Goal: Task Accomplishment & Management: Complete application form

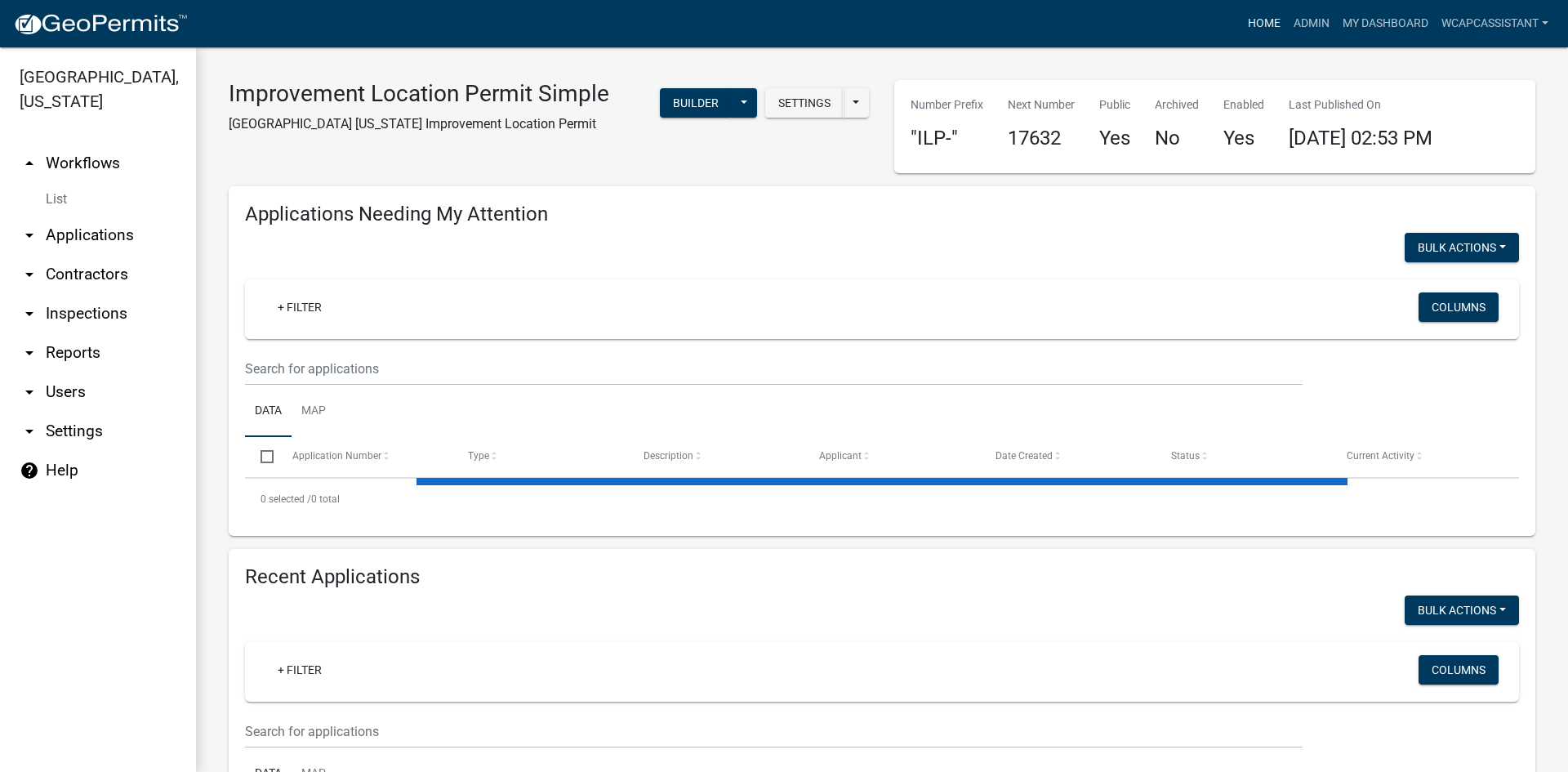
click at [1241, 29] on link "Home" at bounding box center [1264, 24] width 46 height 31
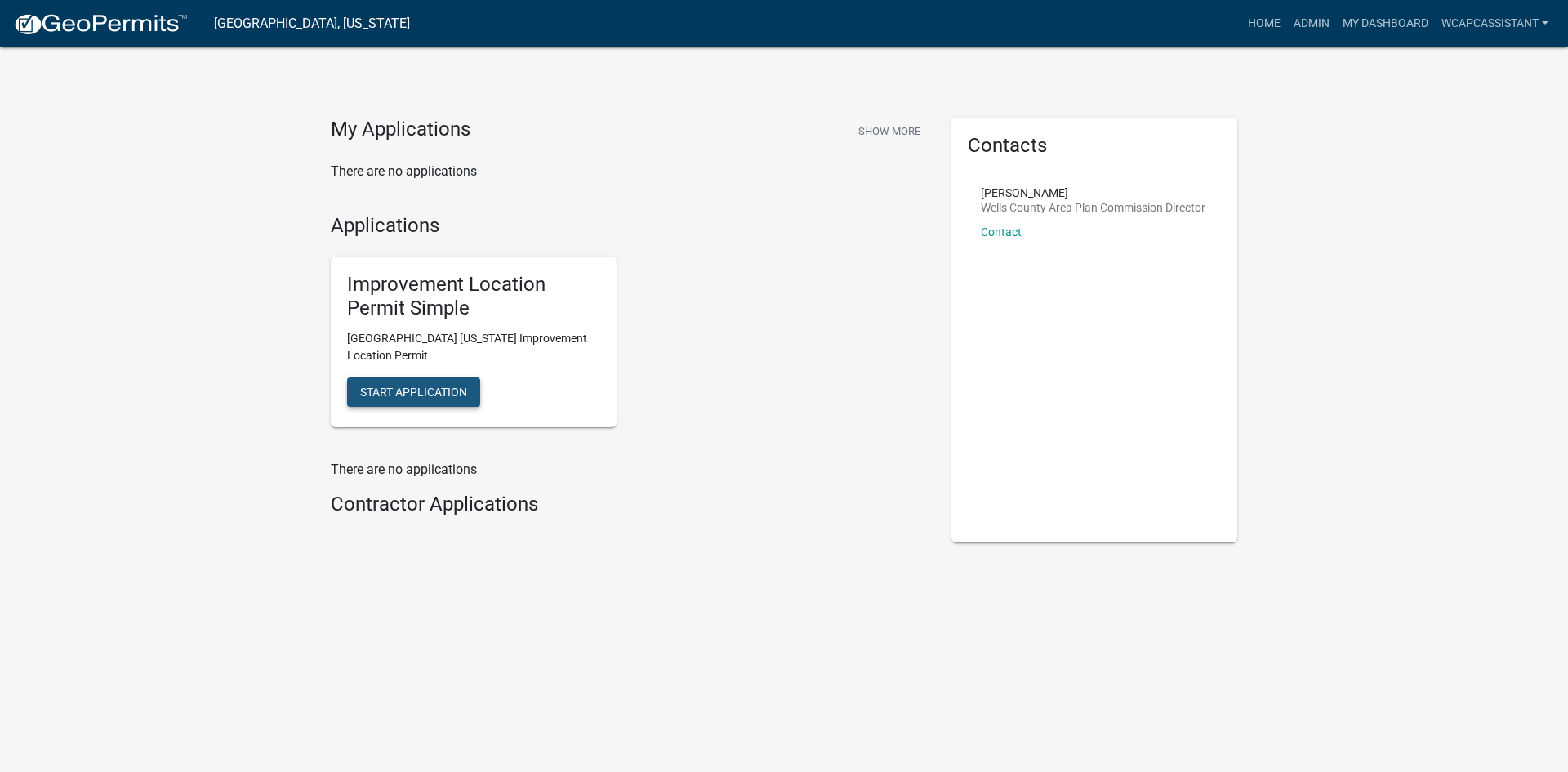
click at [433, 391] on span "Start Application" at bounding box center [413, 391] width 107 height 13
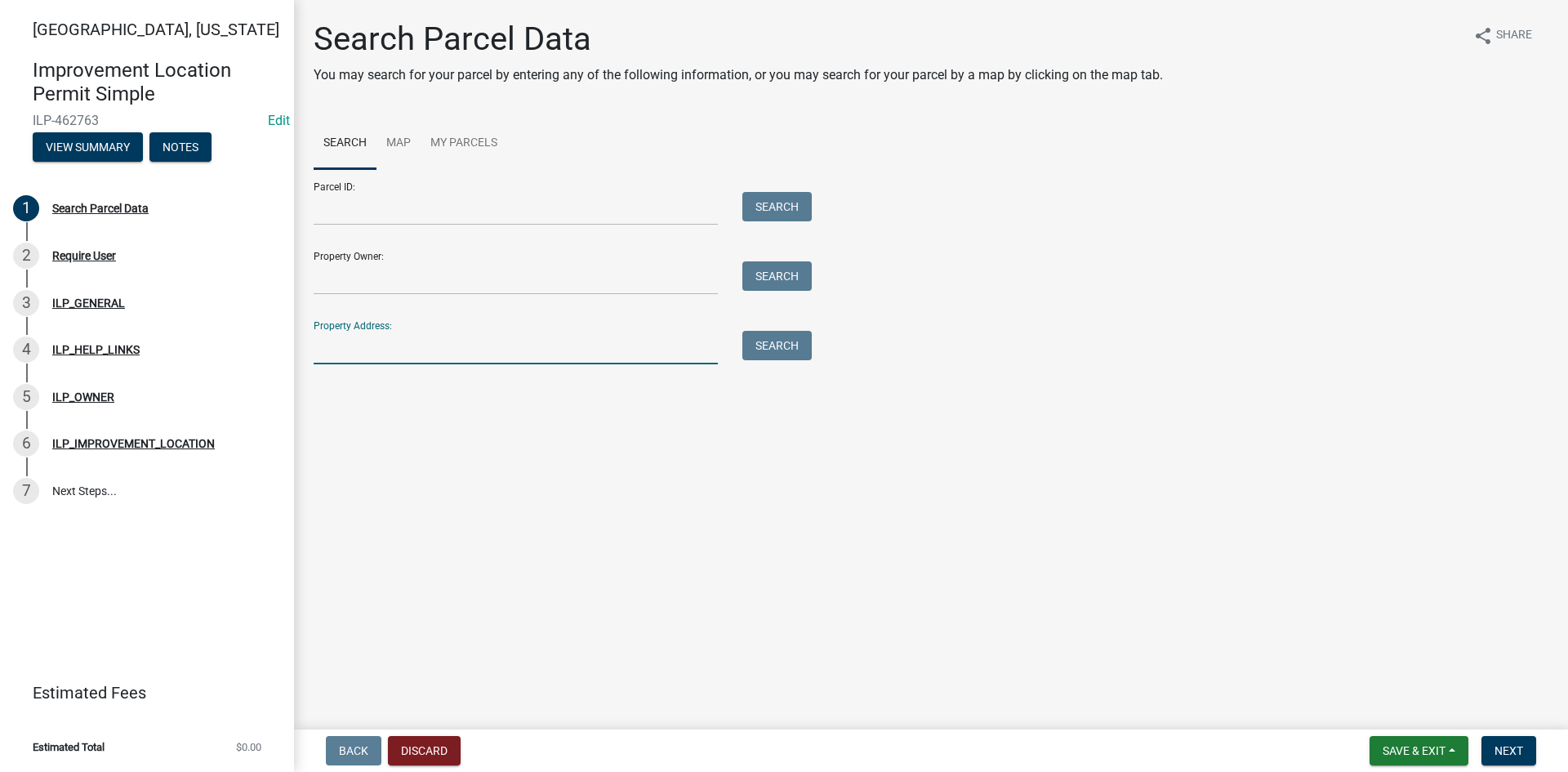
click at [490, 357] on input "Property Address:" at bounding box center [516, 347] width 404 height 34
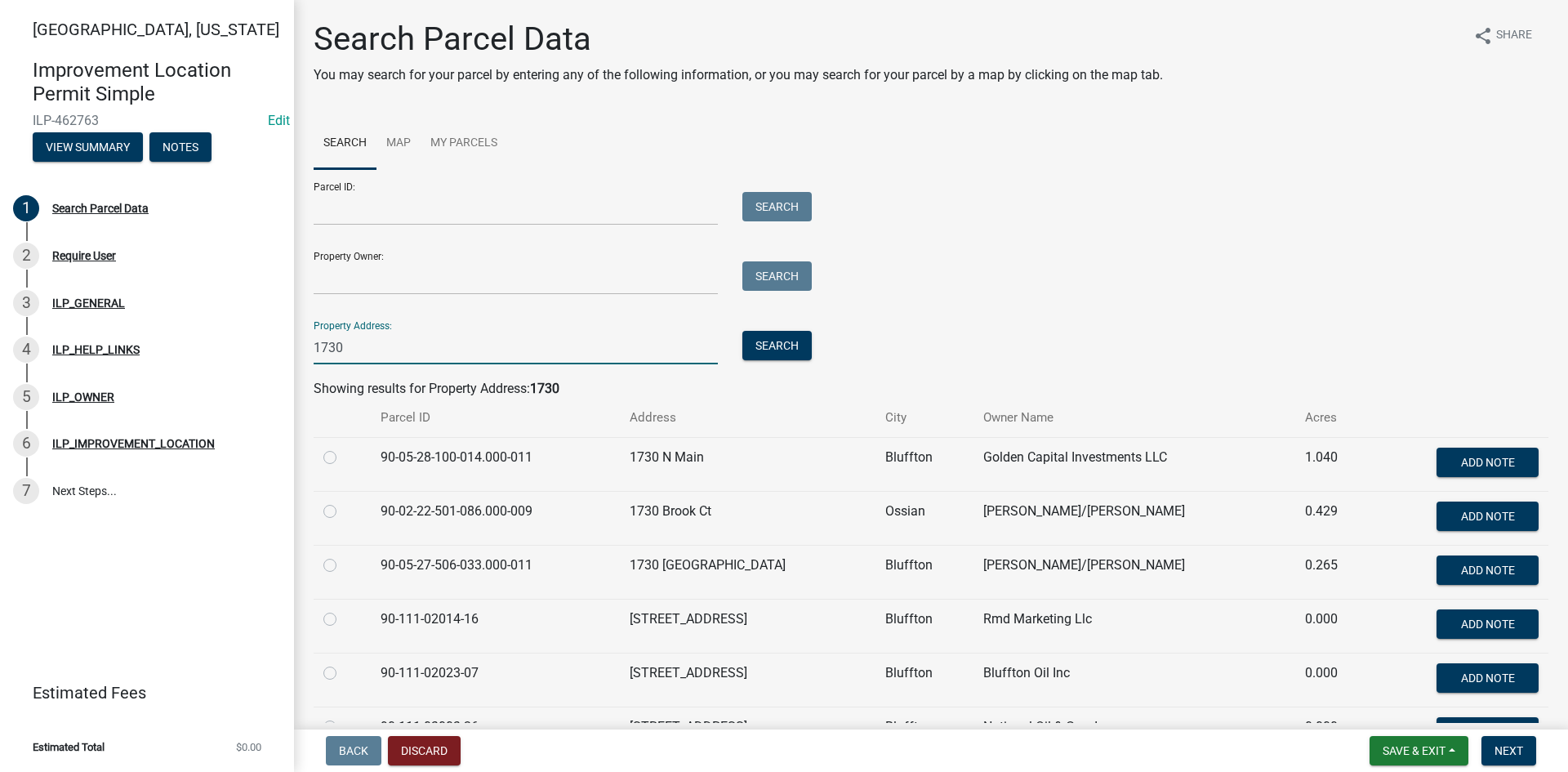
type input "1730"
click at [343, 555] on label at bounding box center [343, 555] width 0 height 0
click at [343, 564] on input "radio" at bounding box center [347, 560] width 11 height 11
radio input "true"
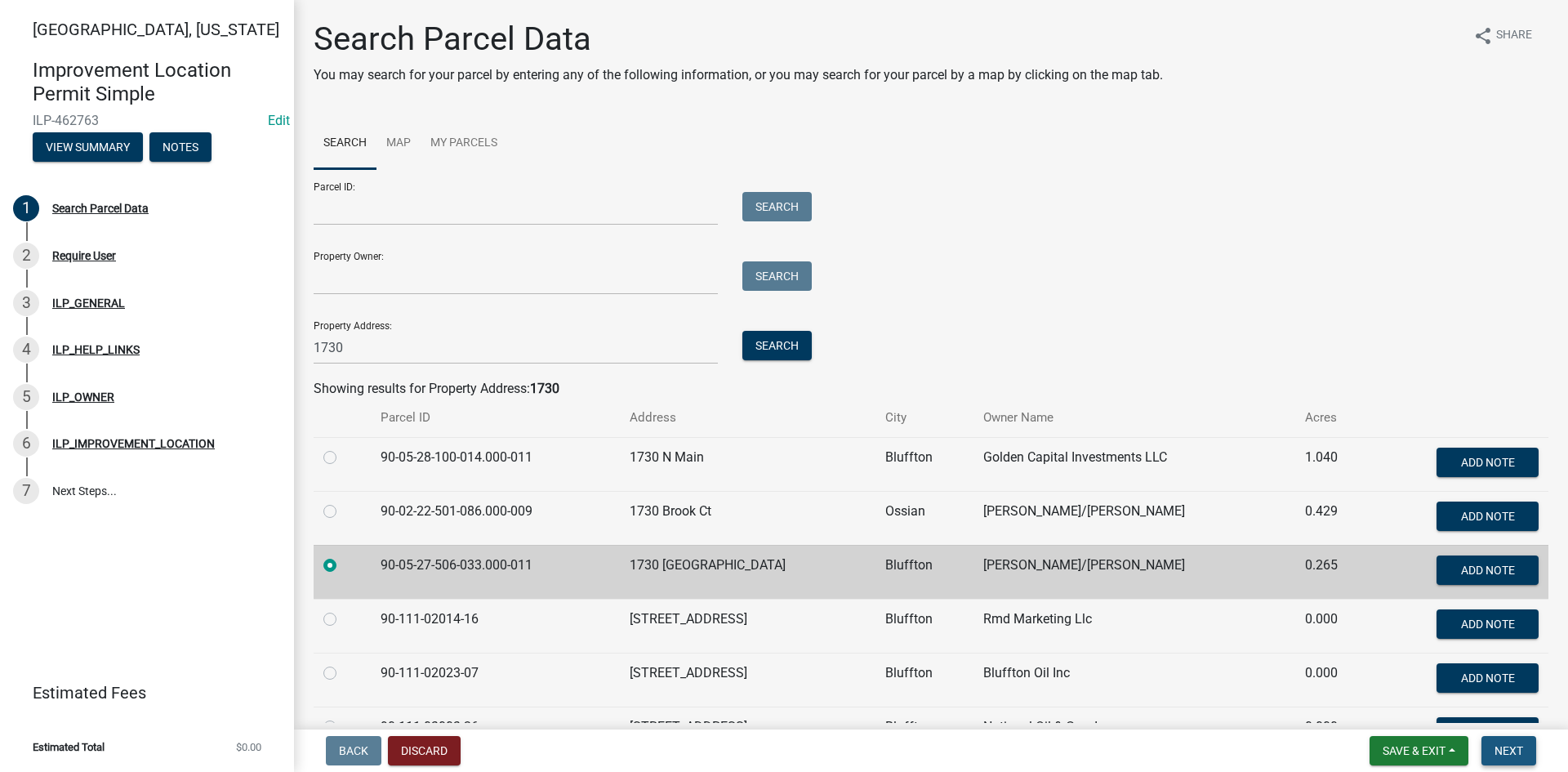
click at [1504, 741] on button "Next" at bounding box center [1508, 751] width 55 height 29
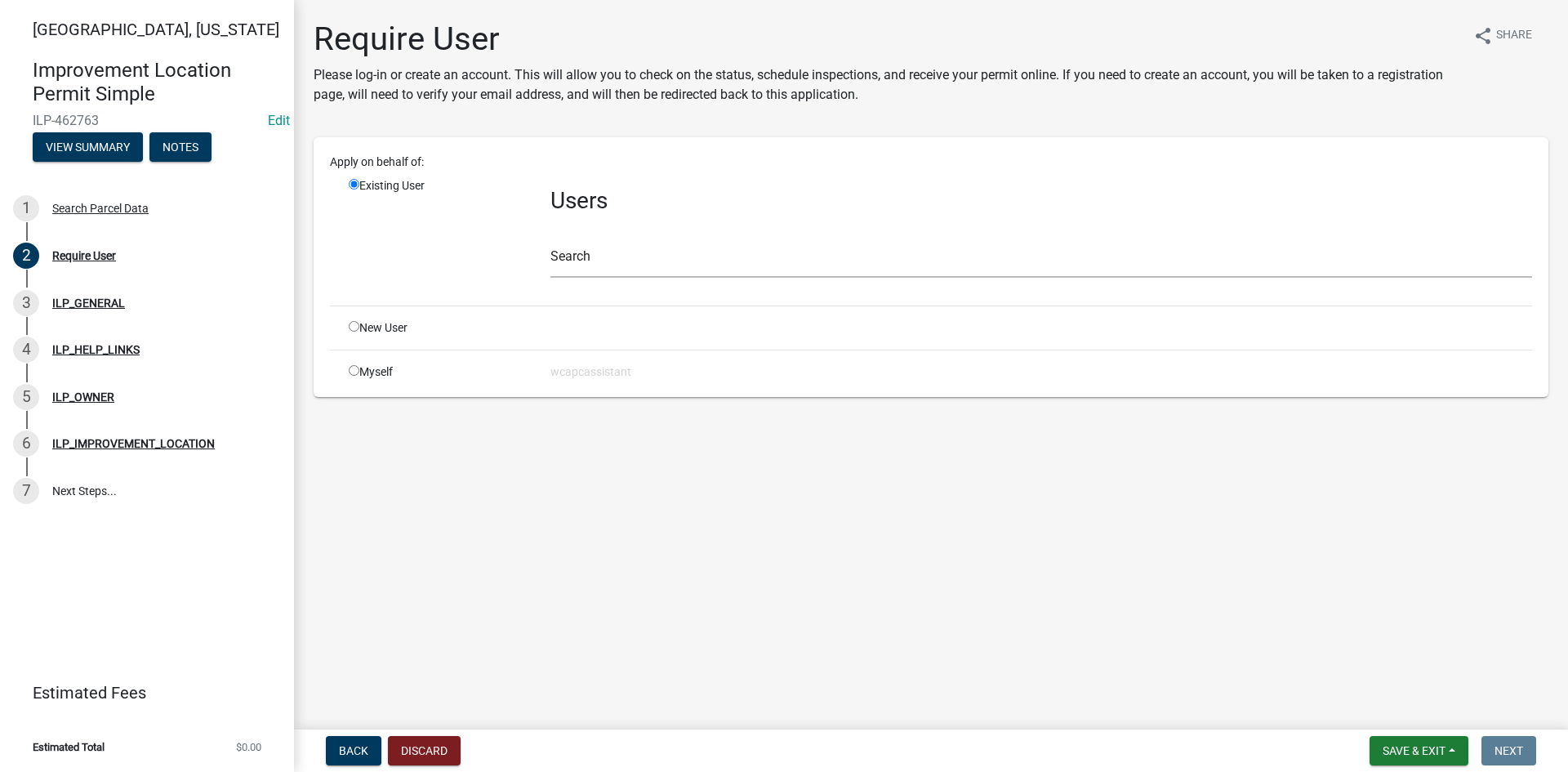
click at [350, 328] on input "radio" at bounding box center [353, 326] width 11 height 11
radio input "true"
radio input "false"
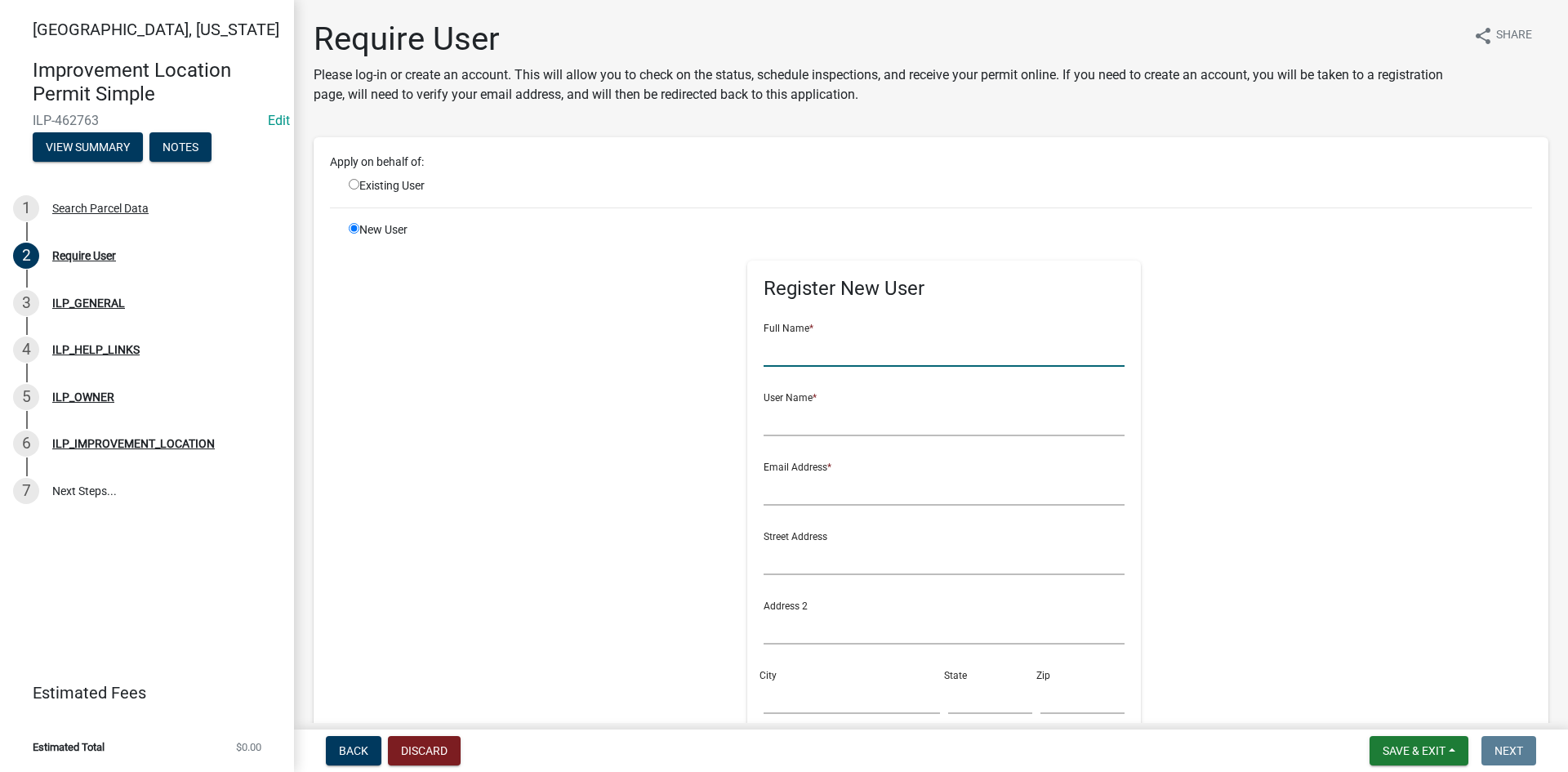
click at [782, 343] on input "text" at bounding box center [944, 349] width 361 height 34
drag, startPoint x: 870, startPoint y: 355, endPoint x: 732, endPoint y: 368, distance: 138.6
click at [735, 368] on div "Register New User Full Name * [PERSON_NAME] User Name * Email Address * Street …" at bounding box center [944, 589] width 419 height 735
type input "[PERSON_NAME]"
click at [768, 424] on input "text" at bounding box center [944, 419] width 361 height 34
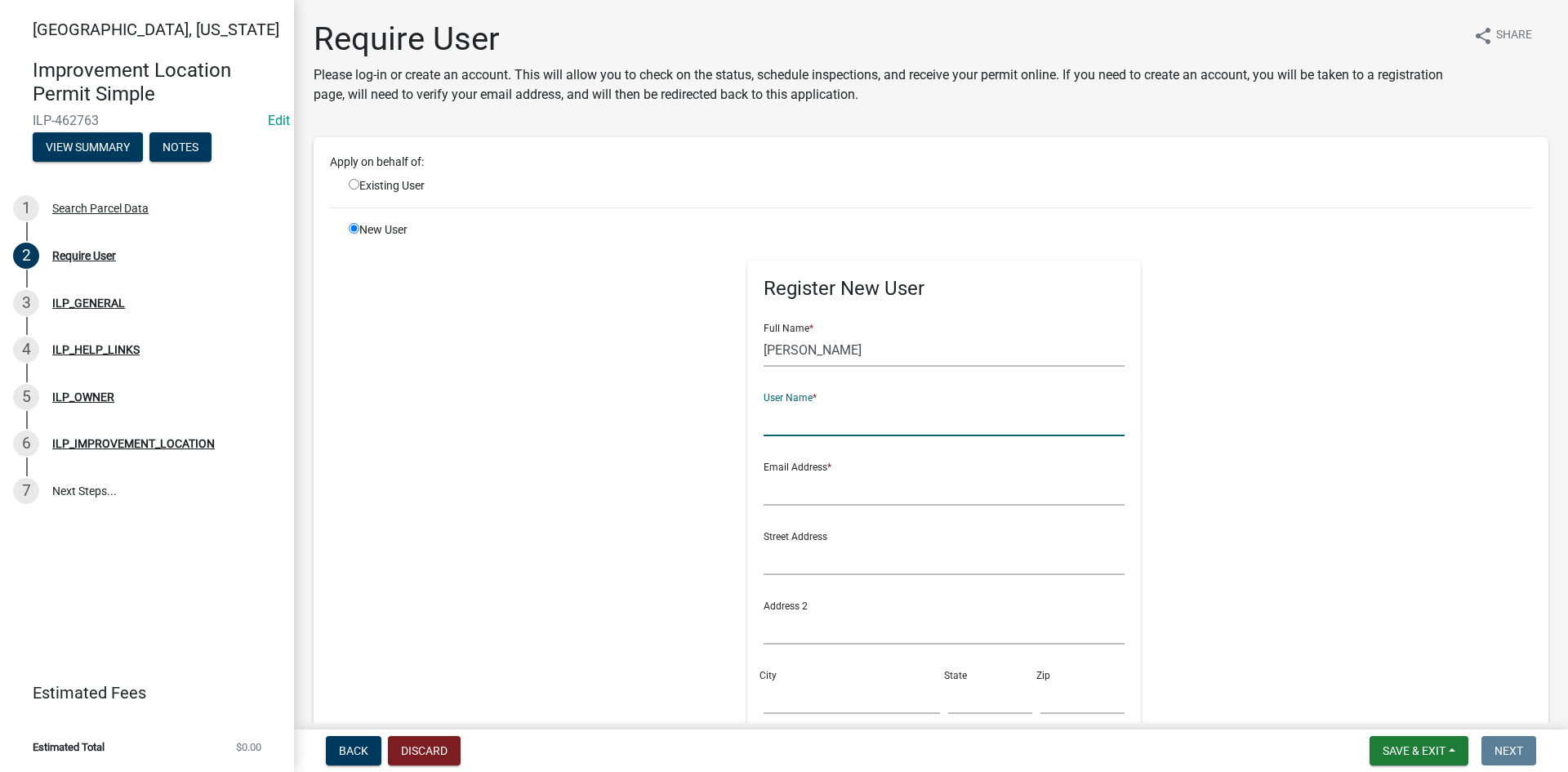
paste input "[PERSON_NAME]"
type input "[PERSON_NAME]"
click at [827, 487] on input "text" at bounding box center [944, 488] width 361 height 34
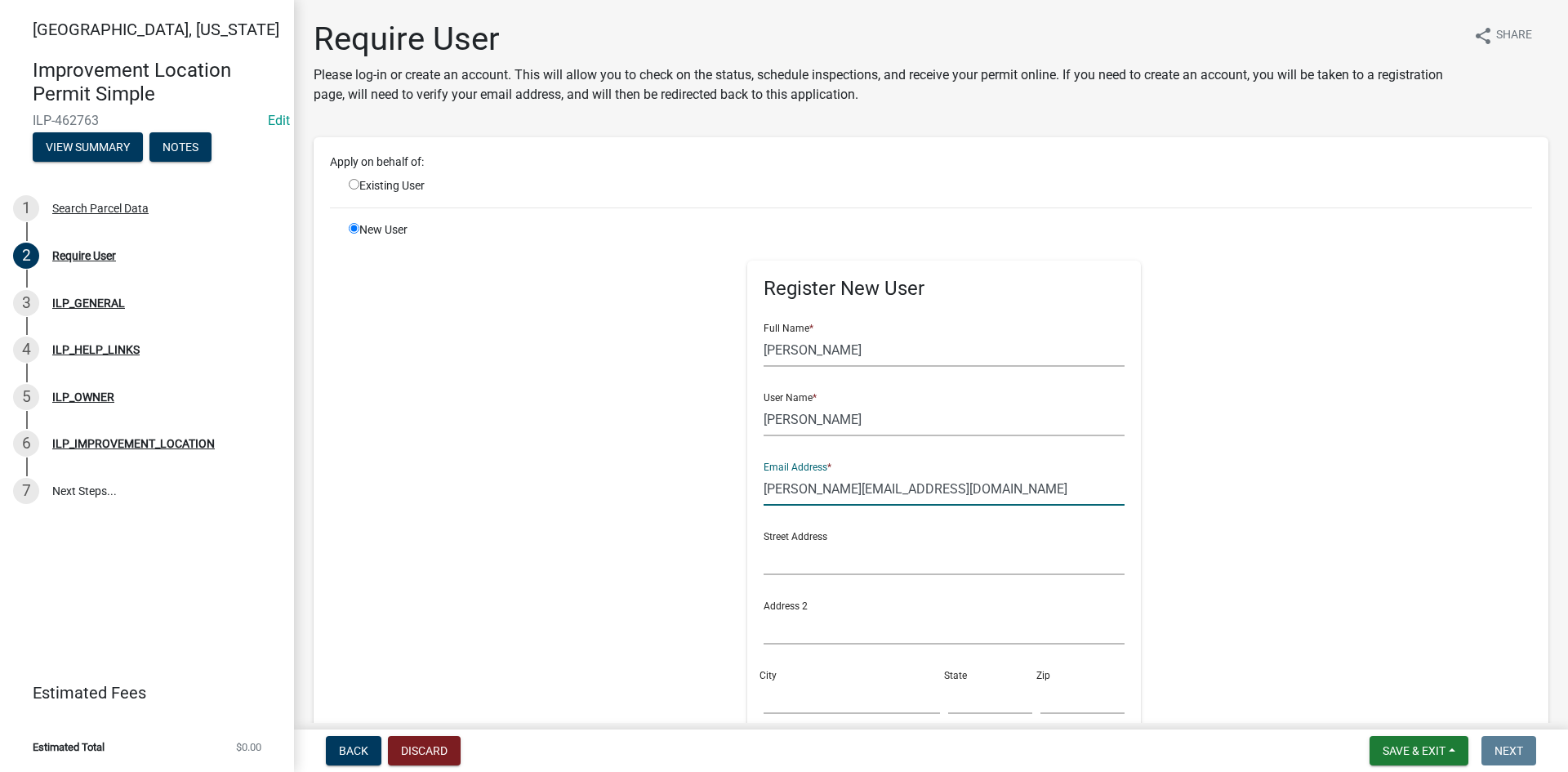
type input "[PERSON_NAME][EMAIL_ADDRESS][DOMAIN_NAME]"
click at [894, 550] on input "text" at bounding box center [944, 558] width 361 height 34
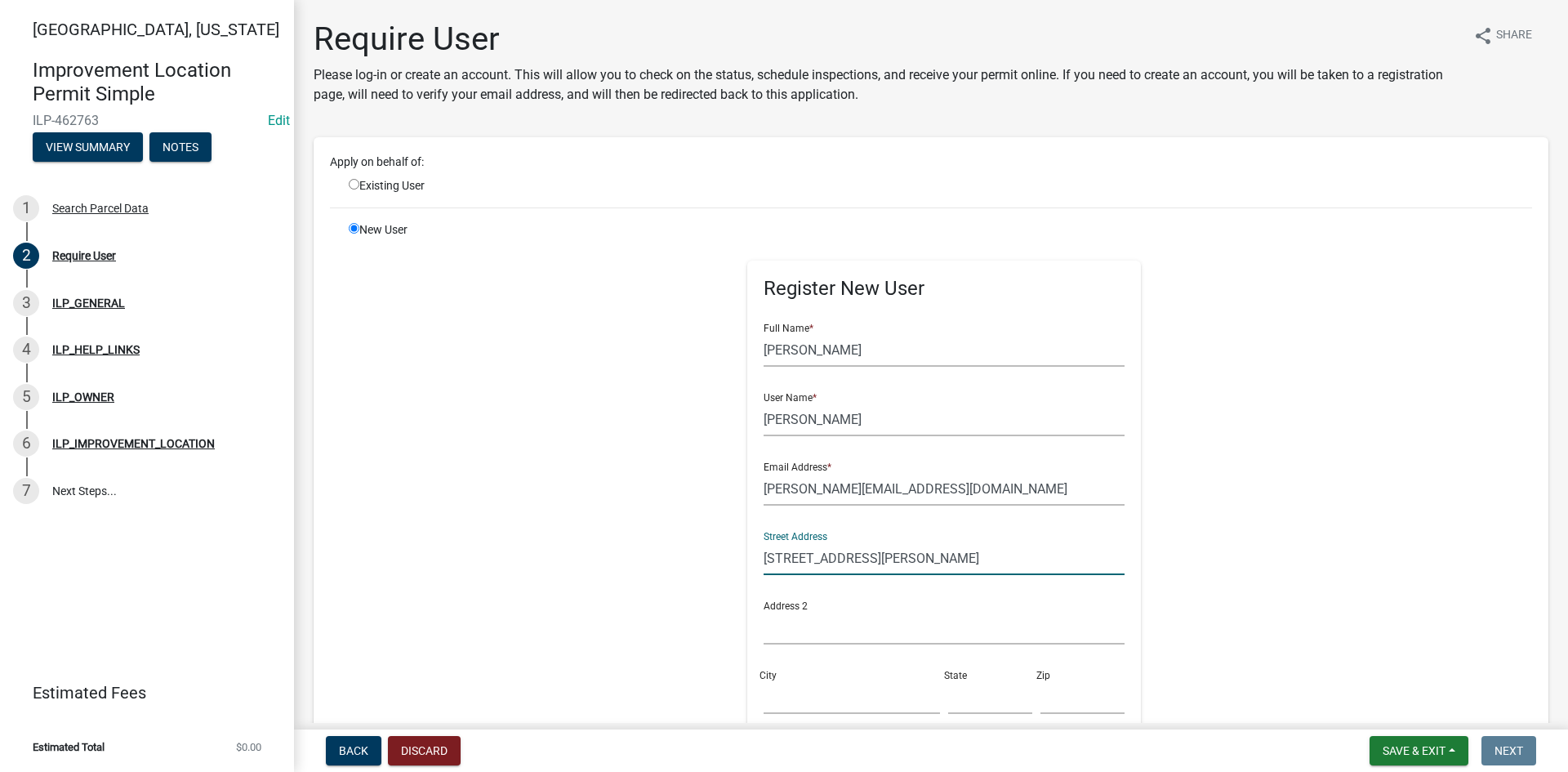
type input "[STREET_ADDRESS][PERSON_NAME]"
type input "[PERSON_NAME]"
type input "IN"
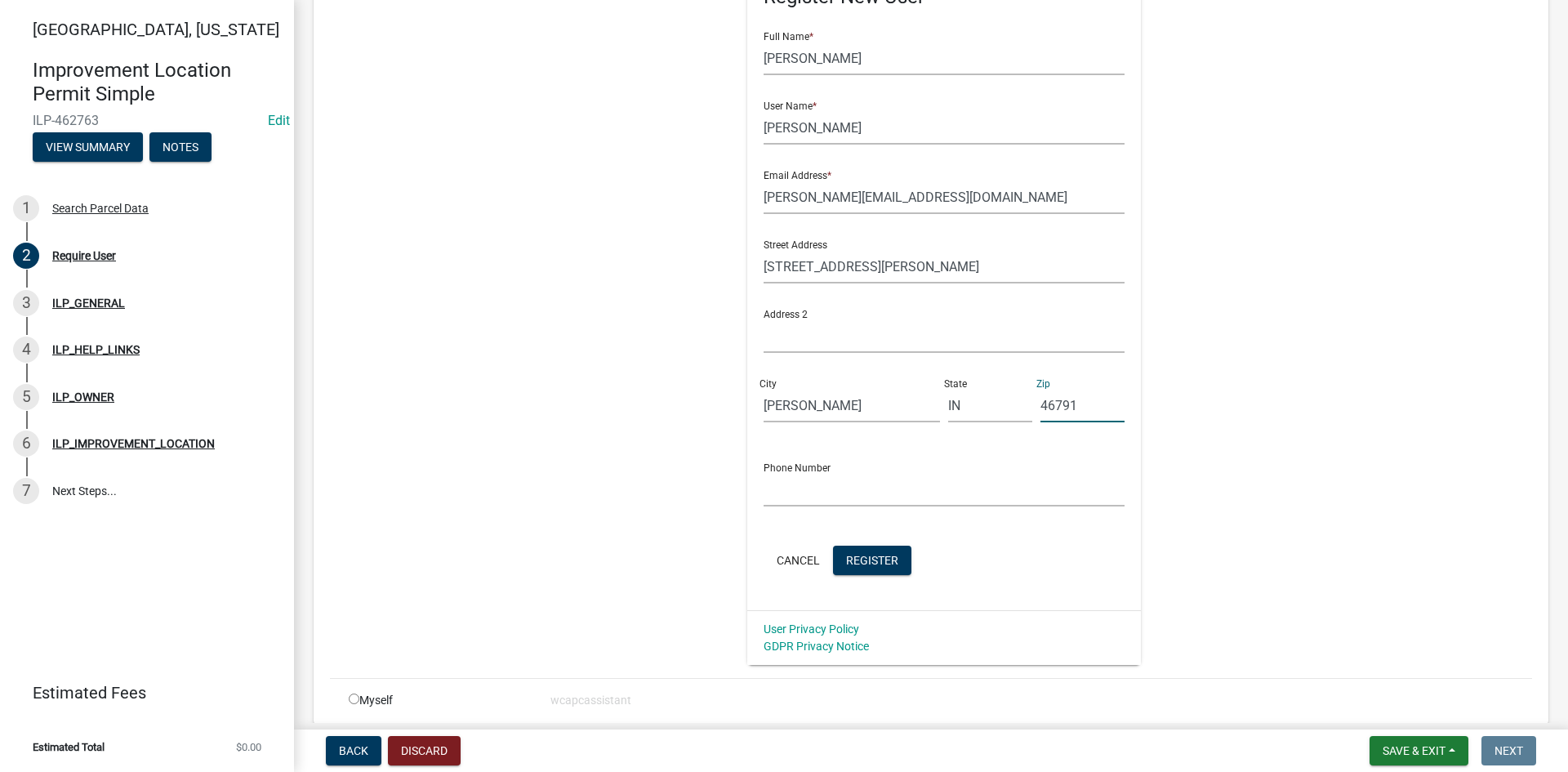
scroll to position [327, 0]
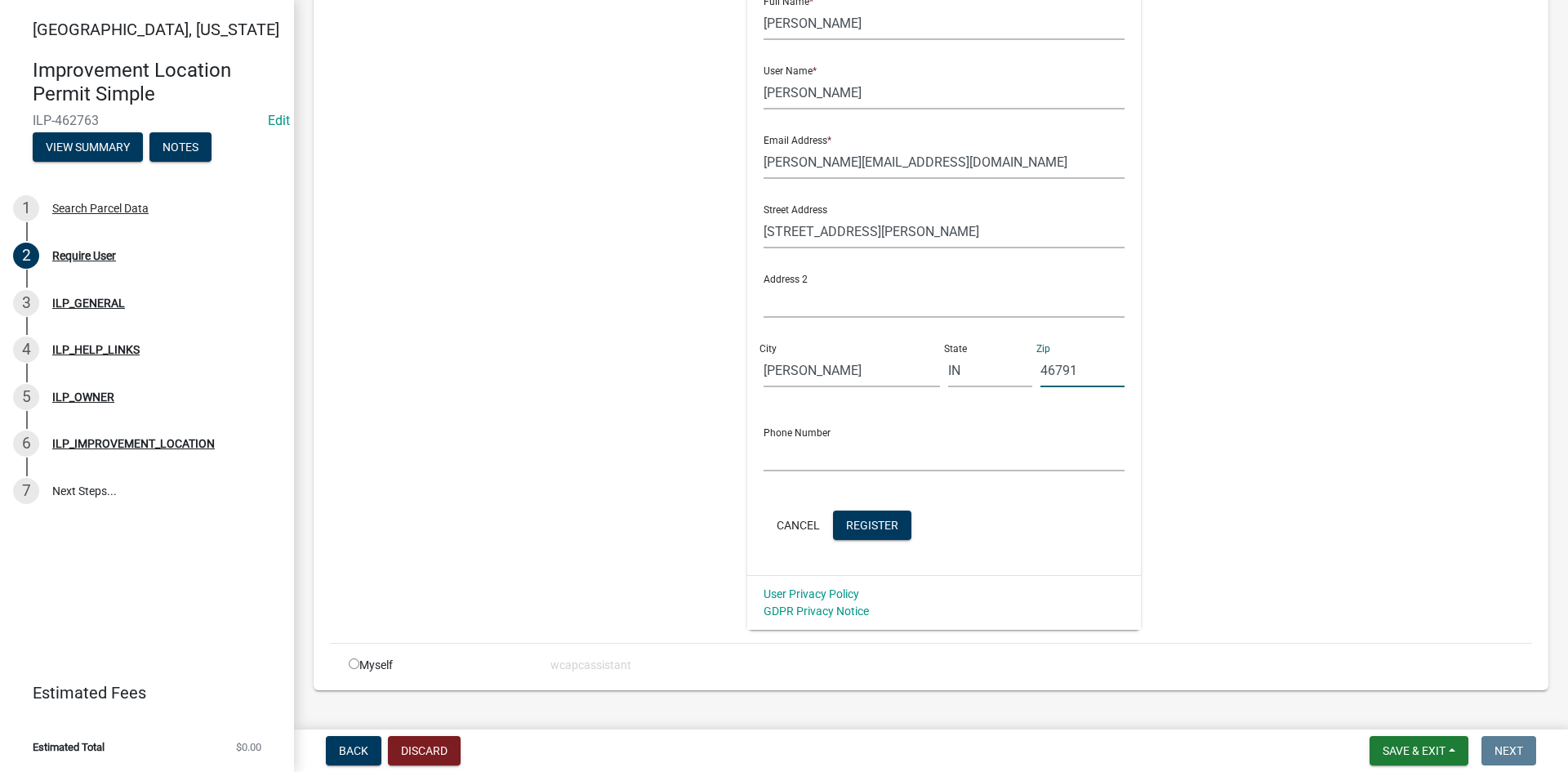
type input "46791"
click at [813, 456] on input "text" at bounding box center [944, 454] width 361 height 34
type input "[PHONE_NUMBER]"
click at [869, 526] on span "Register" at bounding box center [872, 524] width 52 height 13
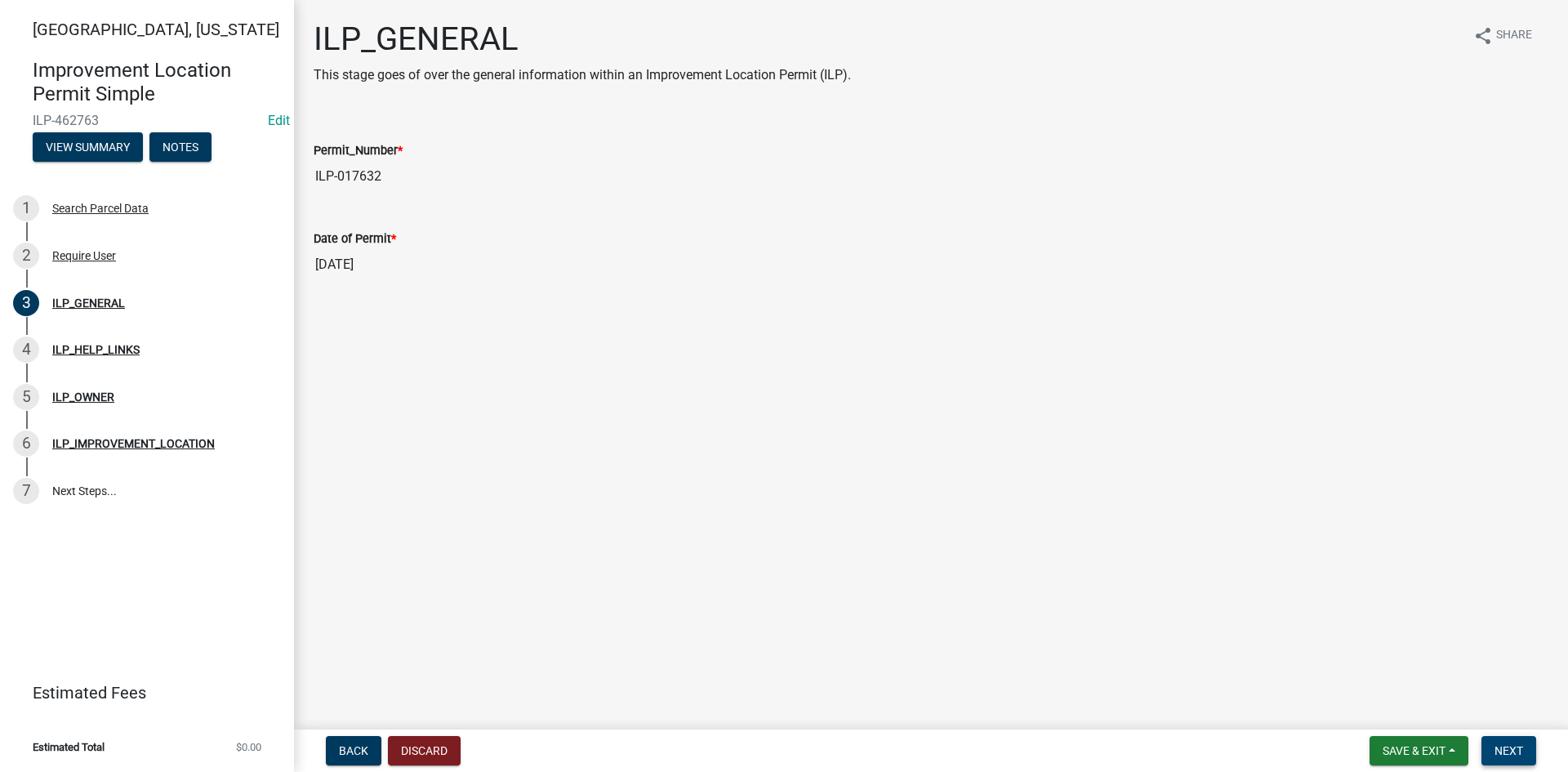
click at [1518, 743] on span "Next" at bounding box center [1508, 751] width 29 height 13
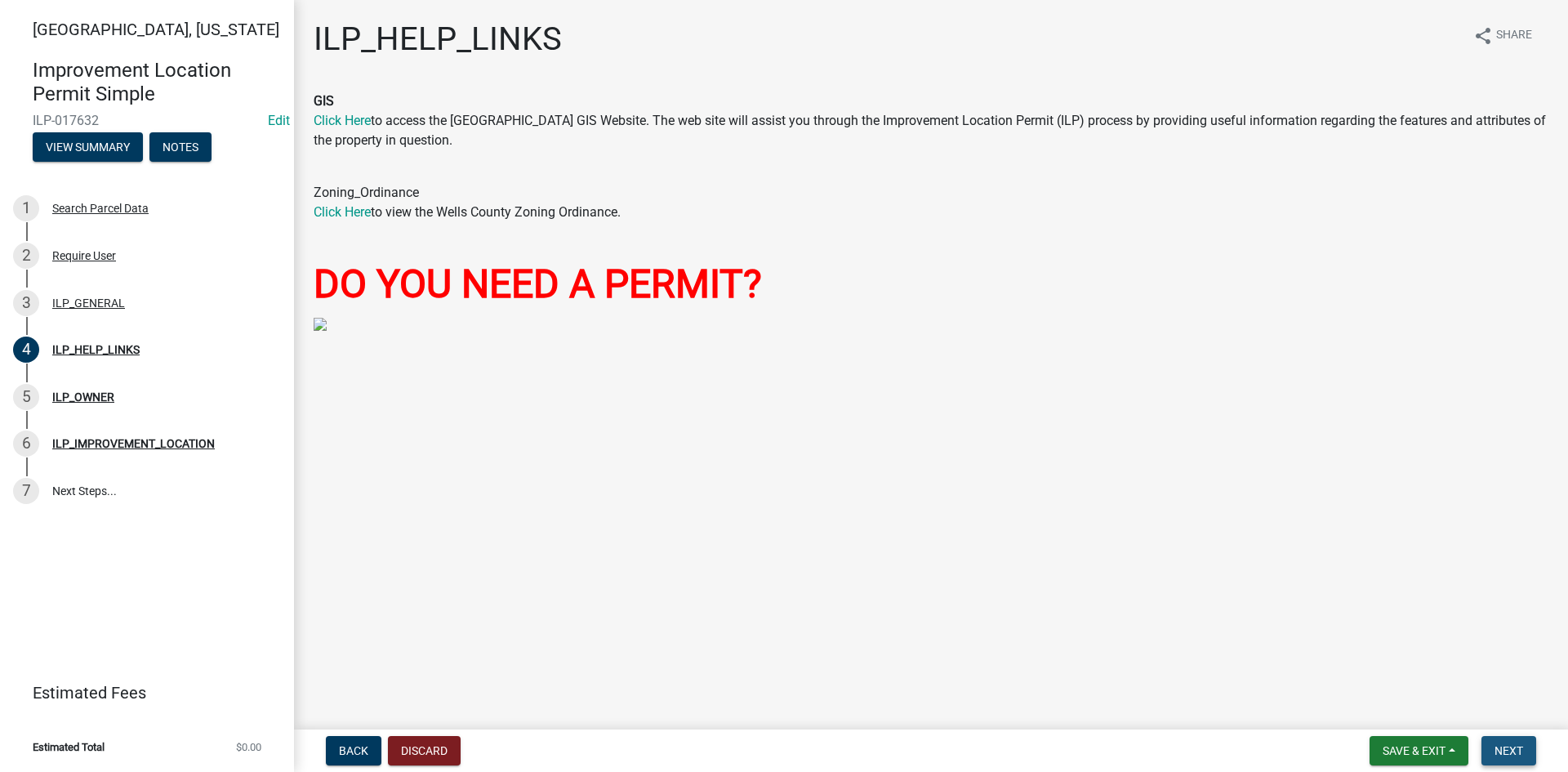
click at [1508, 739] on button "Next" at bounding box center [1508, 751] width 55 height 29
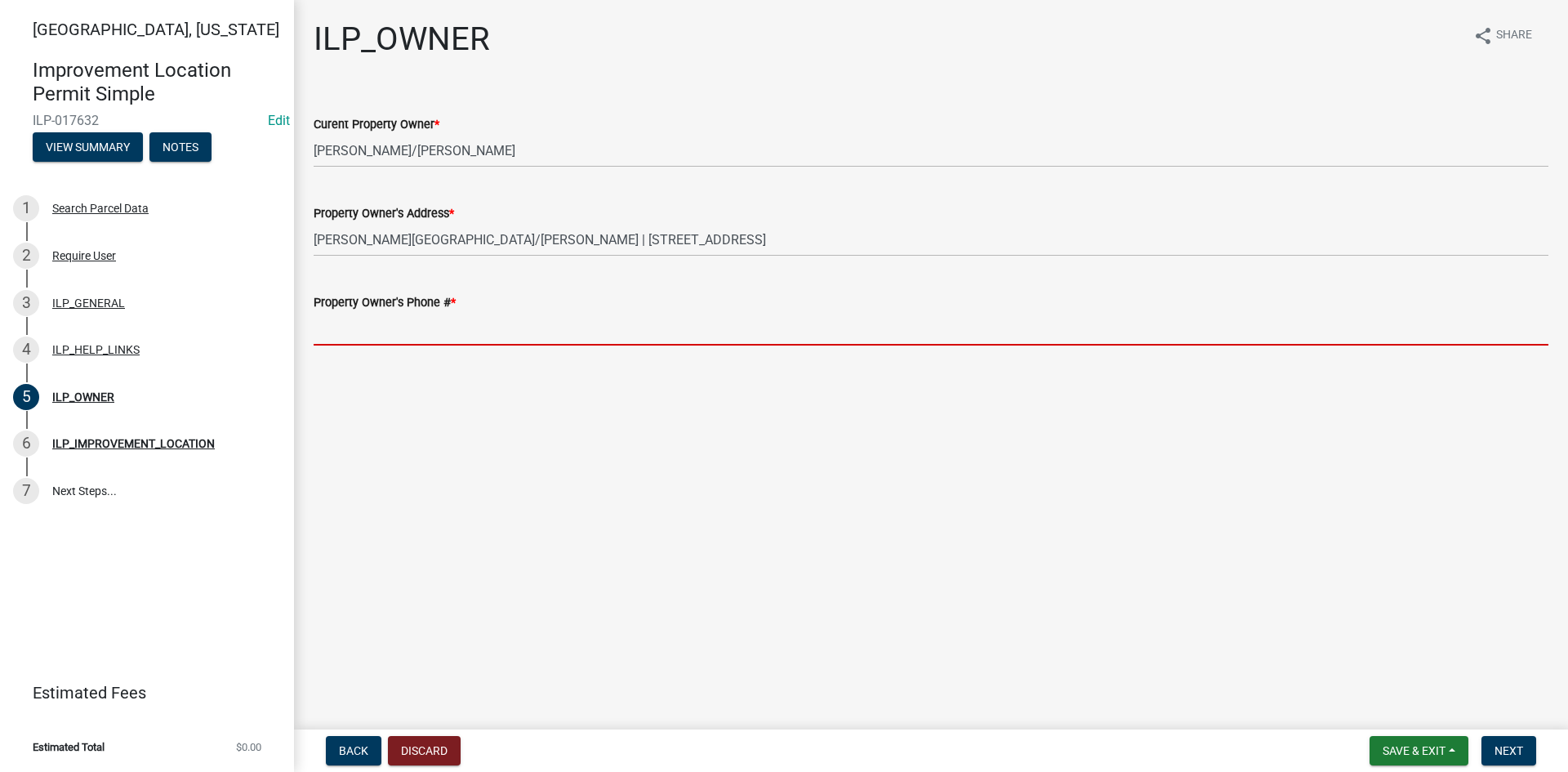
click at [568, 329] on input "Property Owner's Phone # *" at bounding box center [931, 329] width 1234 height 34
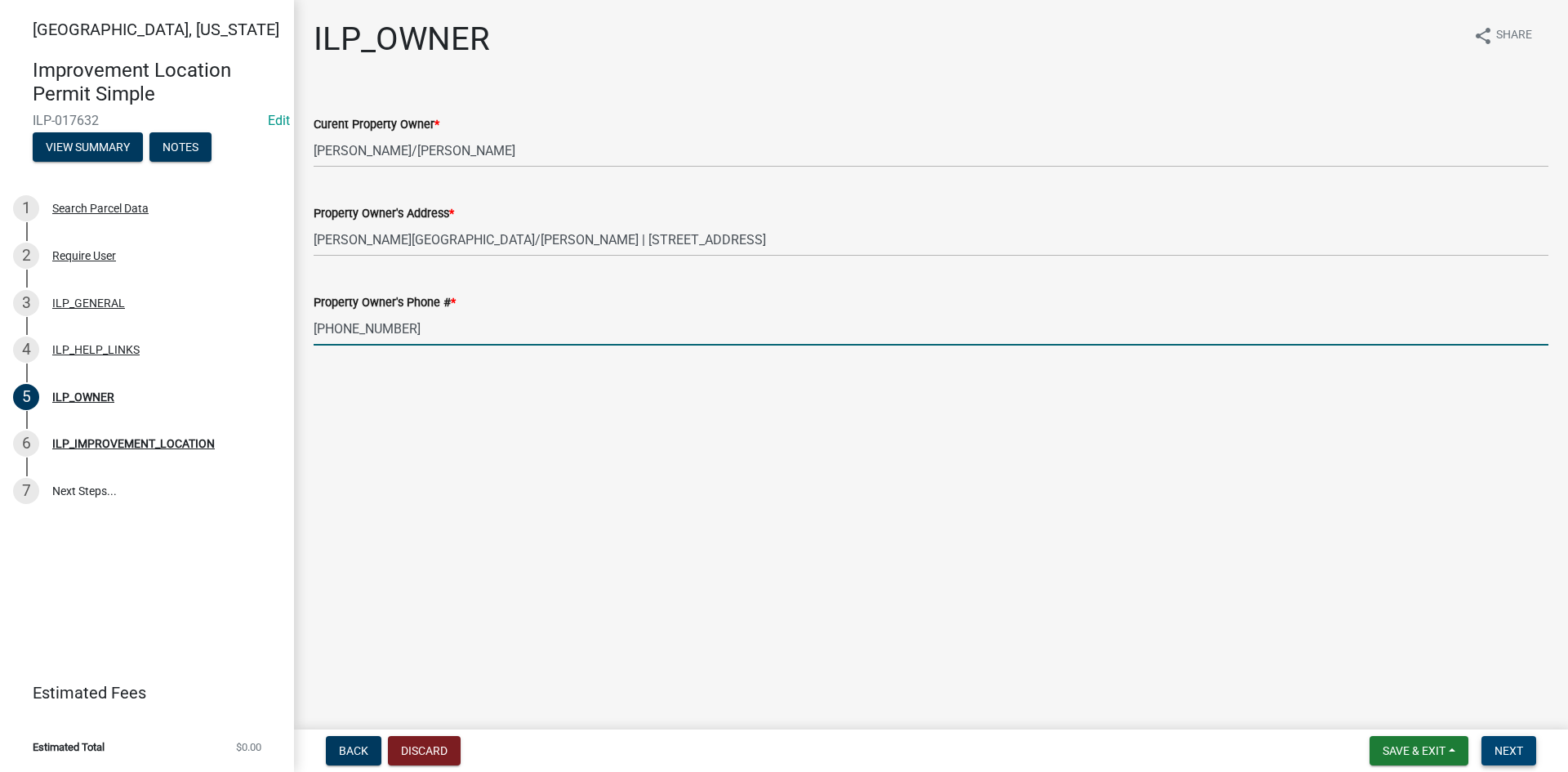
type input "[PHONE_NUMBER]"
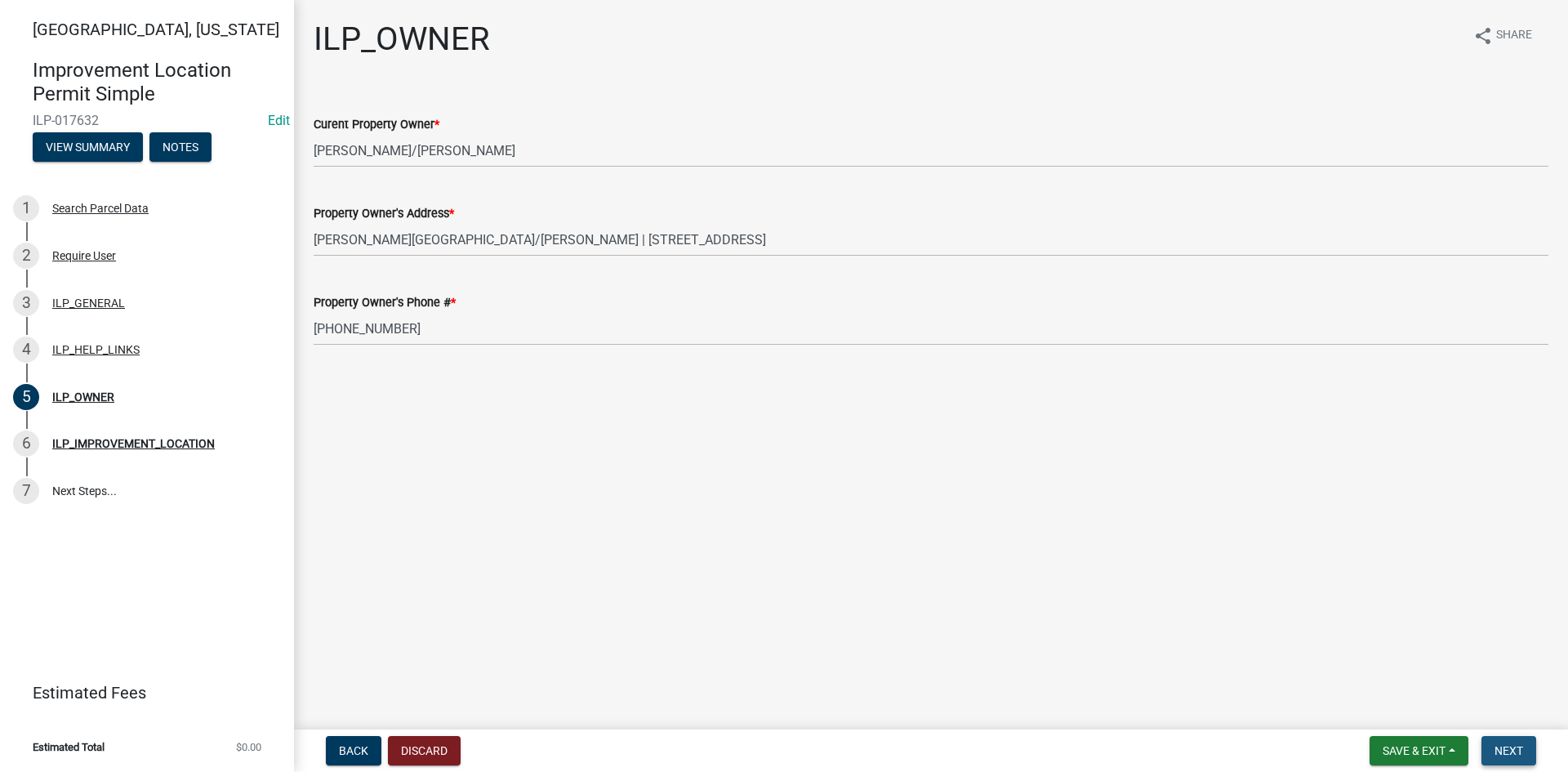
click at [1519, 743] on button "Next" at bounding box center [1508, 751] width 55 height 29
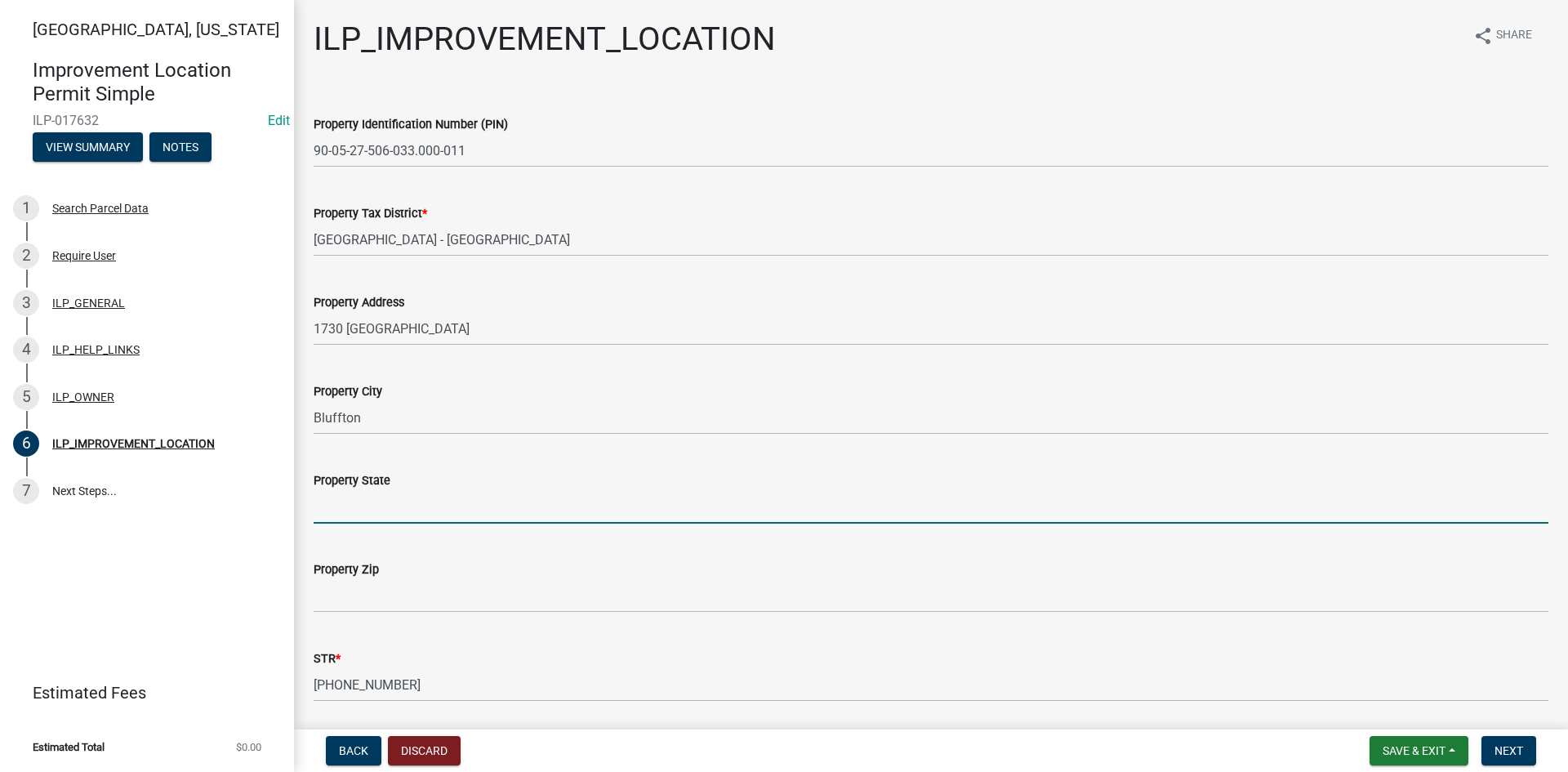
click at [1107, 496] on input "Property State" at bounding box center [931, 506] width 1234 height 34
type input "IN"
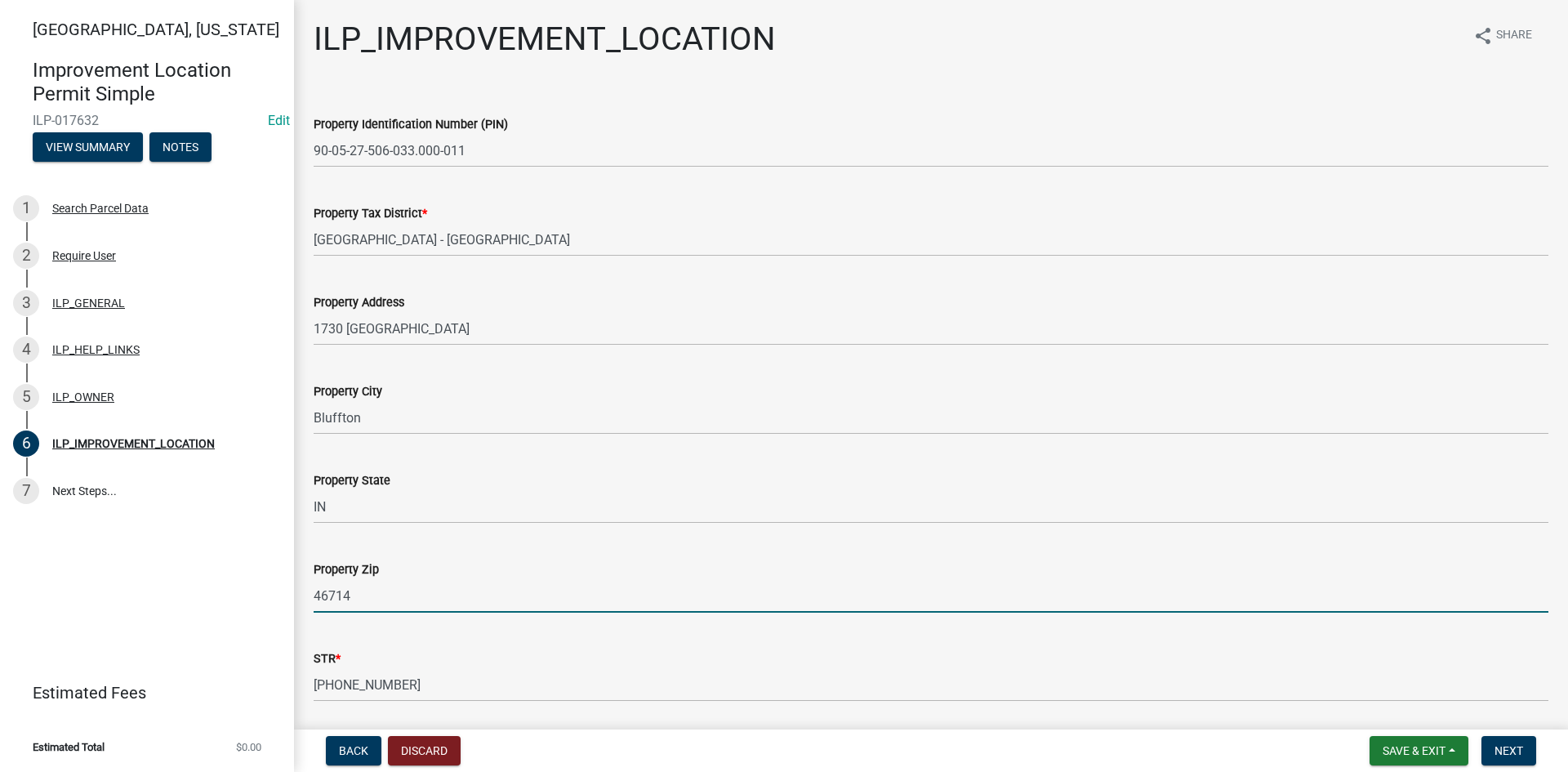
type input "46714"
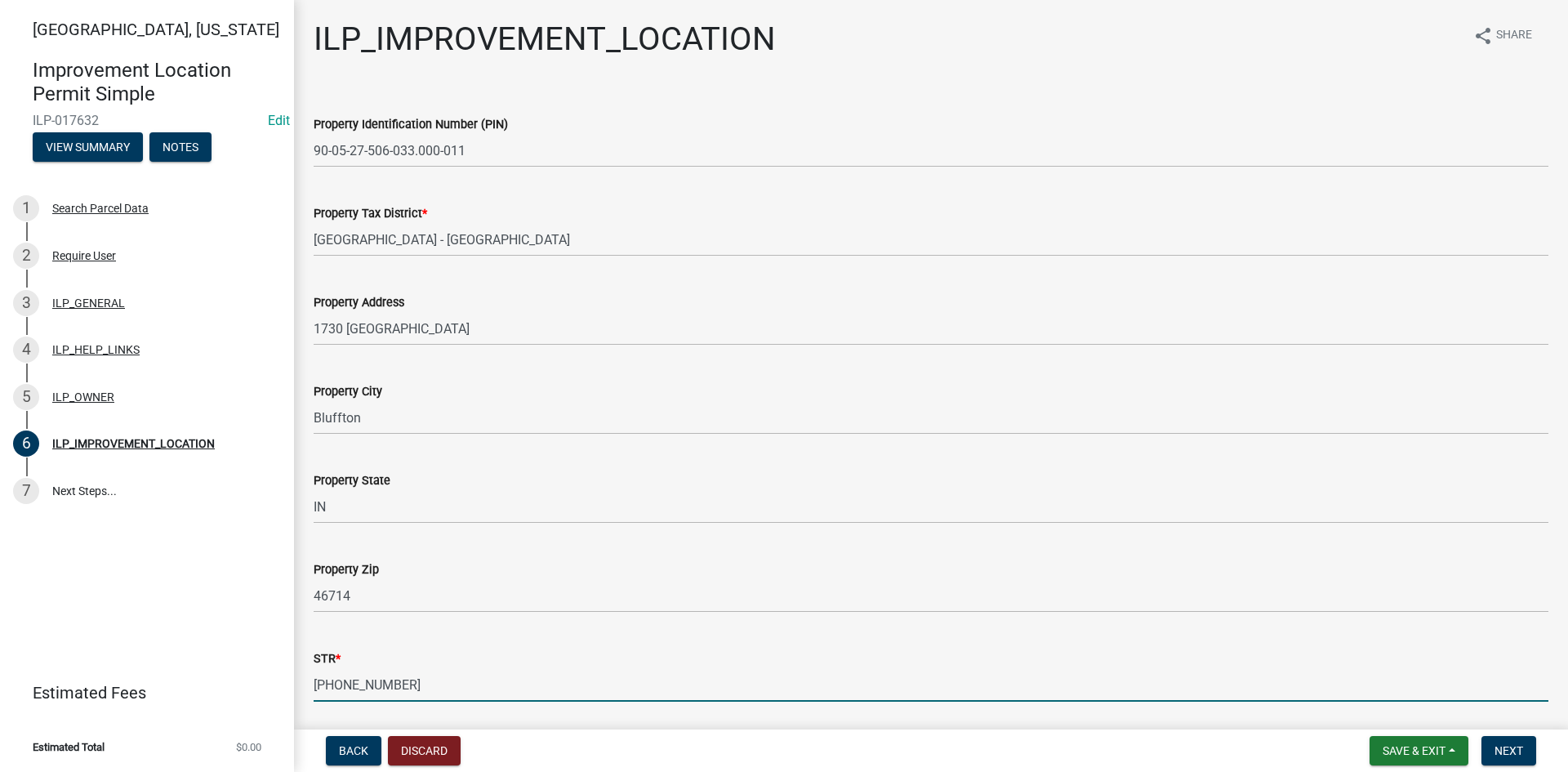
scroll to position [255, 0]
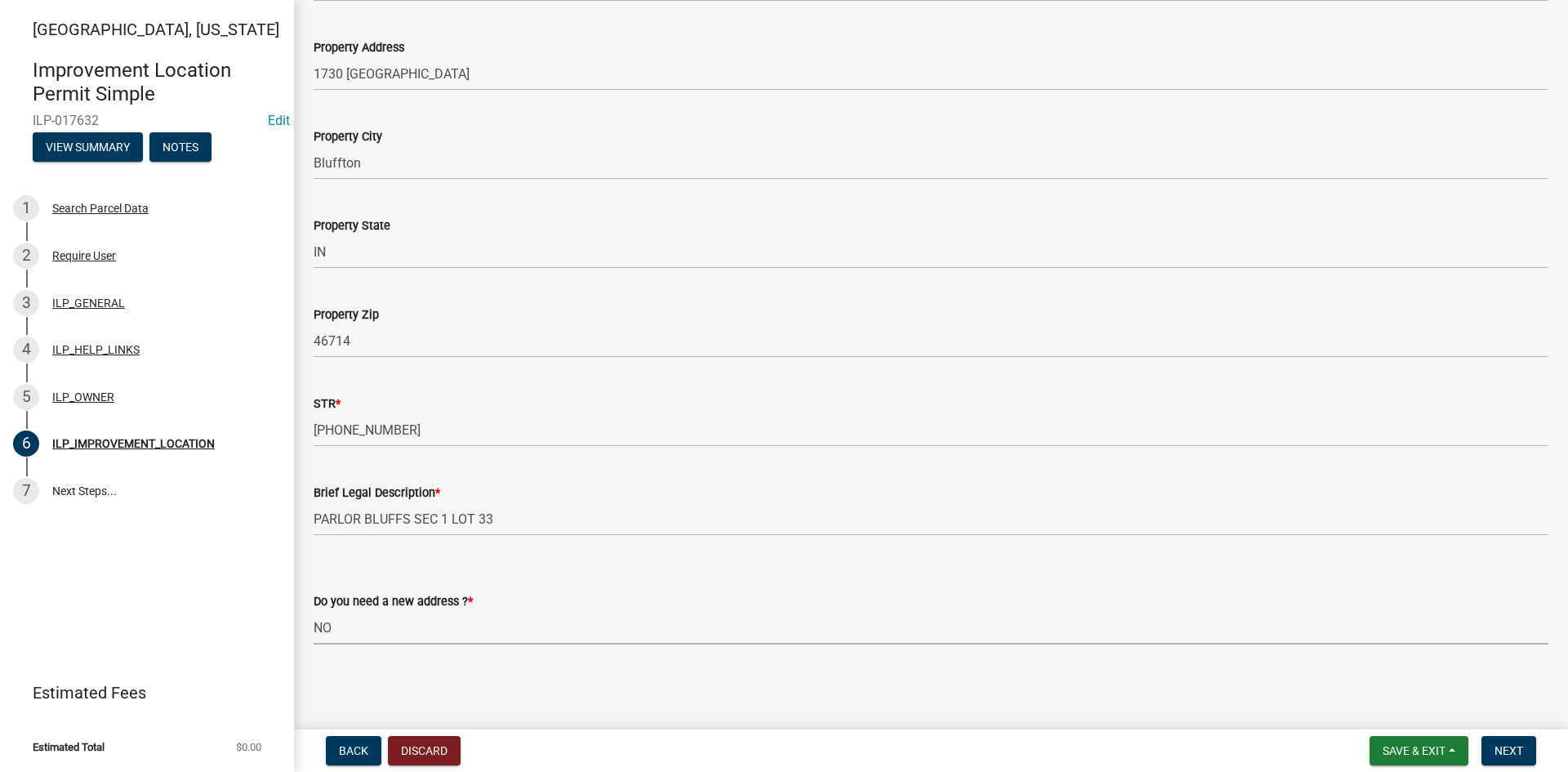
select select "03ef64e6-f0ff-43c9-aded-972c487e3507"
click at [1516, 743] on span "Next" at bounding box center [1508, 751] width 29 height 13
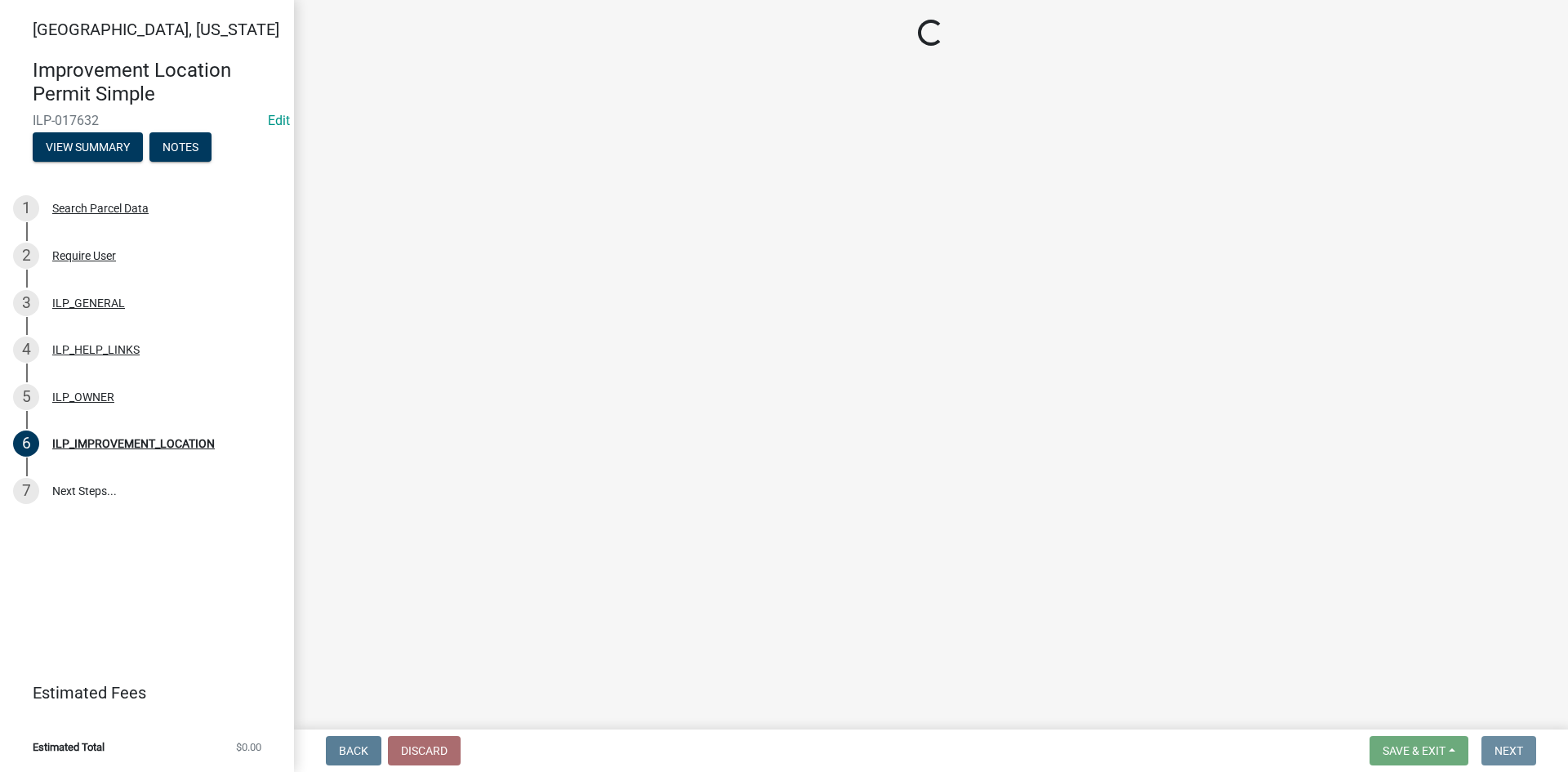
scroll to position [0, 0]
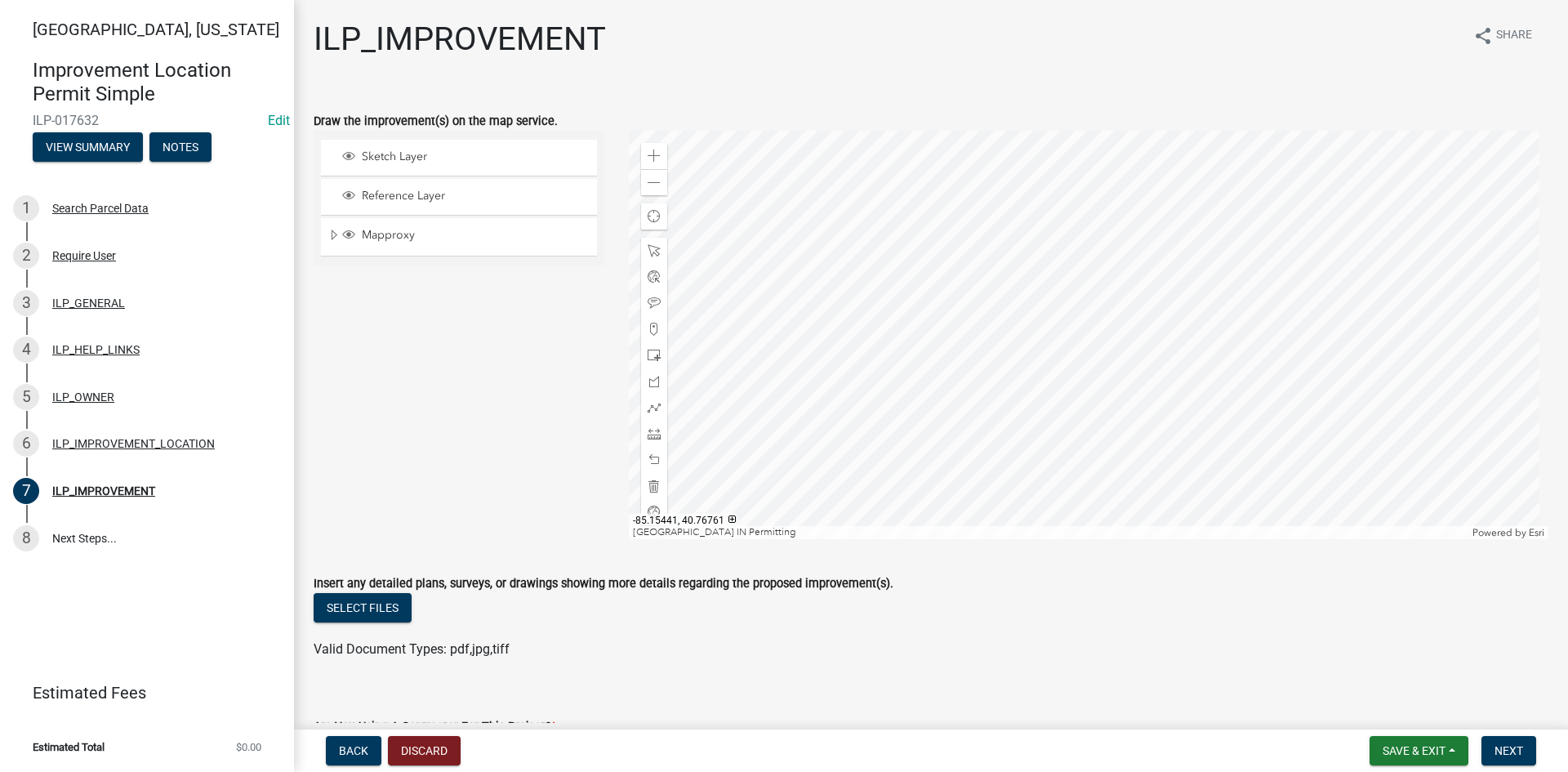
click at [1149, 354] on div at bounding box center [1089, 334] width 921 height 408
click at [654, 426] on div at bounding box center [654, 433] width 26 height 26
click at [1212, 316] on div at bounding box center [1089, 334] width 921 height 408
click at [1231, 355] on div at bounding box center [1089, 334] width 921 height 408
click at [1154, 390] on div at bounding box center [1089, 334] width 921 height 408
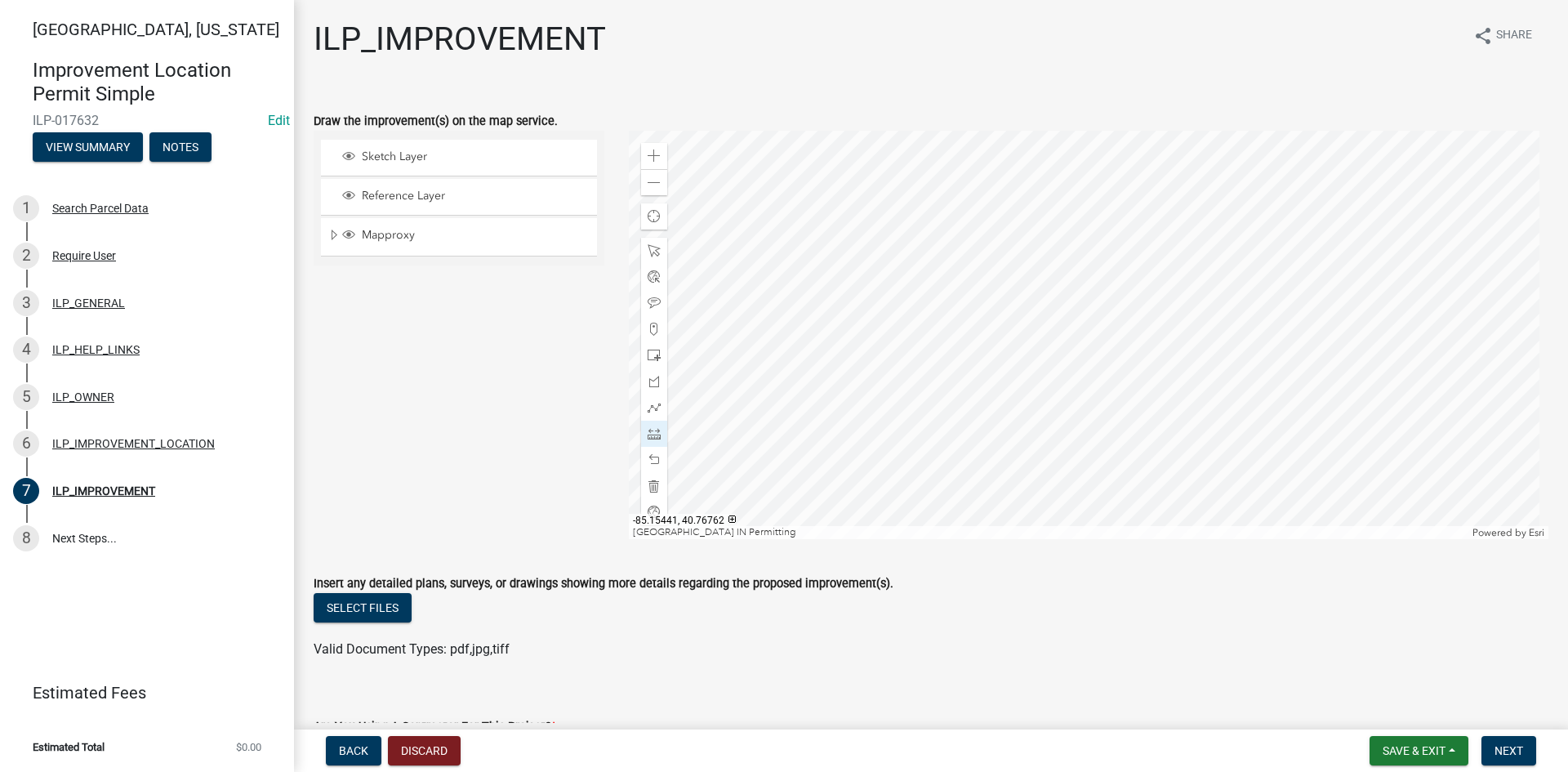
click at [1139, 350] on div at bounding box center [1089, 334] width 921 height 408
click at [1214, 319] on div at bounding box center [1089, 334] width 921 height 408
click at [1094, 626] on ul at bounding box center [931, 633] width 1234 height 13
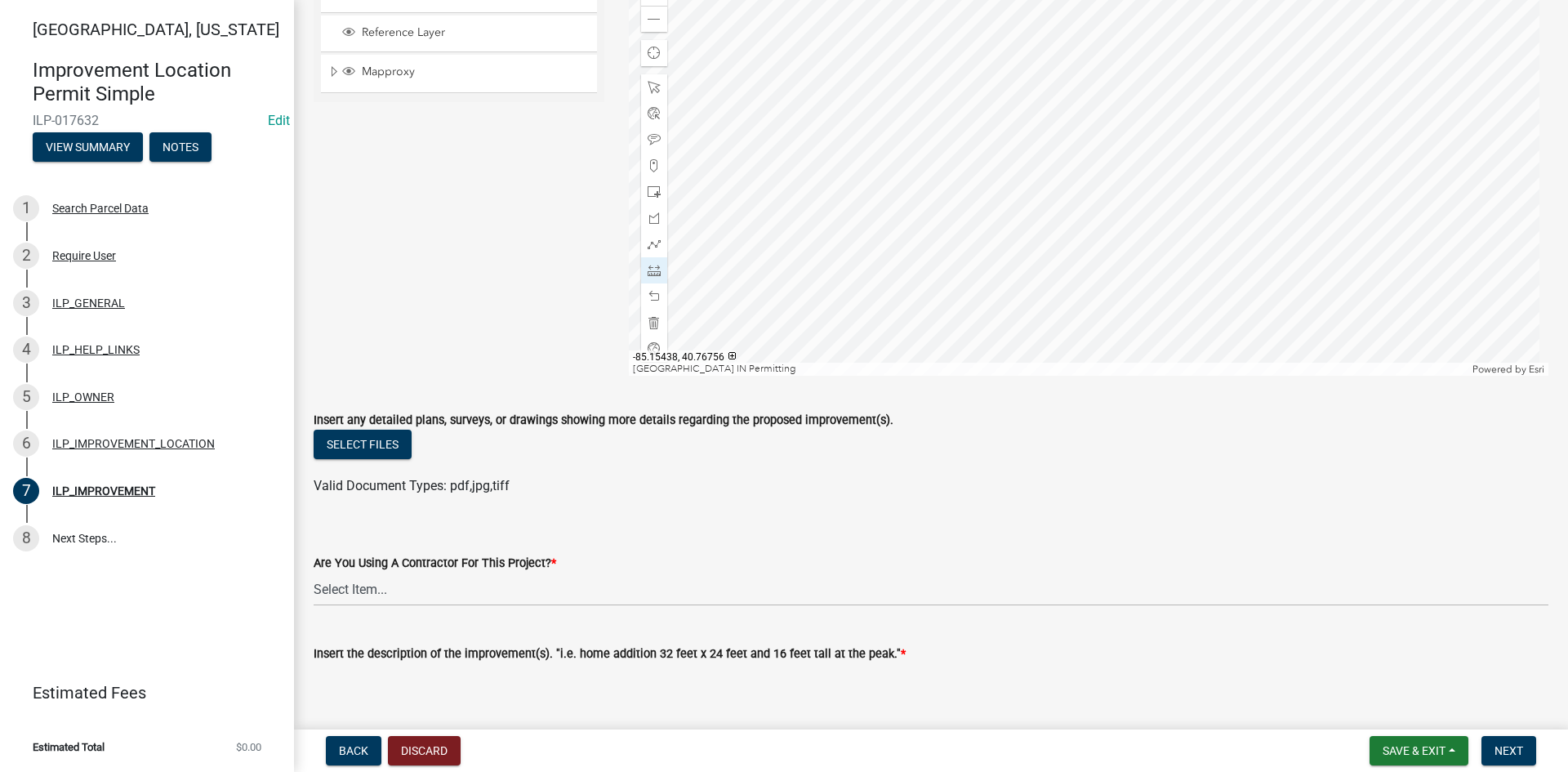
scroll to position [245, 0]
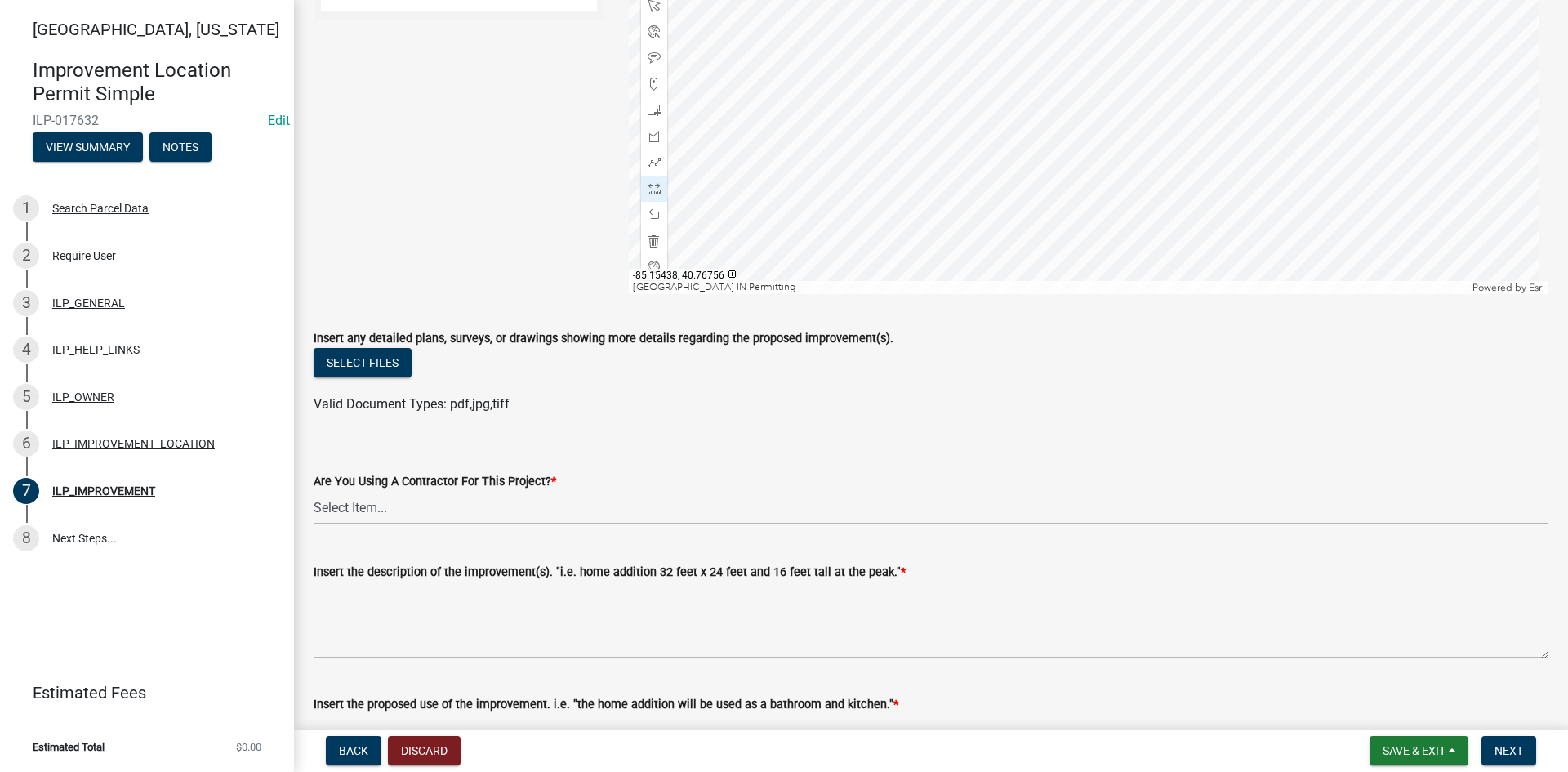
click at [450, 506] on select "Select Item... YES NO" at bounding box center [931, 507] width 1234 height 34
click at [314, 491] on select "Select Item... YES NO" at bounding box center [931, 507] width 1234 height 34
select select "71b507d0-569d-4a0a-b334-f72445909e69"
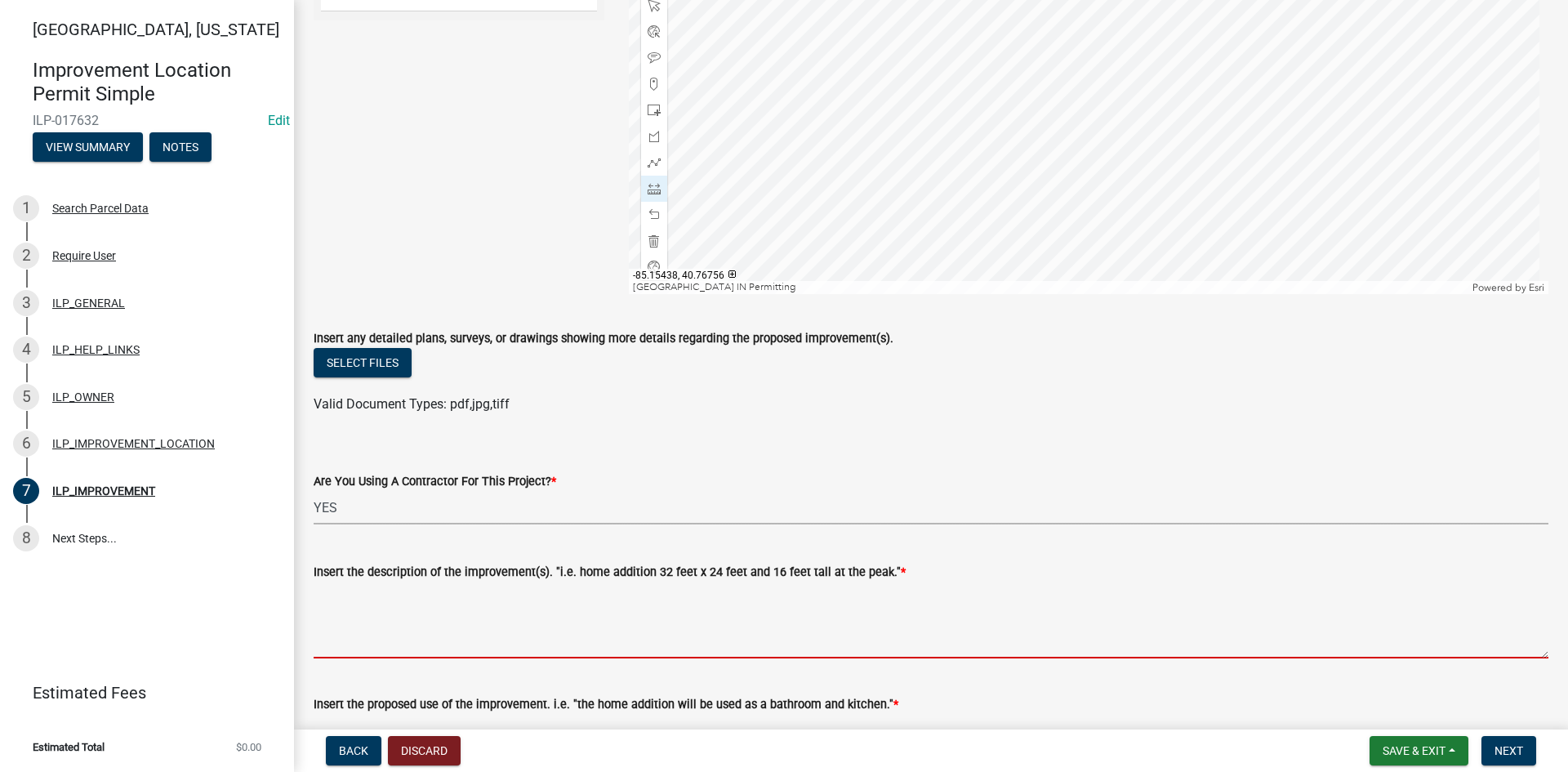
click at [423, 624] on textarea "Insert the description of the improvement(s). "i.e. home addition 32 feet x 24 …" at bounding box center [931, 620] width 1234 height 77
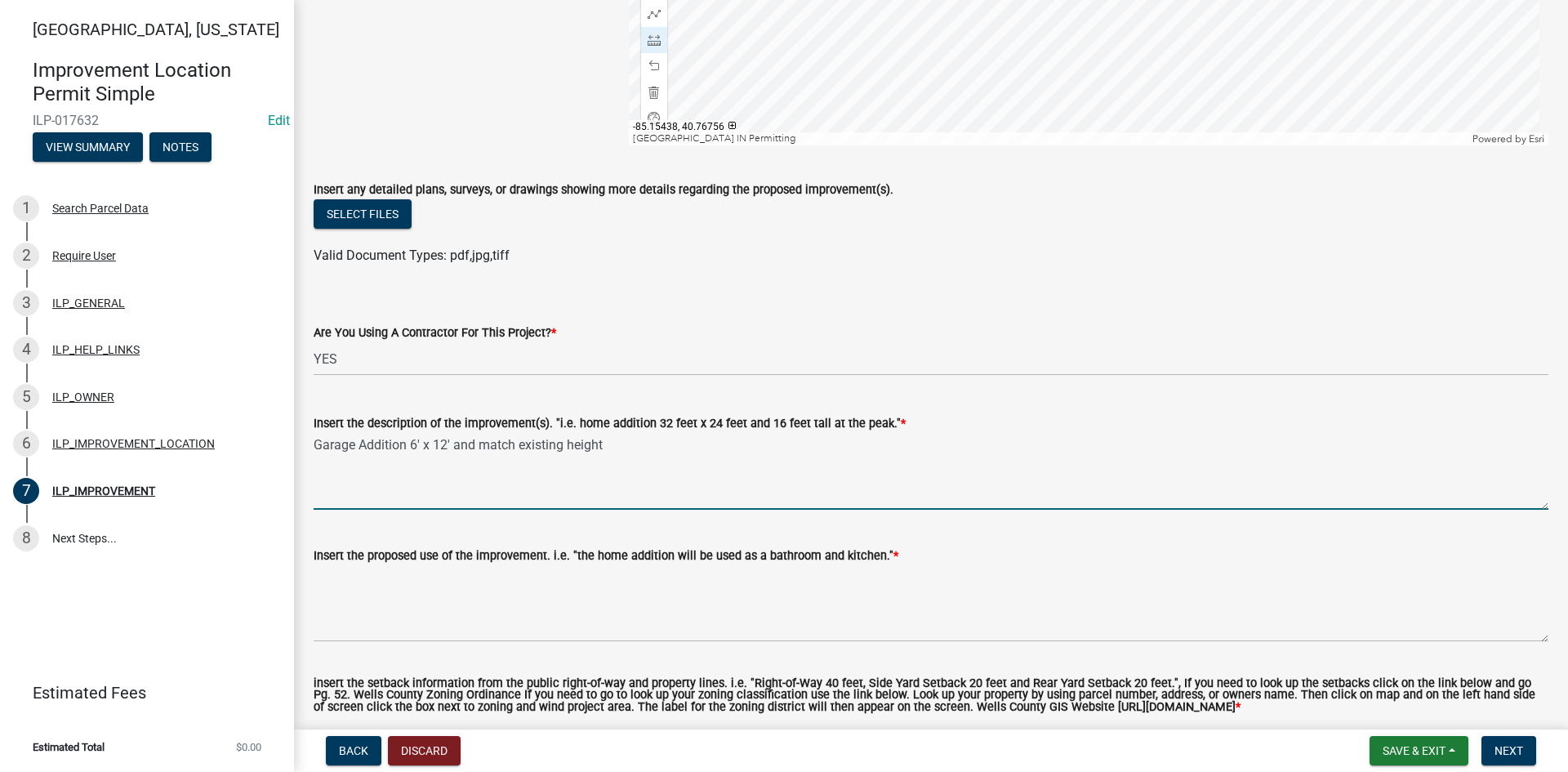
scroll to position [408, 0]
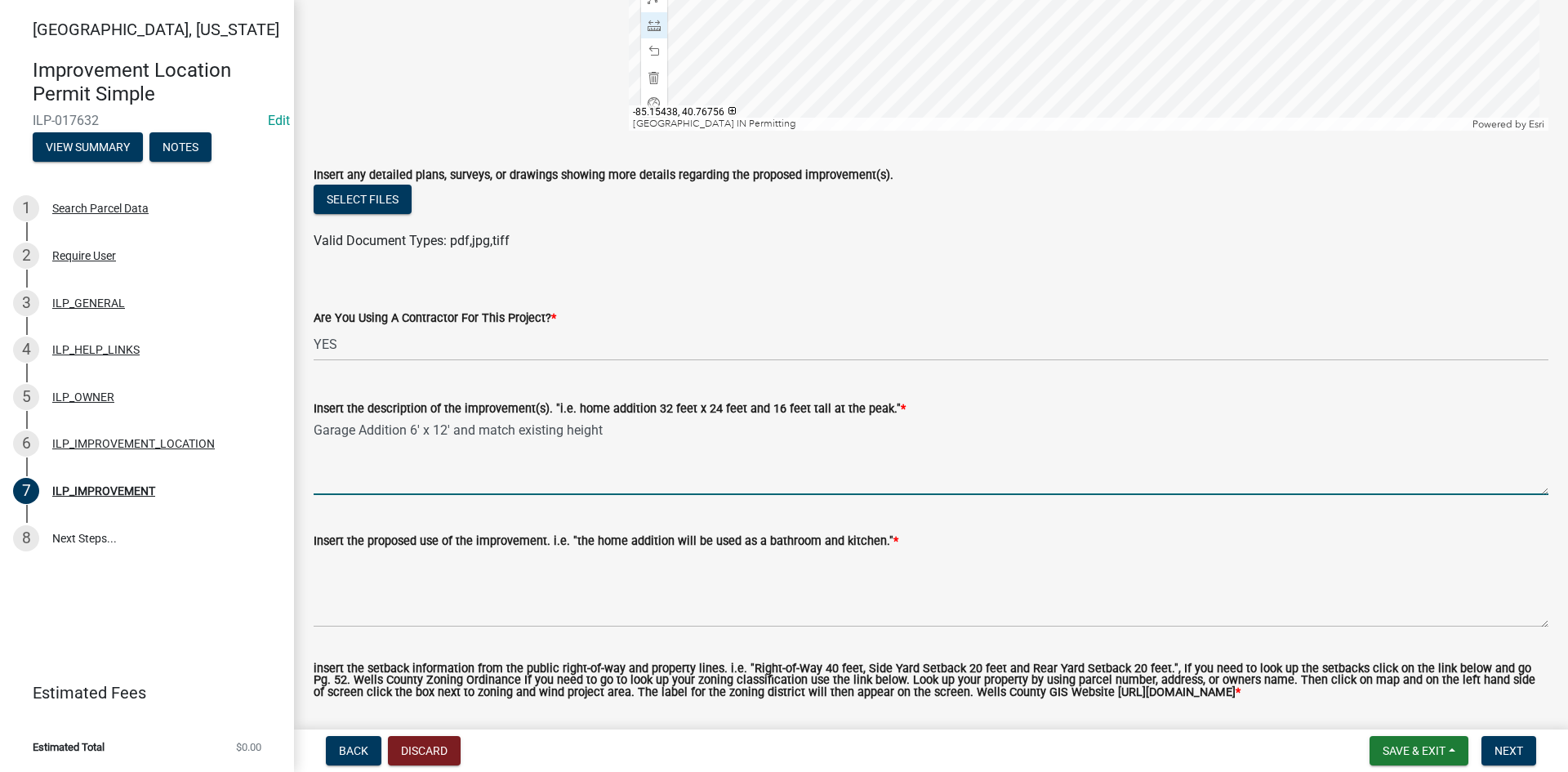
type textarea "Garage Addition 6' x 12' and match existing height"
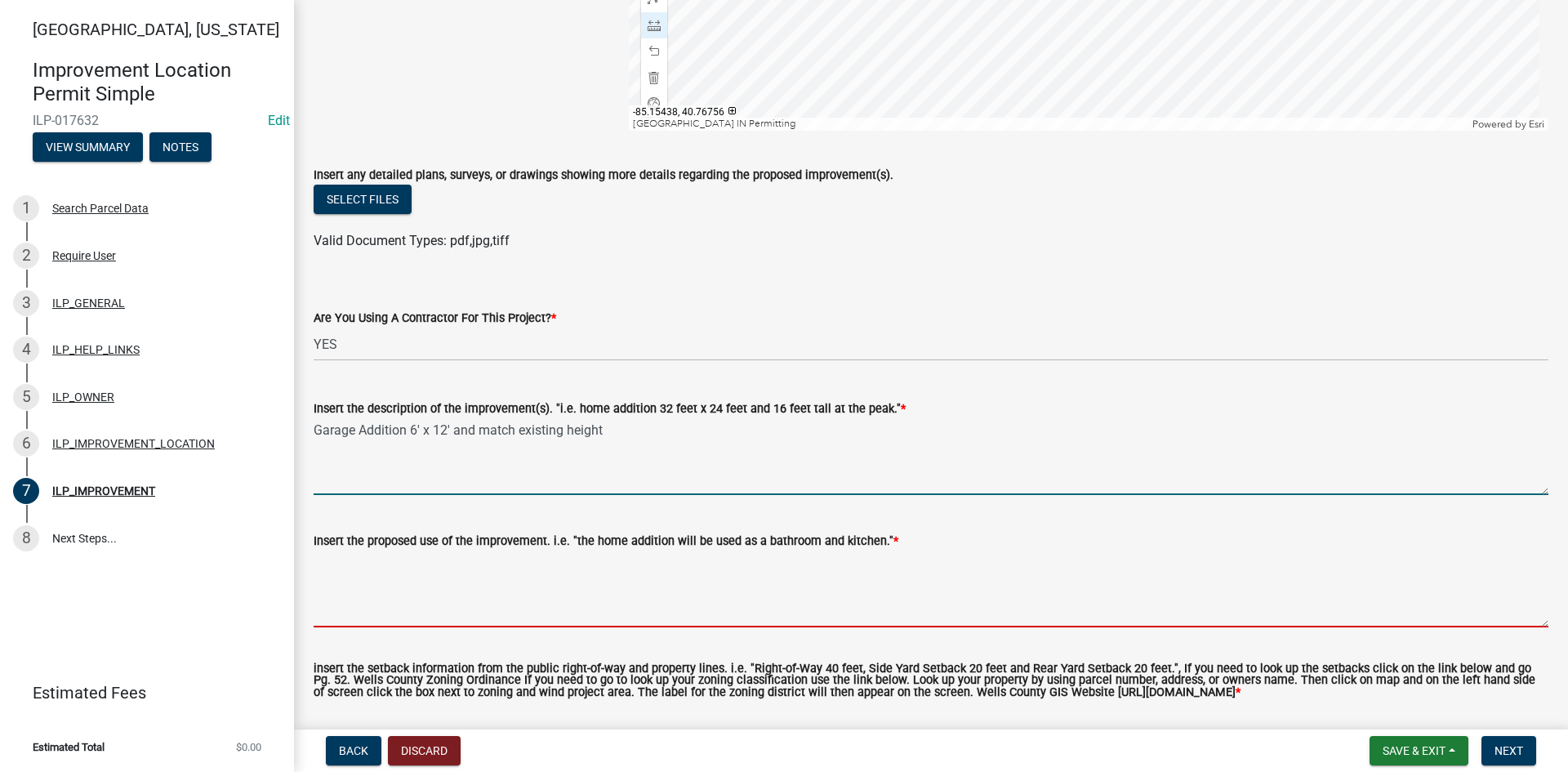
click at [467, 611] on textarea "Insert the proposed use of the improvement. i.e. "the home addition will be use…" at bounding box center [931, 589] width 1234 height 77
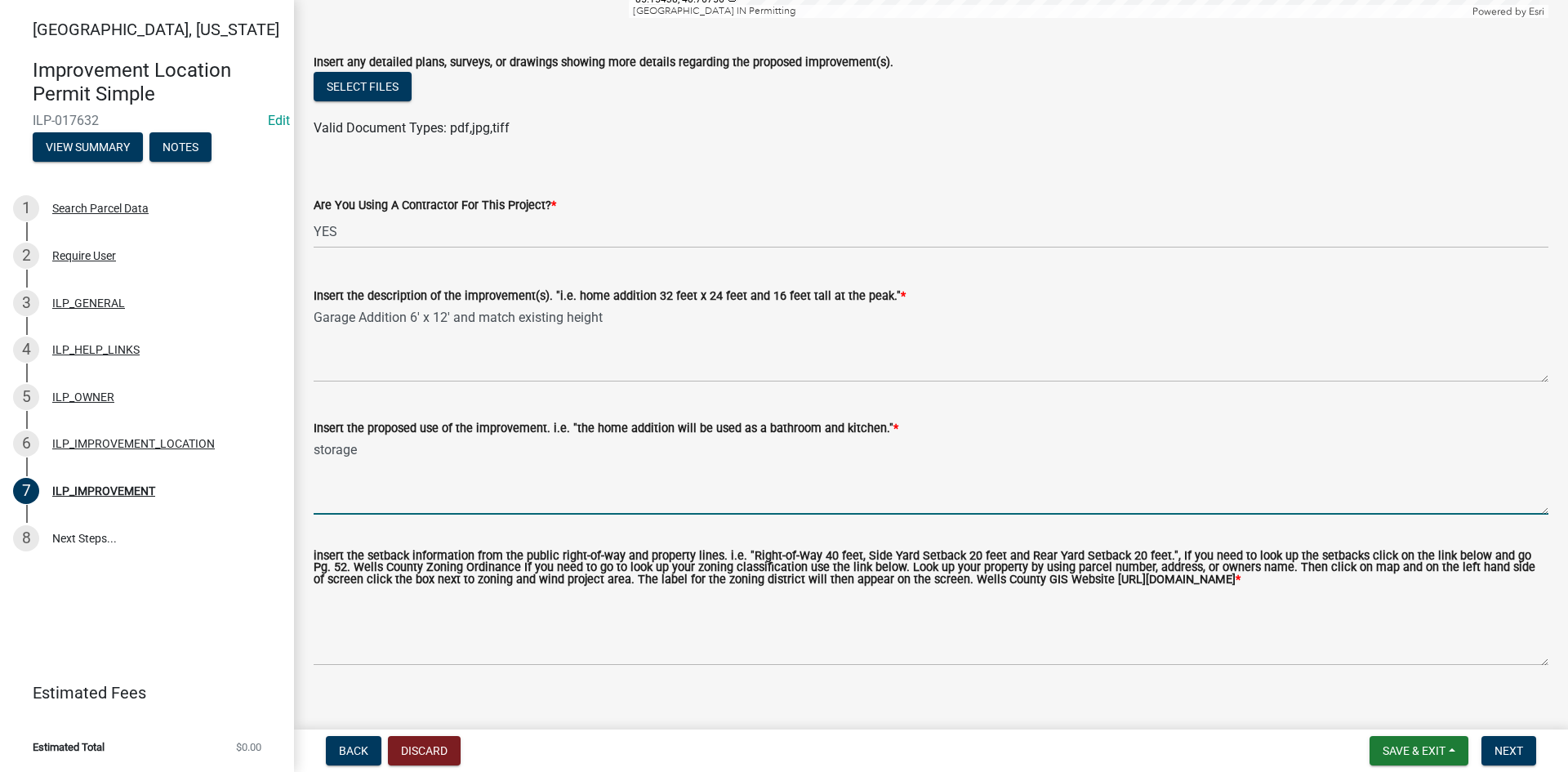
scroll to position [553, 0]
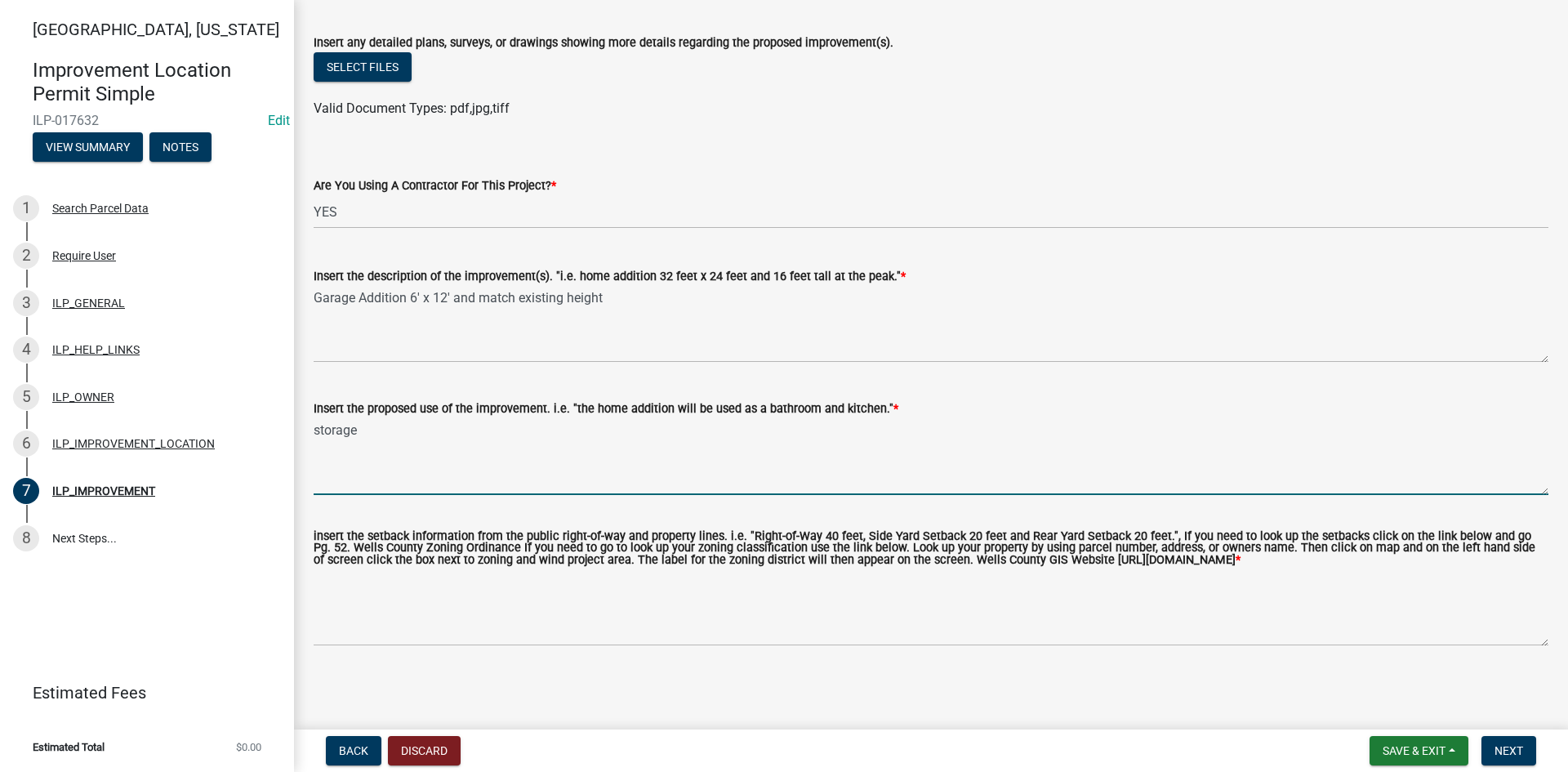
type textarea "storage"
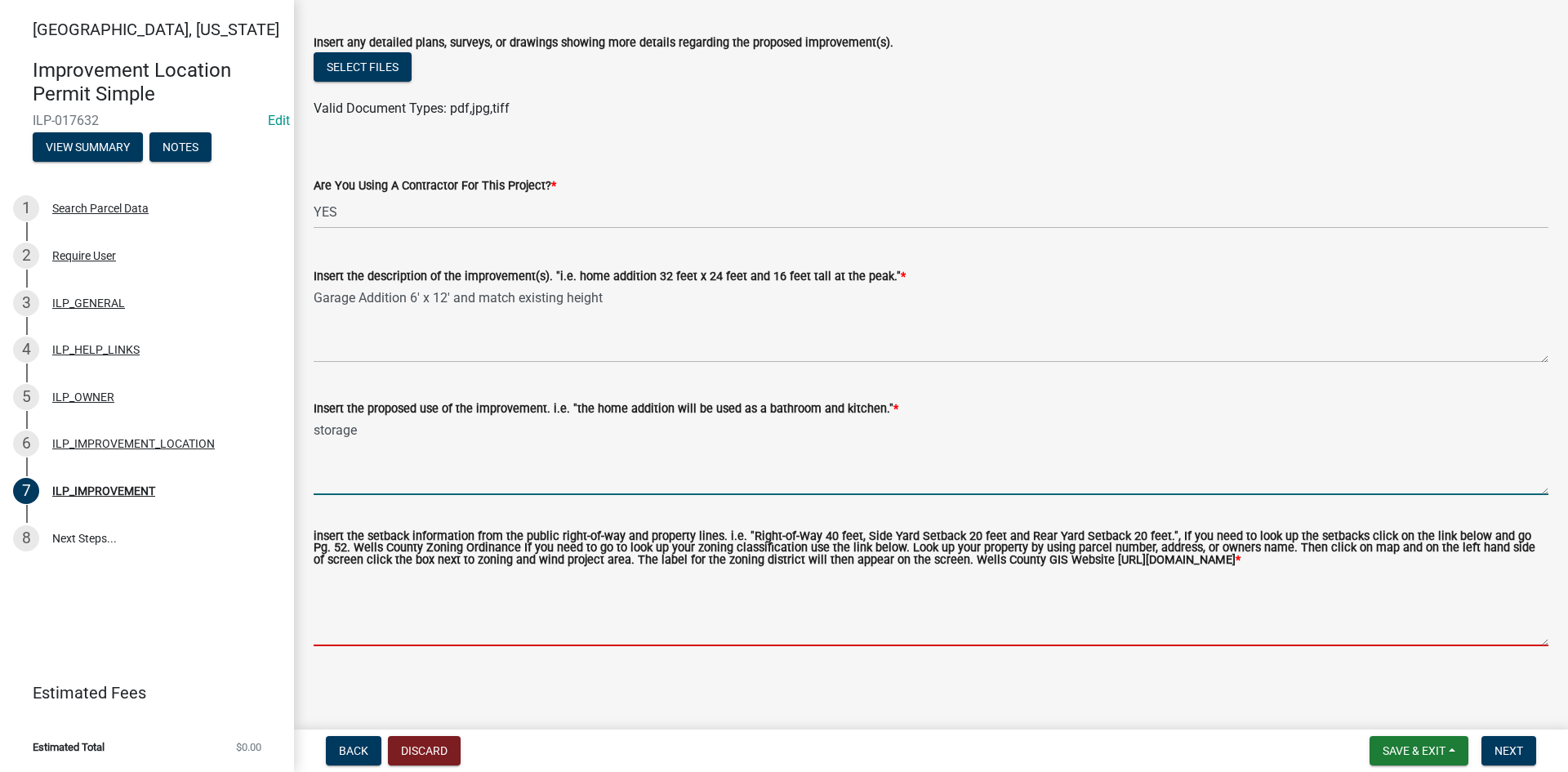
click at [406, 622] on textarea "insert the setback information from the public right-of-way and property lines.…" at bounding box center [931, 608] width 1234 height 77
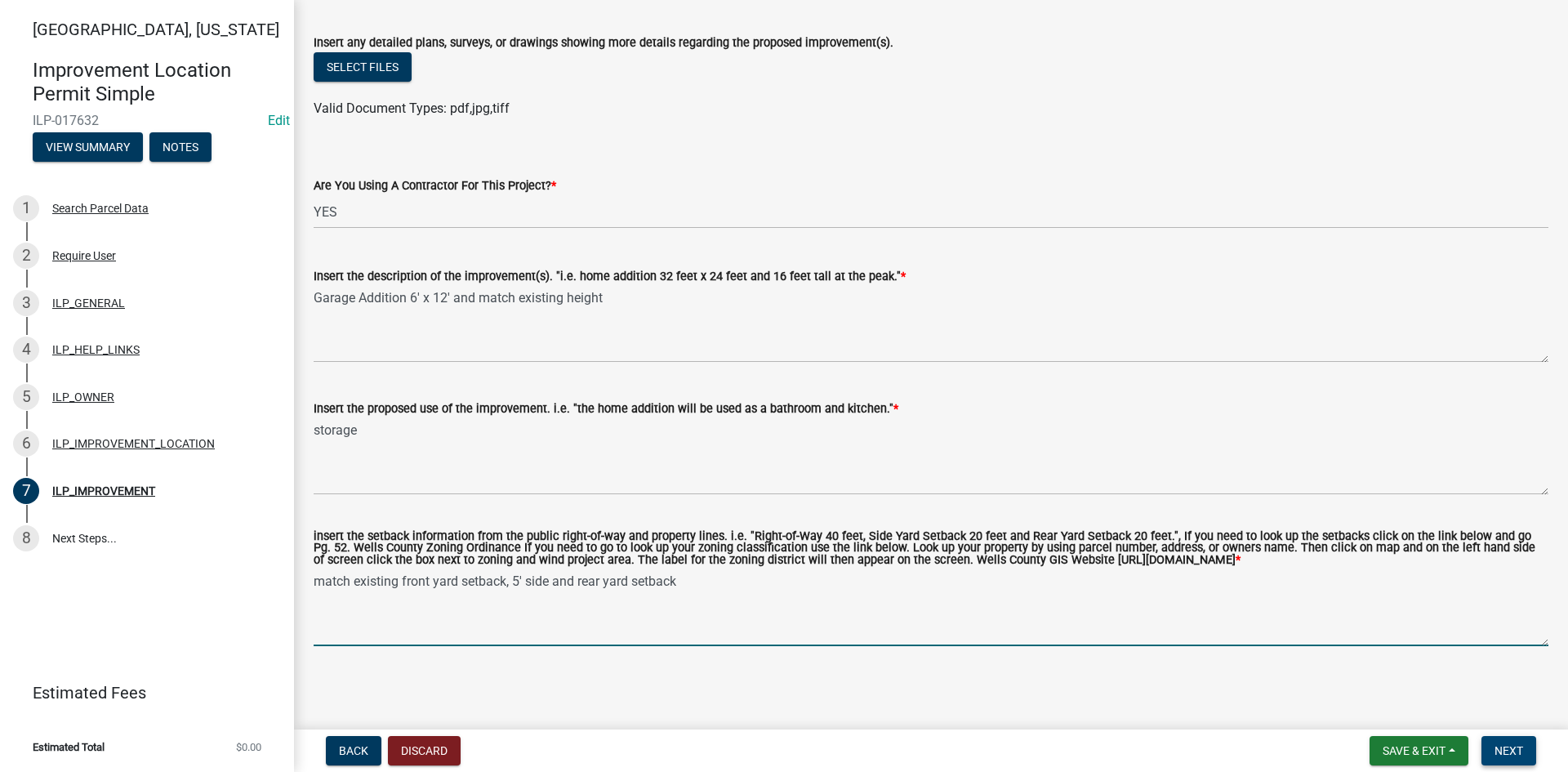
type textarea "match existing front yard setback, 5' side and rear yard setback"
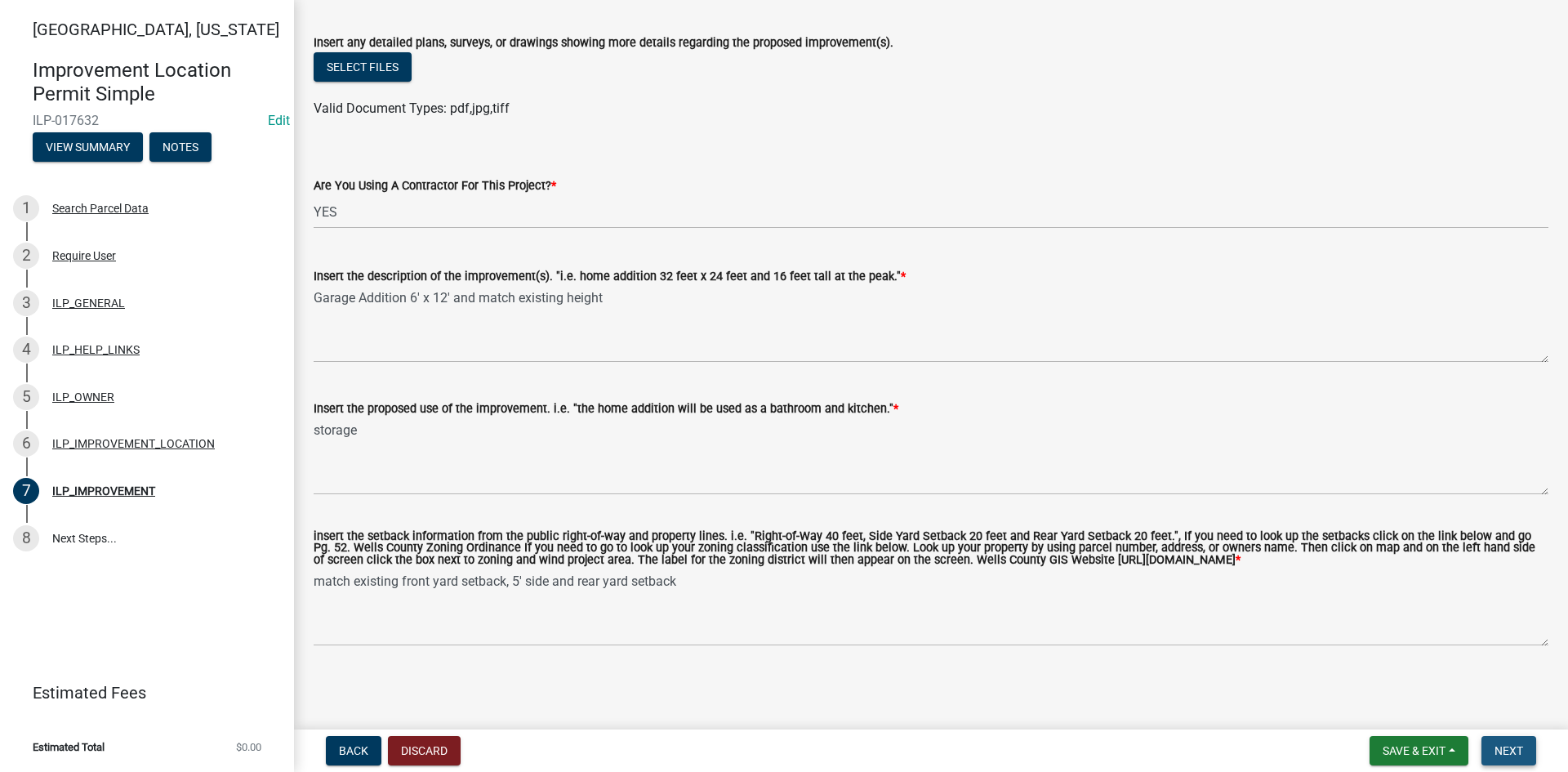
click at [1514, 743] on span "Next" at bounding box center [1508, 751] width 29 height 13
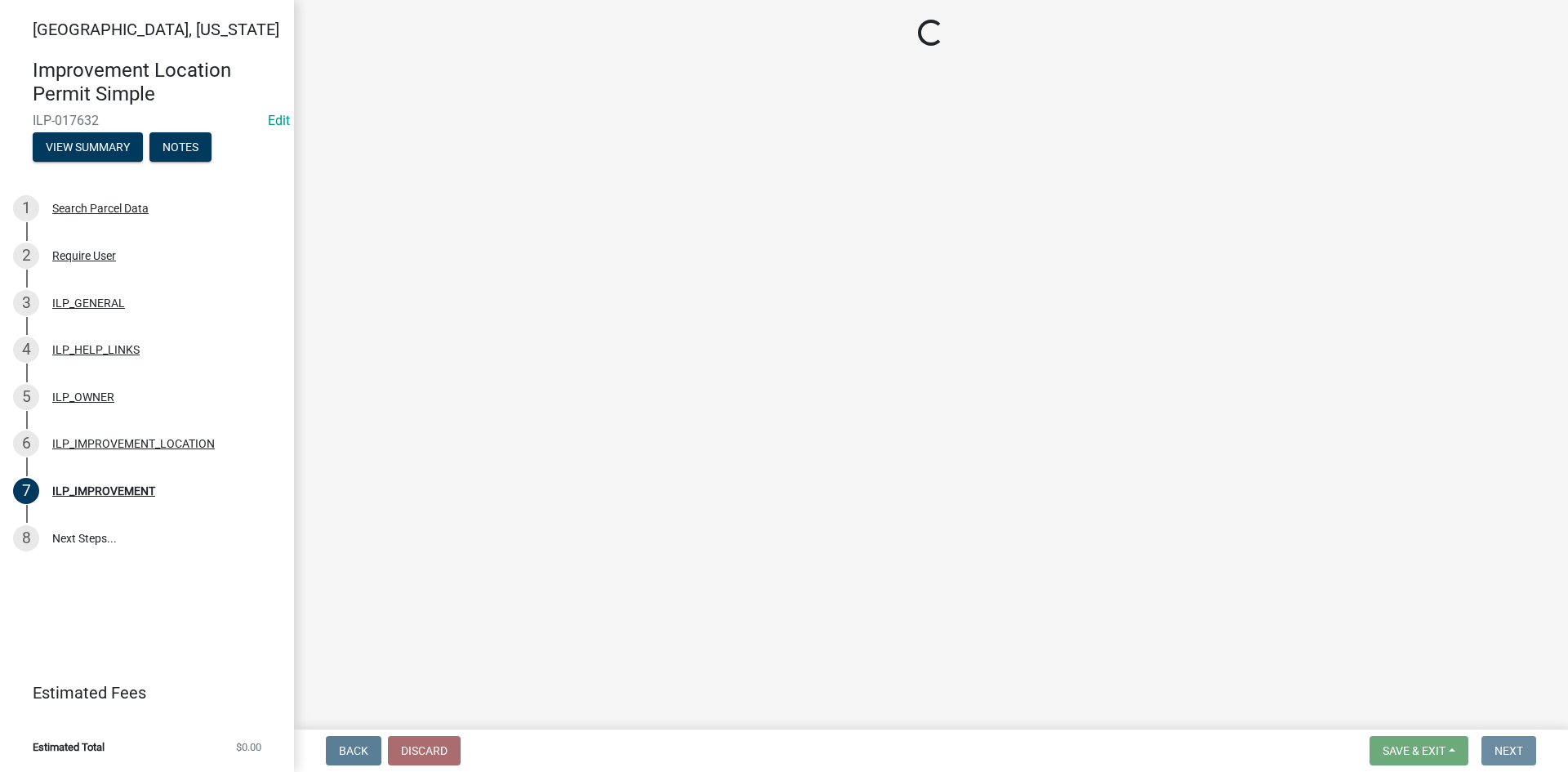
scroll to position [0, 0]
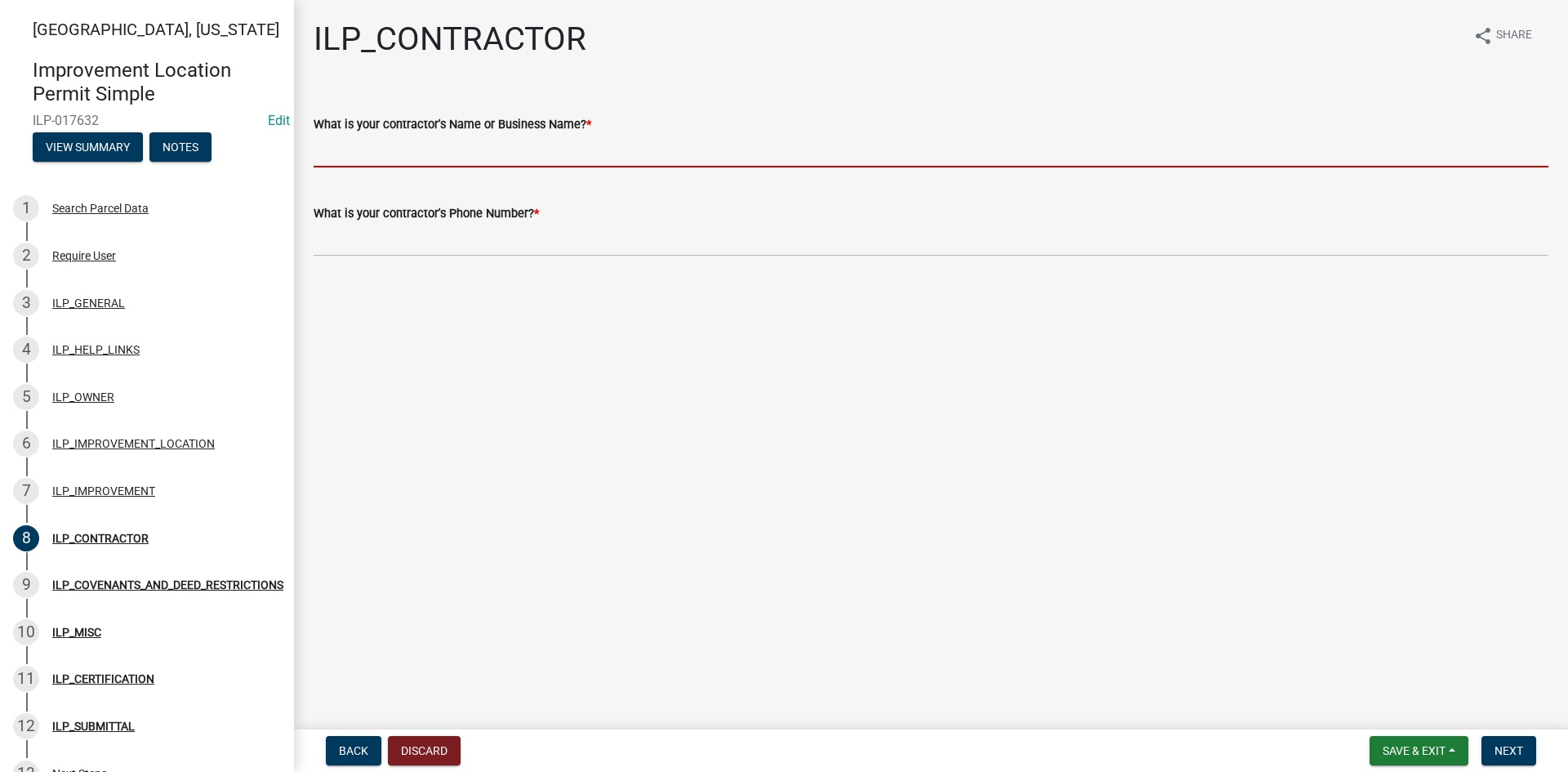
click at [530, 148] on input "What is your contractor's Name or Business Name? *" at bounding box center [931, 150] width 1234 height 34
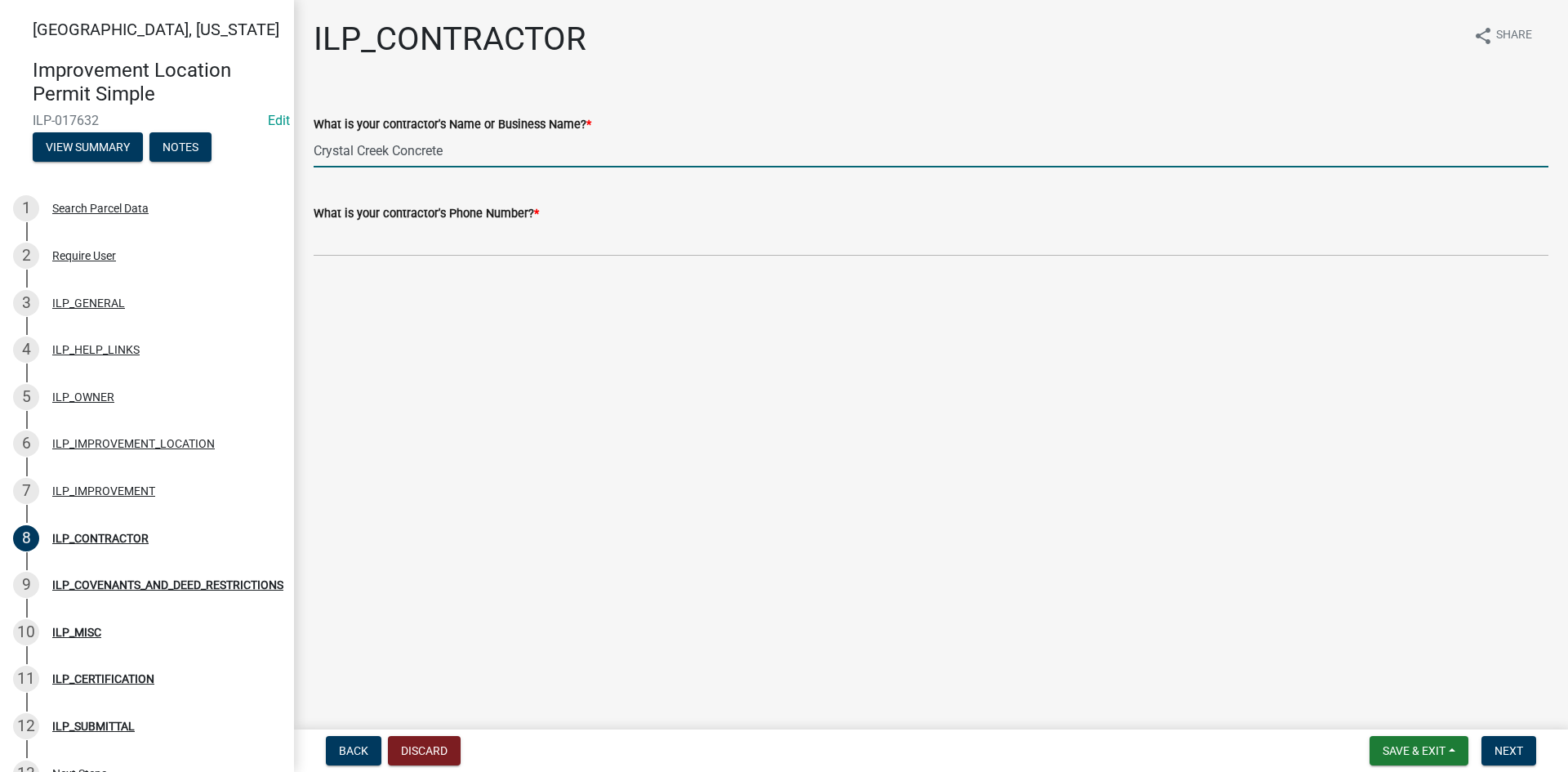
type input "Crystal Creek Concrete"
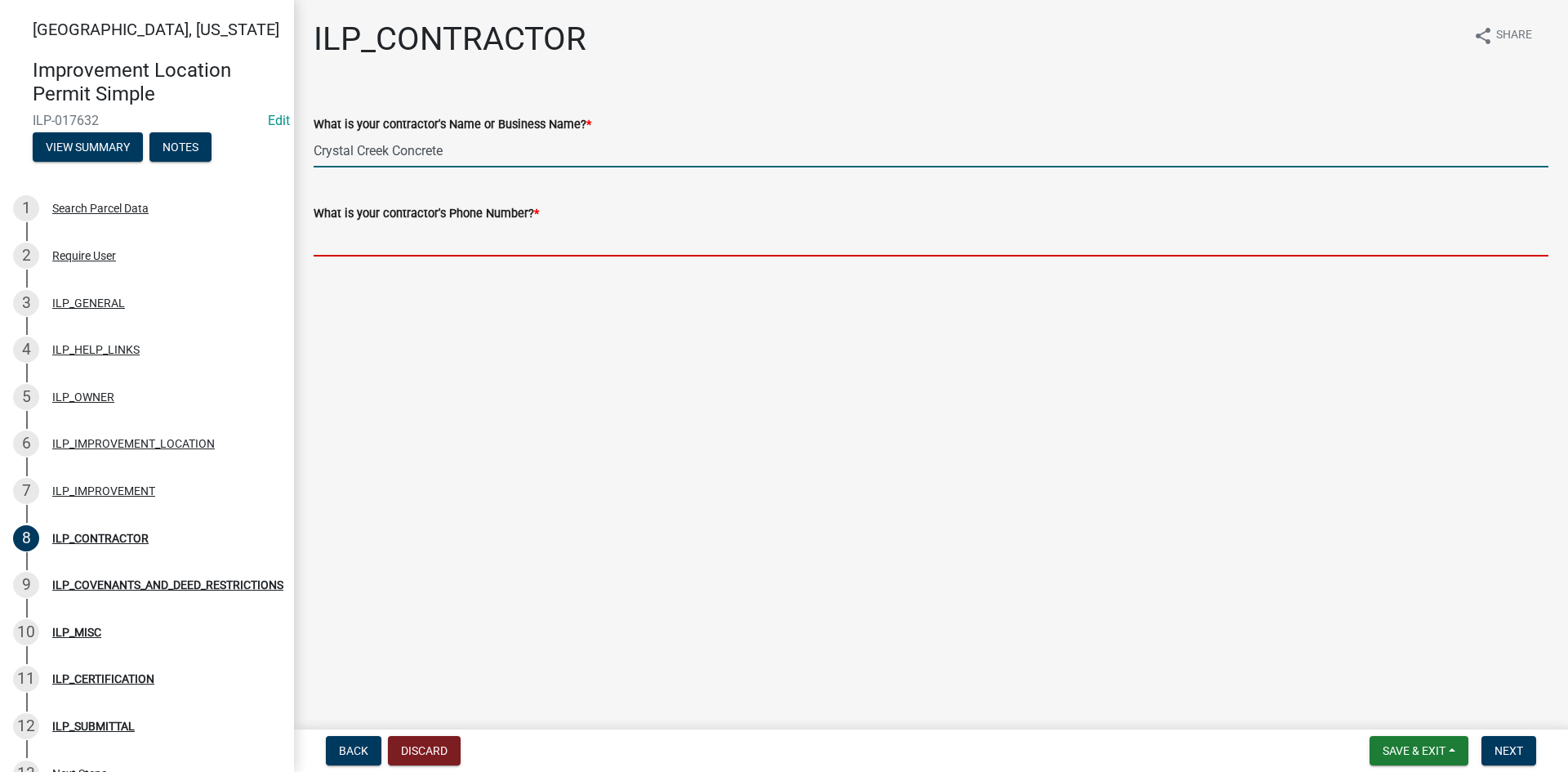
click at [495, 232] on input "What is your contractor's Phone Number? *" at bounding box center [931, 240] width 1234 height 34
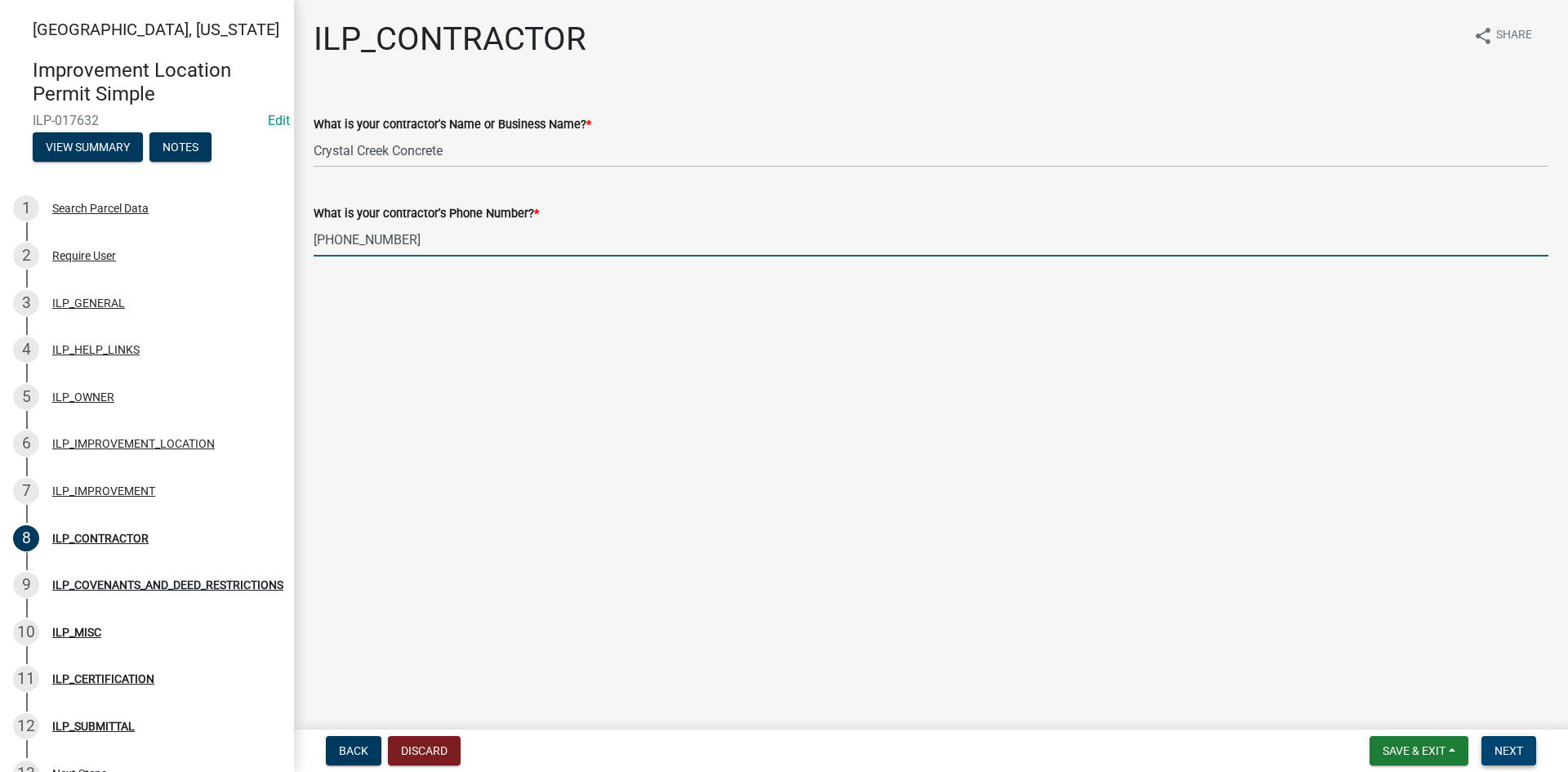
type input "[PHONE_NUMBER]"
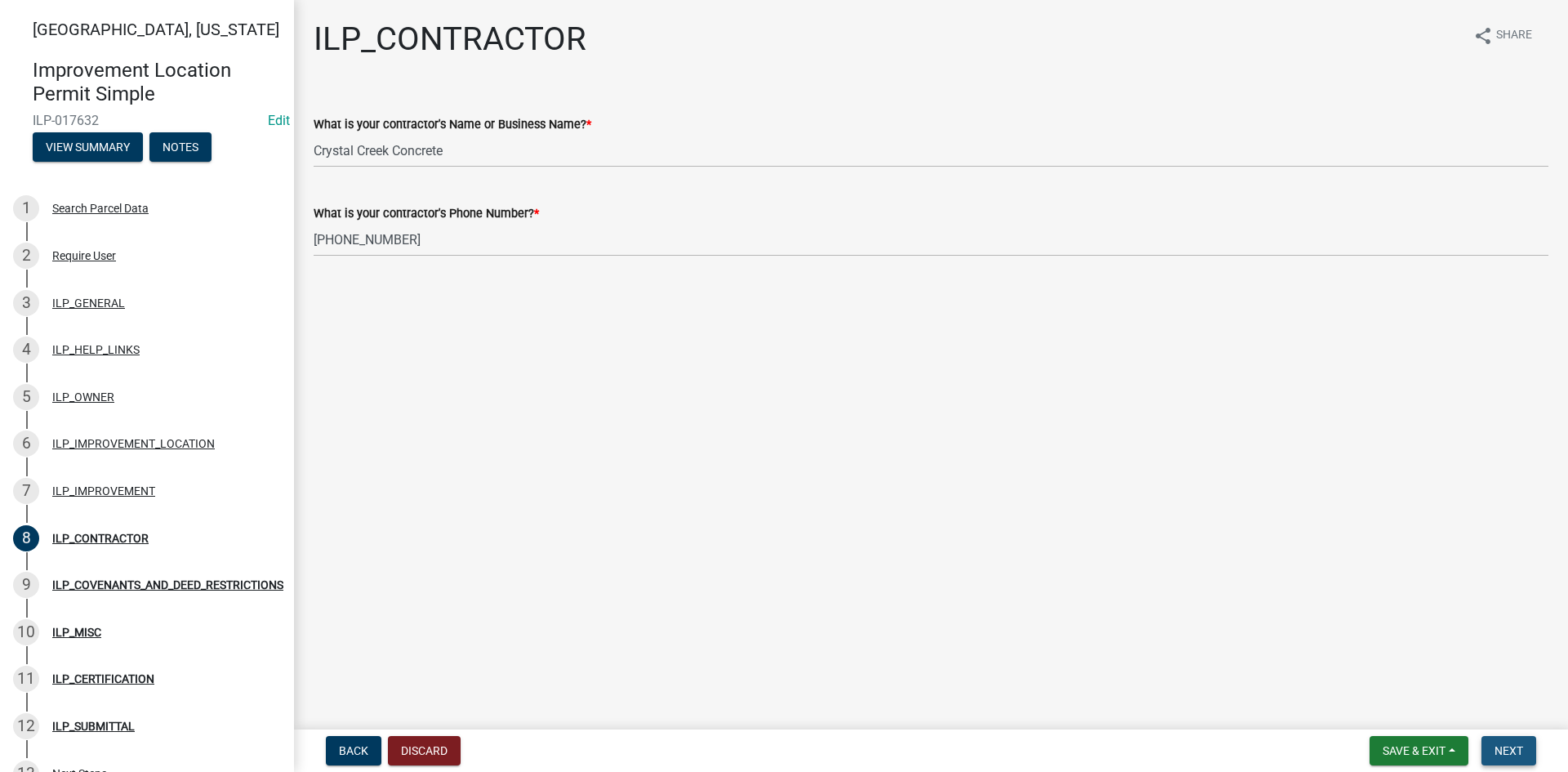
click at [1497, 743] on span "Next" at bounding box center [1508, 751] width 29 height 13
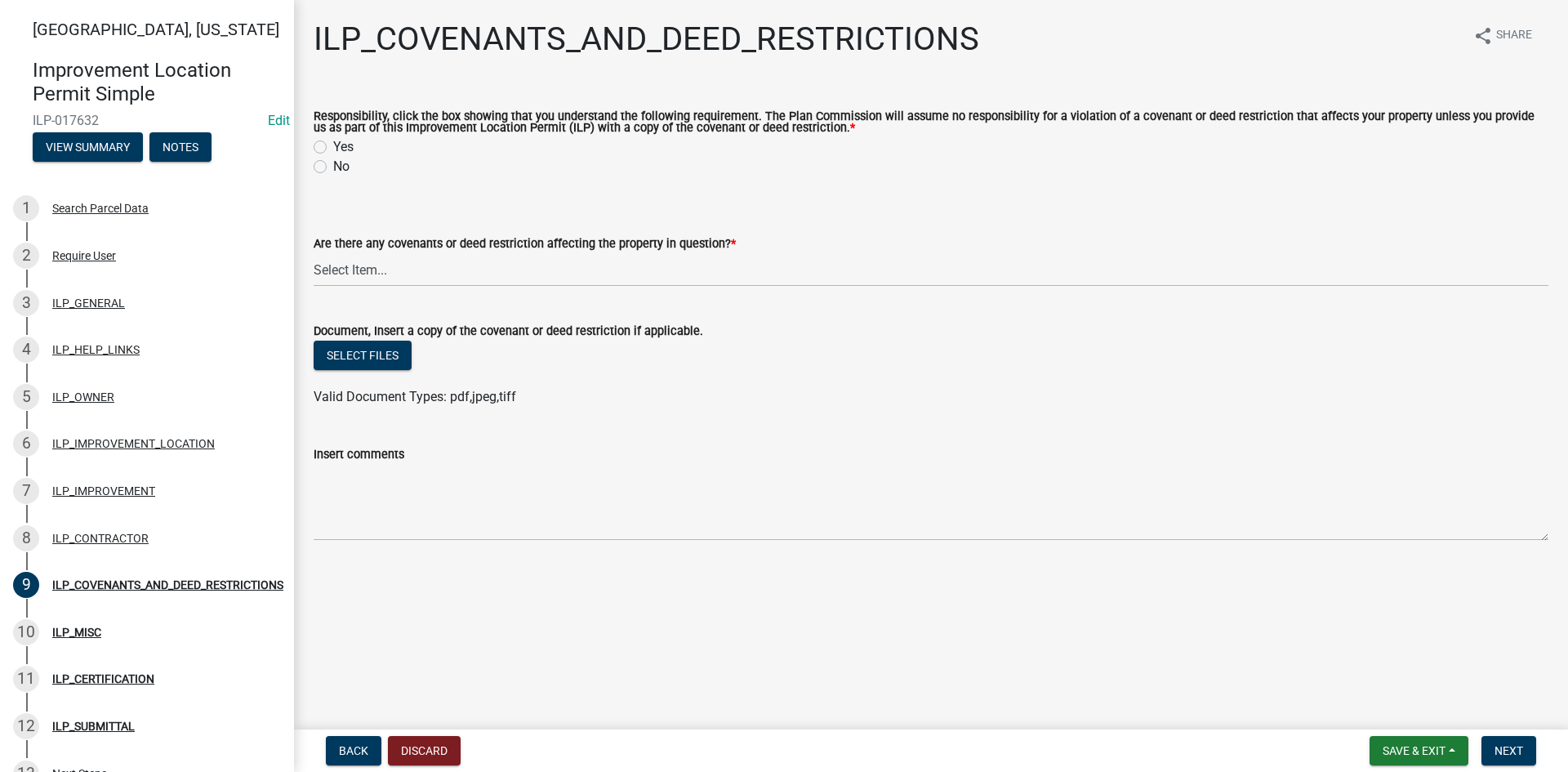
click at [333, 150] on label "Yes" at bounding box center [343, 147] width 20 height 20
click at [333, 148] on input "Yes" at bounding box center [338, 142] width 11 height 11
radio input "true"
click at [379, 263] on select "Select Item... YES NO" at bounding box center [931, 270] width 1234 height 34
click at [314, 254] on select "Select Item... YES NO" at bounding box center [931, 270] width 1234 height 34
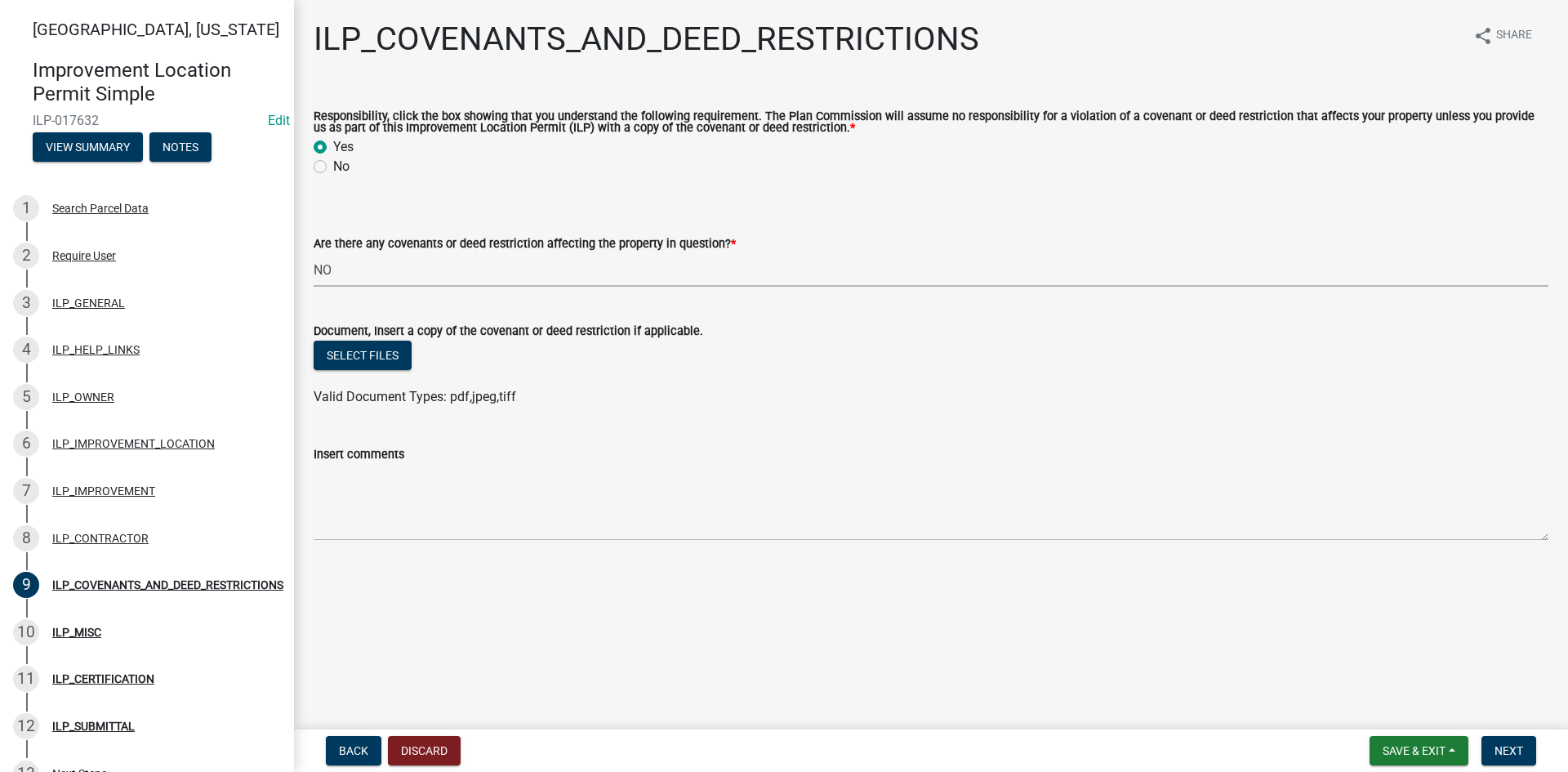
select select "8e2002f1-ace1-422c-92a0-aa7ffd64ff05"
click at [1499, 743] on span "Next" at bounding box center [1508, 751] width 29 height 13
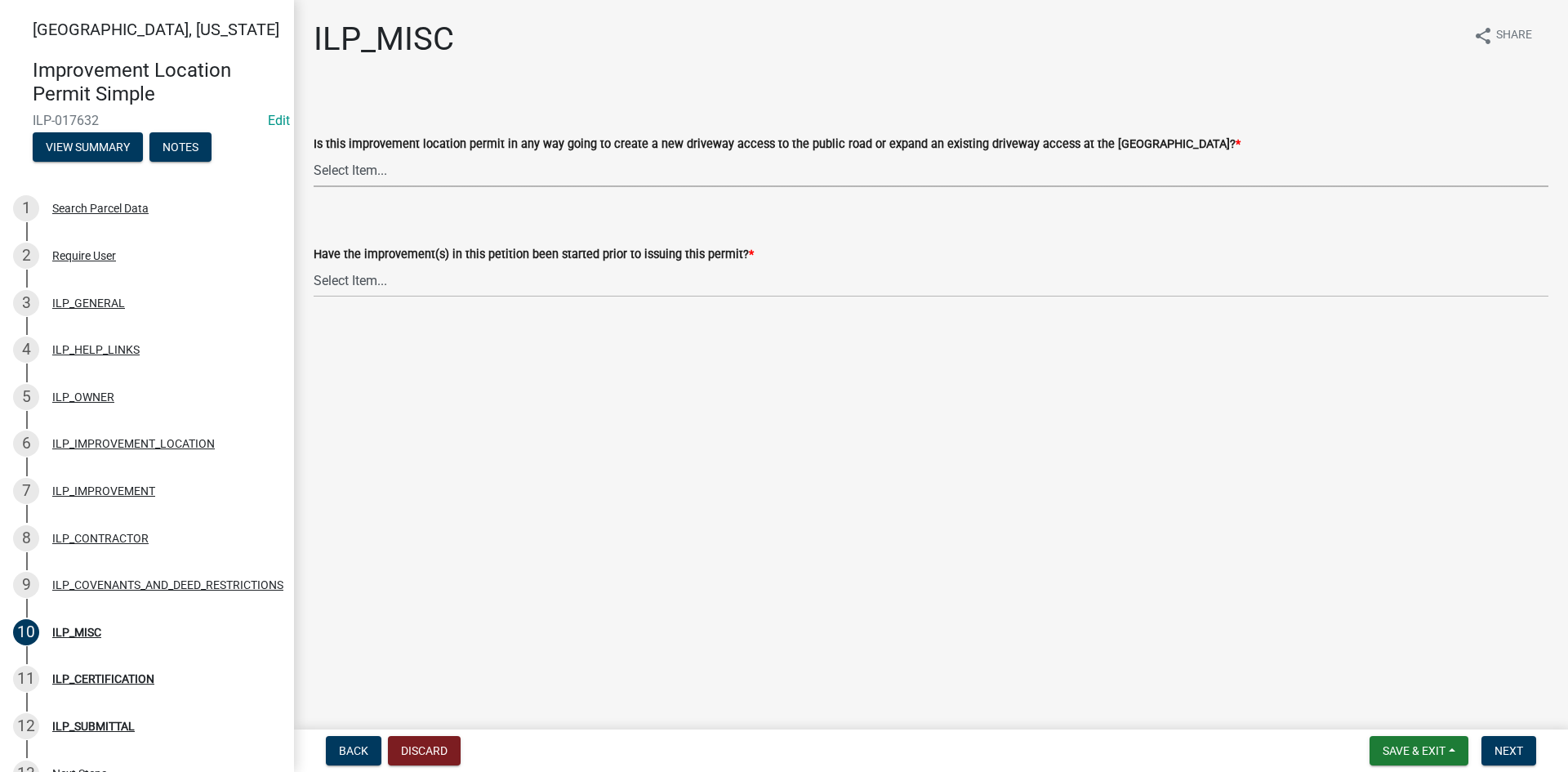
click at [733, 173] on select "Select Item... YES NO" at bounding box center [931, 170] width 1234 height 34
click at [314, 154] on select "Select Item... YES NO" at bounding box center [931, 170] width 1234 height 34
select select "efdfc372-da28-48aa-82f0-d86e80c7002d"
click at [599, 283] on select "Select Item... YES NO" at bounding box center [931, 281] width 1234 height 34
click at [314, 264] on select "Select Item... YES NO" at bounding box center [931, 281] width 1234 height 34
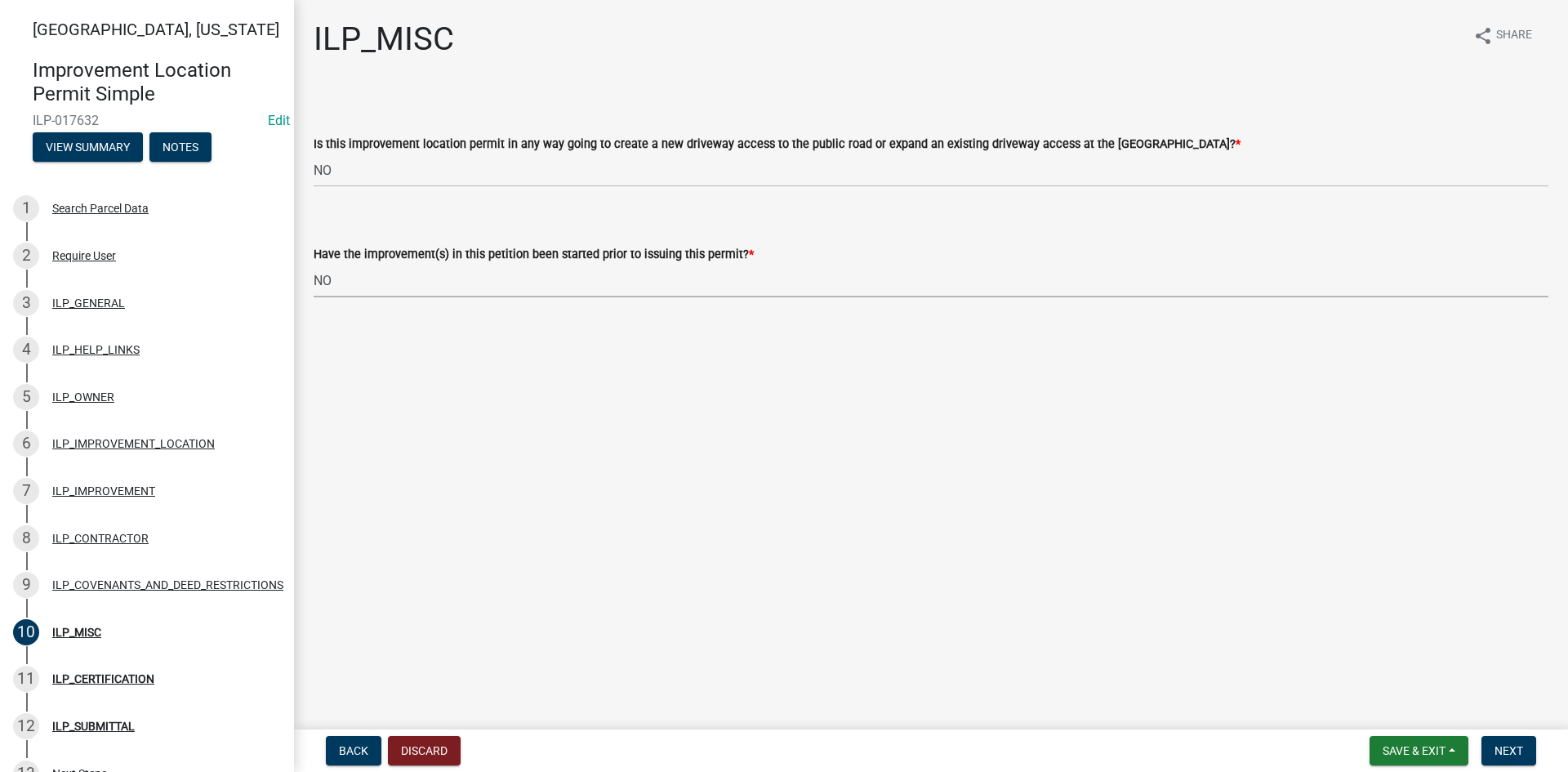
select select "87690217-1c5d-4f3f-89a3-85c12ce3295a"
click at [1508, 738] on button "Next" at bounding box center [1508, 751] width 55 height 29
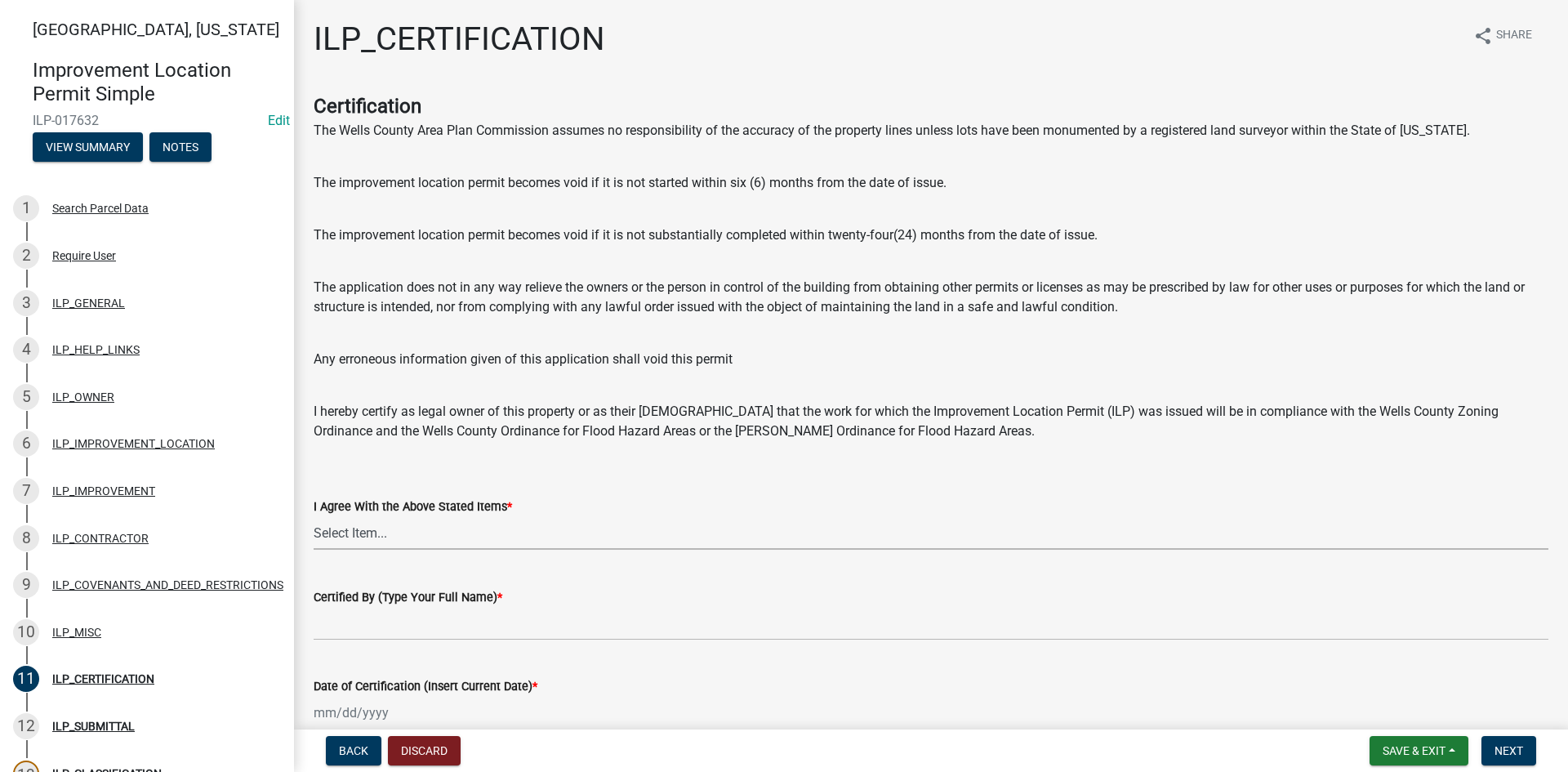
click at [482, 539] on select "Select Item... Yes" at bounding box center [931, 532] width 1234 height 34
click at [314, 516] on select "Select Item... Yes" at bounding box center [931, 532] width 1234 height 34
select select "bd96893d-fc5a-4886-96bc-c23f48f60341"
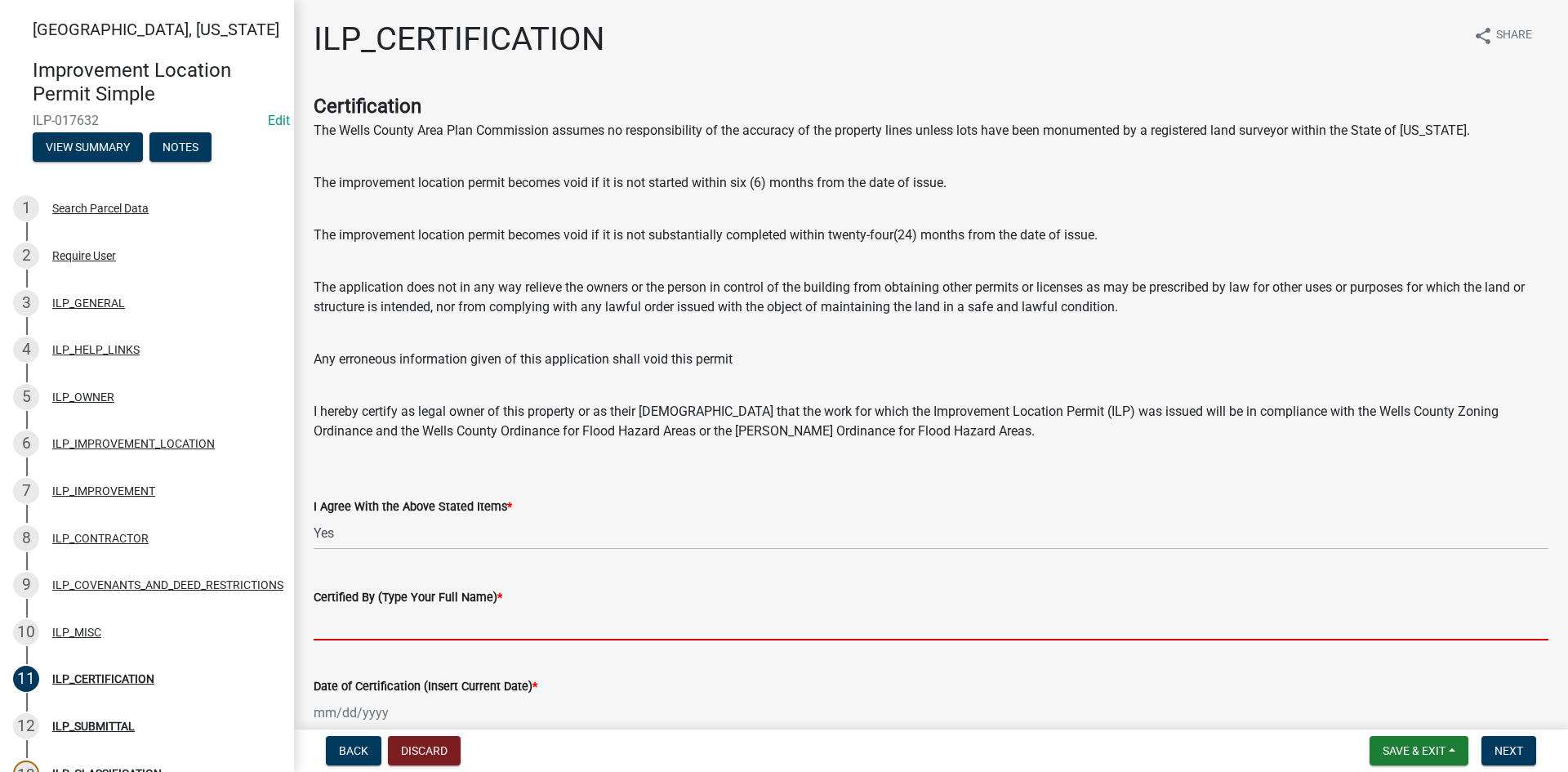
click at [476, 628] on input "Certified By (Type Your Full Name) *" at bounding box center [931, 623] width 1234 height 34
paste input "[PERSON_NAME]"
type input "[PERSON_NAME]"
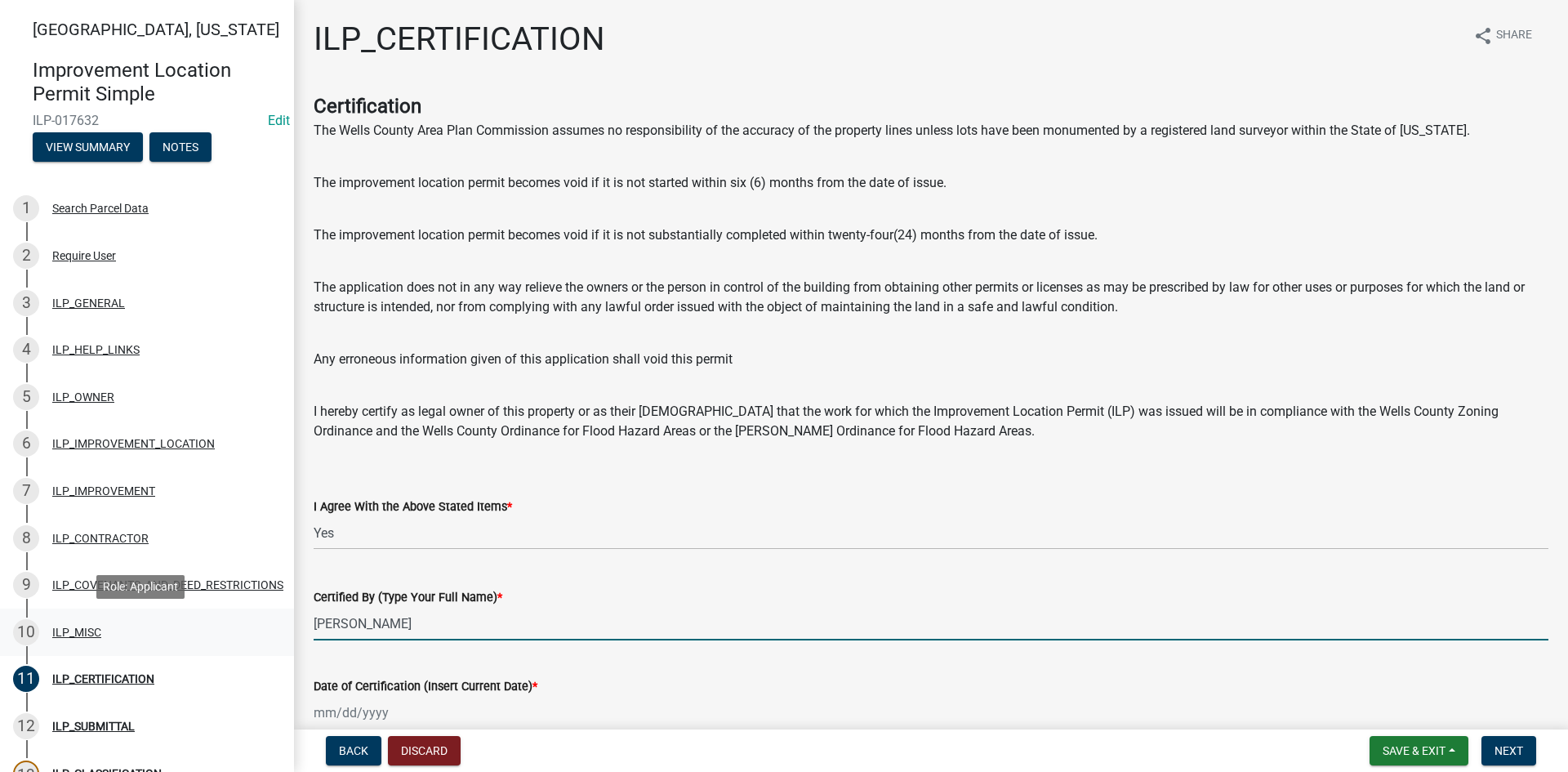
drag, startPoint x: 483, startPoint y: 622, endPoint x: 226, endPoint y: 622, distance: 257.0
click at [226, 622] on div "[GEOGRAPHIC_DATA], [US_STATE] Improvement Location Permit Simple ILP-017632 Edi…" at bounding box center [784, 386] width 1568 height 772
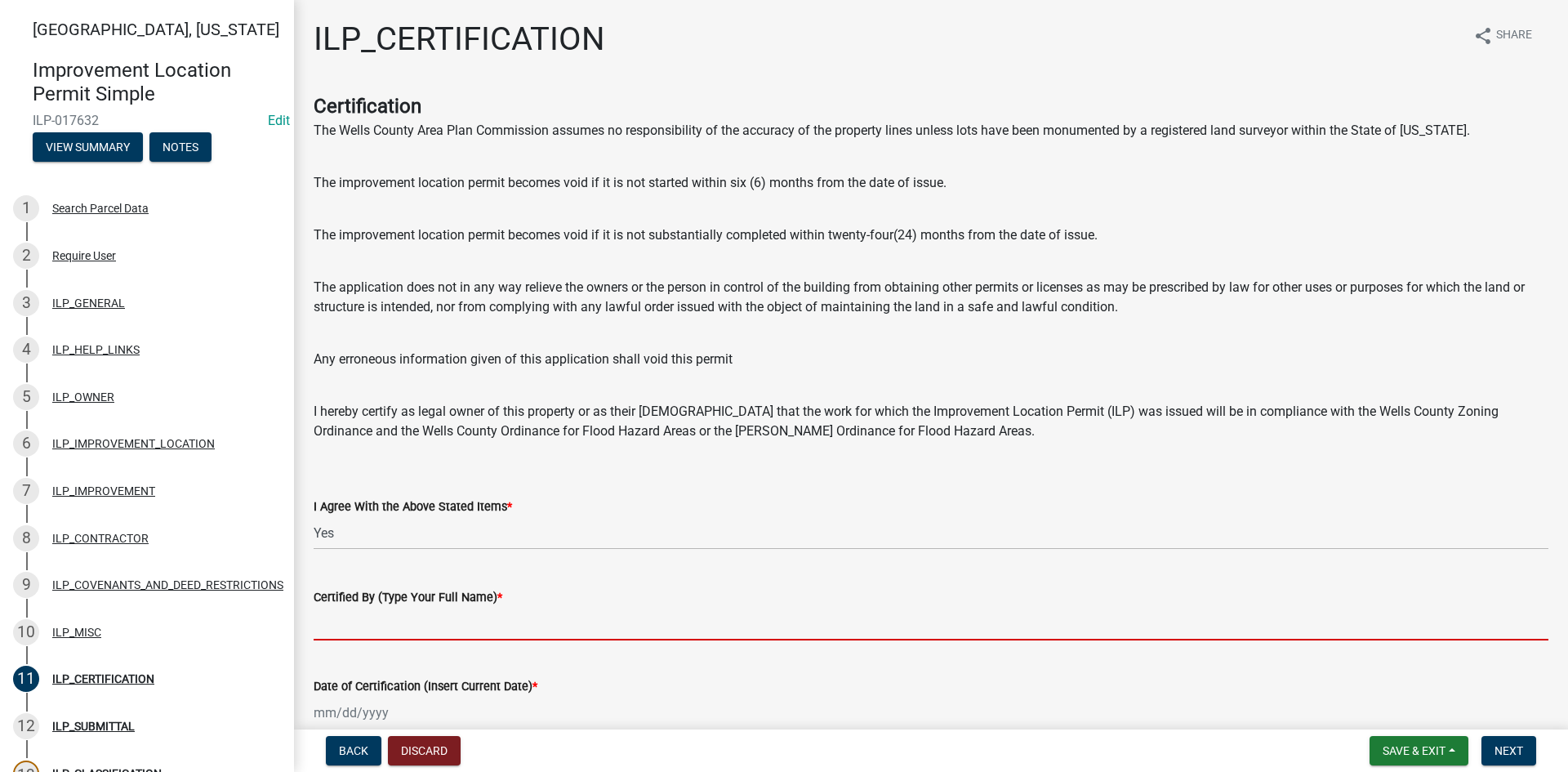
click at [429, 612] on input "Certified By (Type Your Full Name) *" at bounding box center [931, 623] width 1234 height 34
paste input "[PERSON_NAME]"
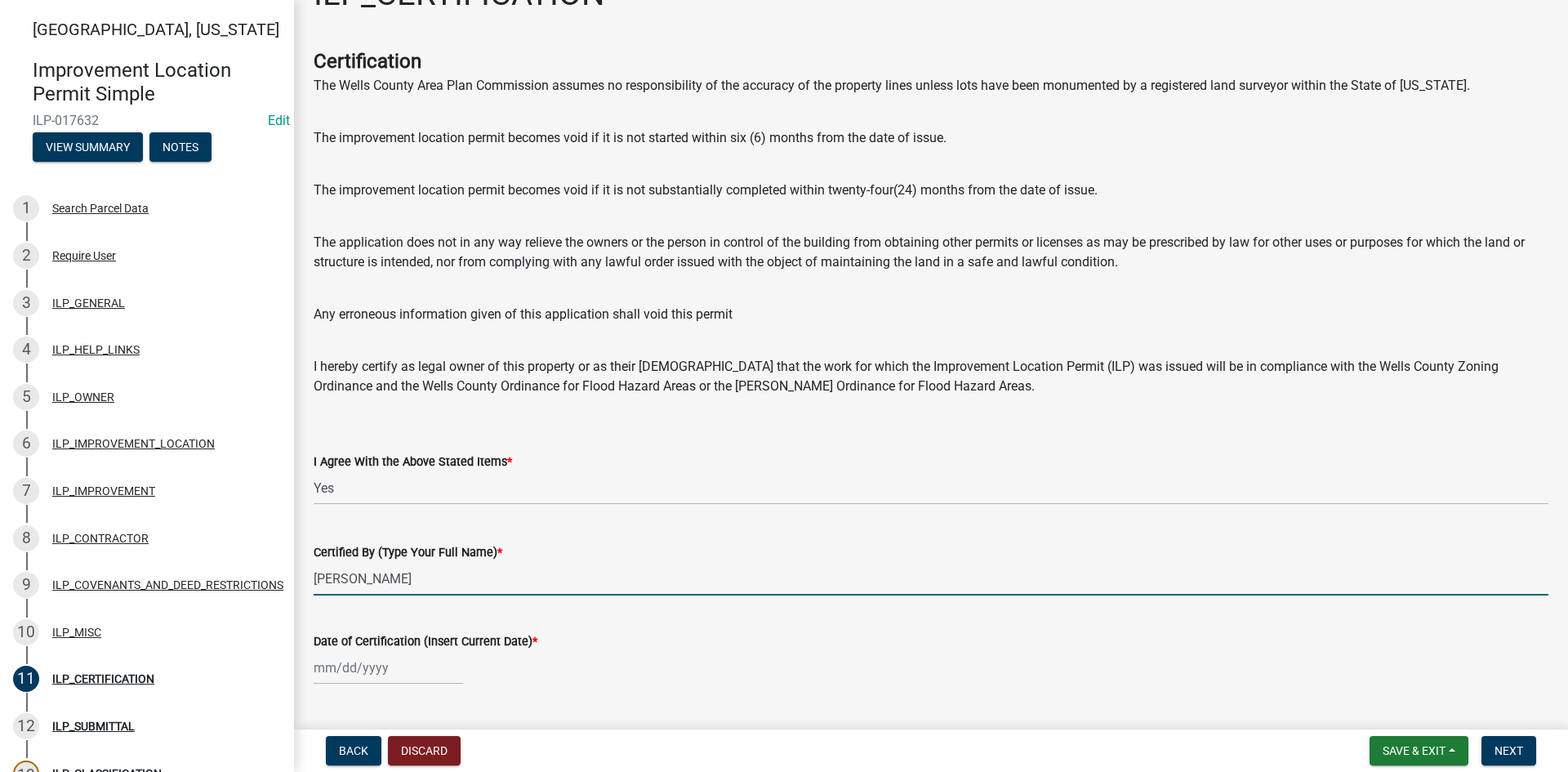
scroll to position [82, 0]
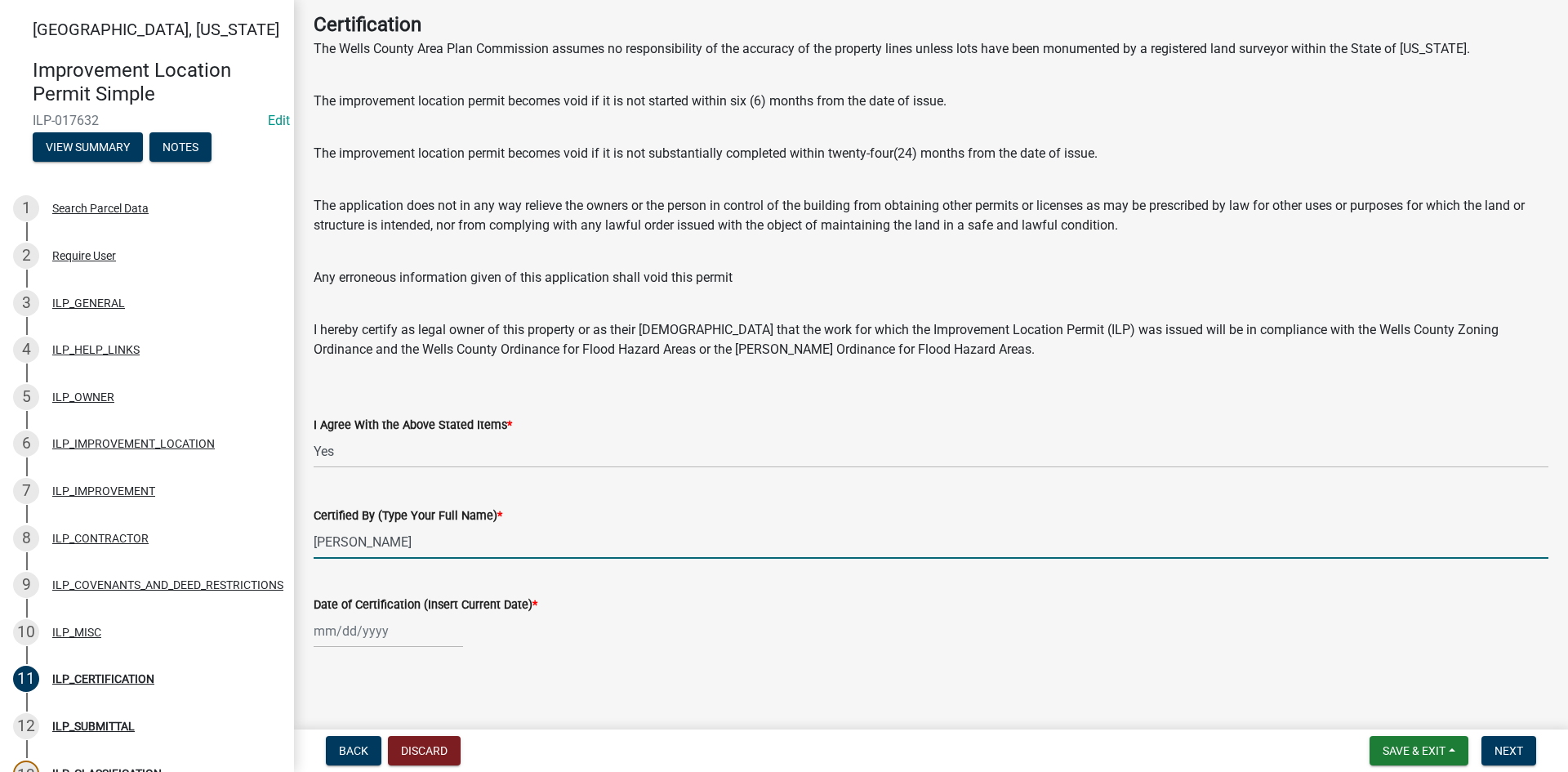
type input "[PERSON_NAME]"
select select "8"
select select "2025"
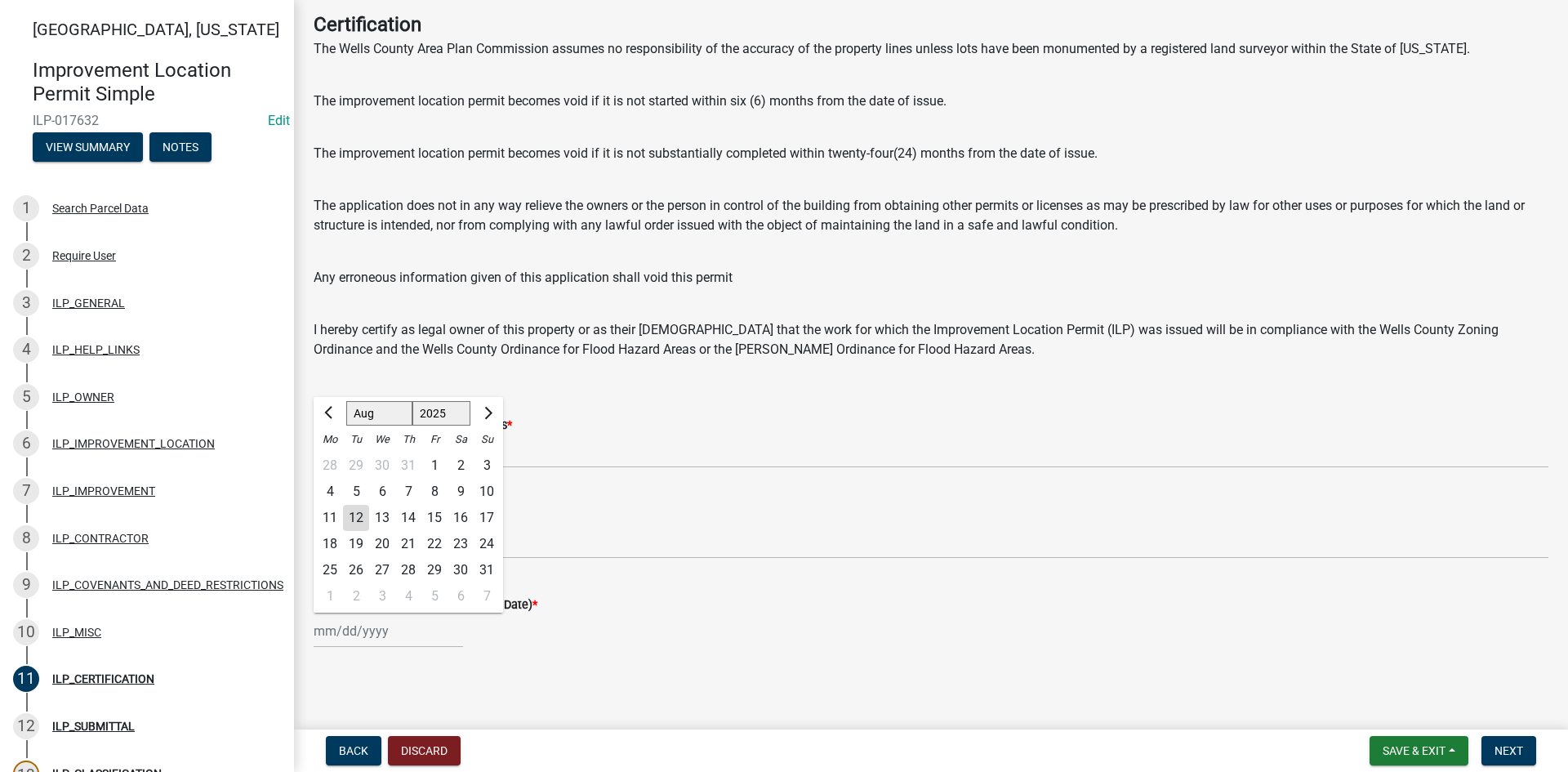
click at [367, 639] on div "[PERSON_NAME] Feb Mar Apr [PERSON_NAME][DATE] Oct Nov [DATE] 1526 1527 1528 152…" at bounding box center [388, 631] width 150 height 34
click at [356, 524] on div "12" at bounding box center [356, 518] width 26 height 26
type input "[DATE]"
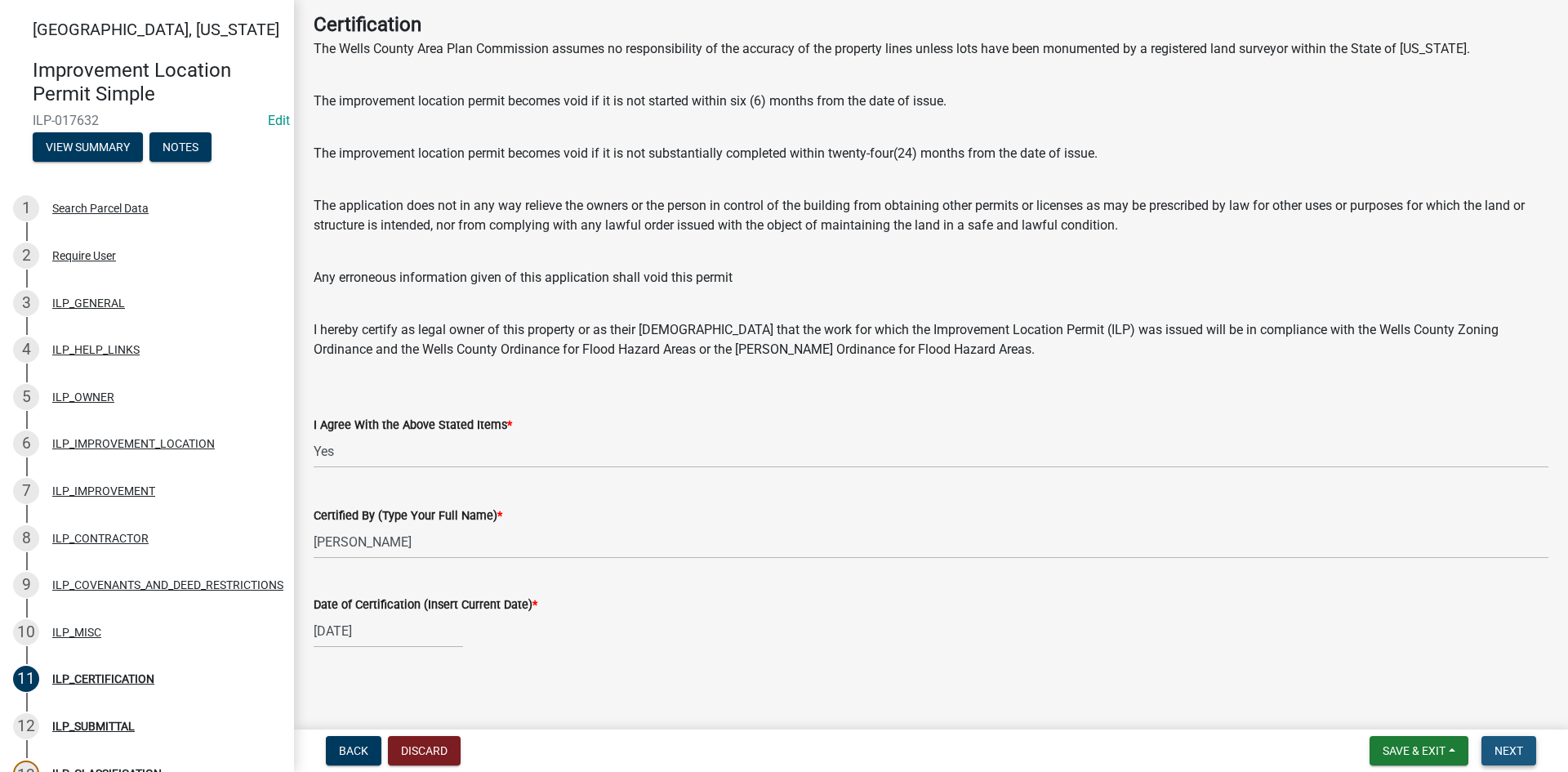
click at [1496, 743] on span "Next" at bounding box center [1508, 751] width 29 height 13
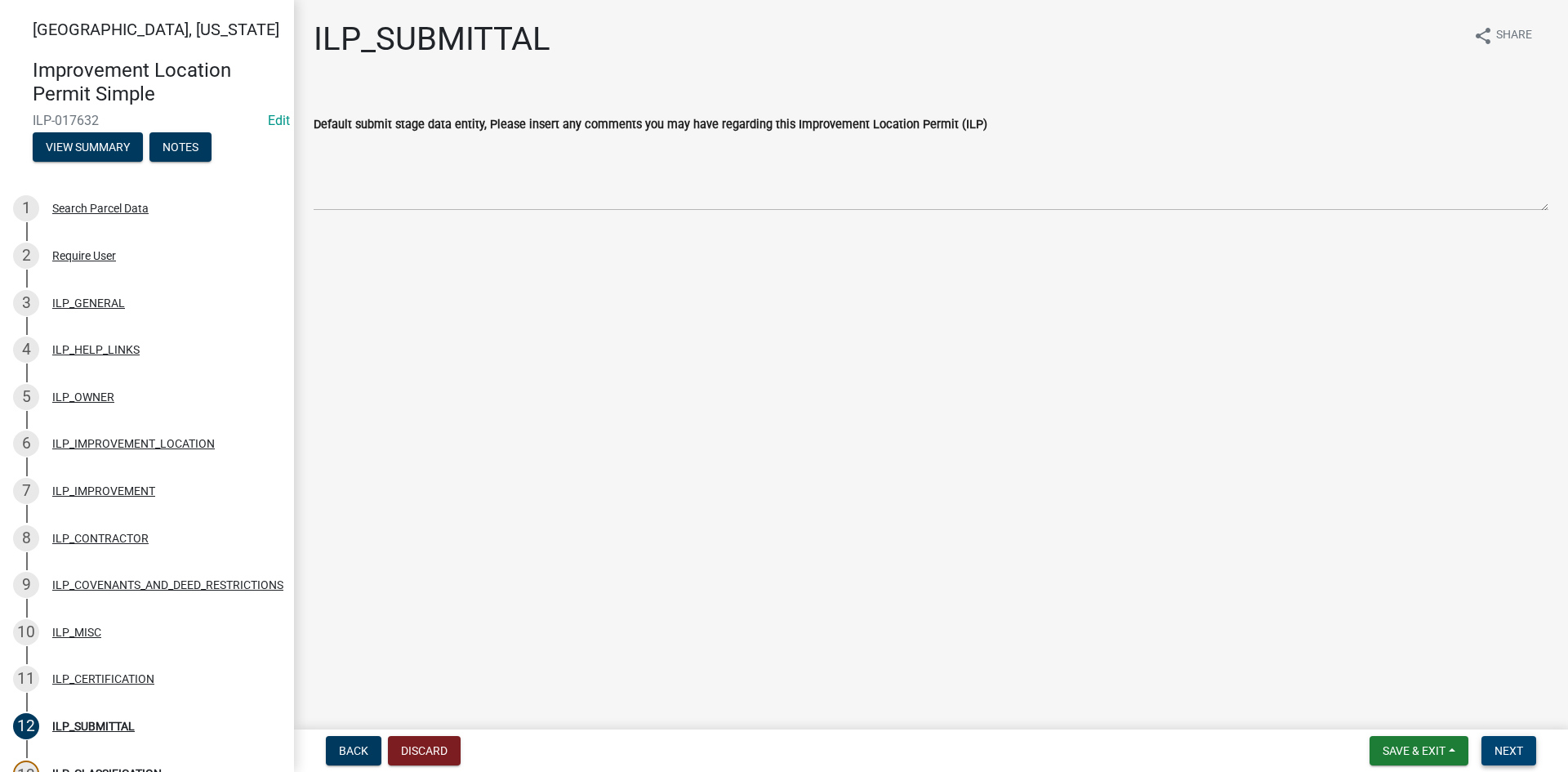
click at [1516, 743] on span "Next" at bounding box center [1508, 751] width 29 height 13
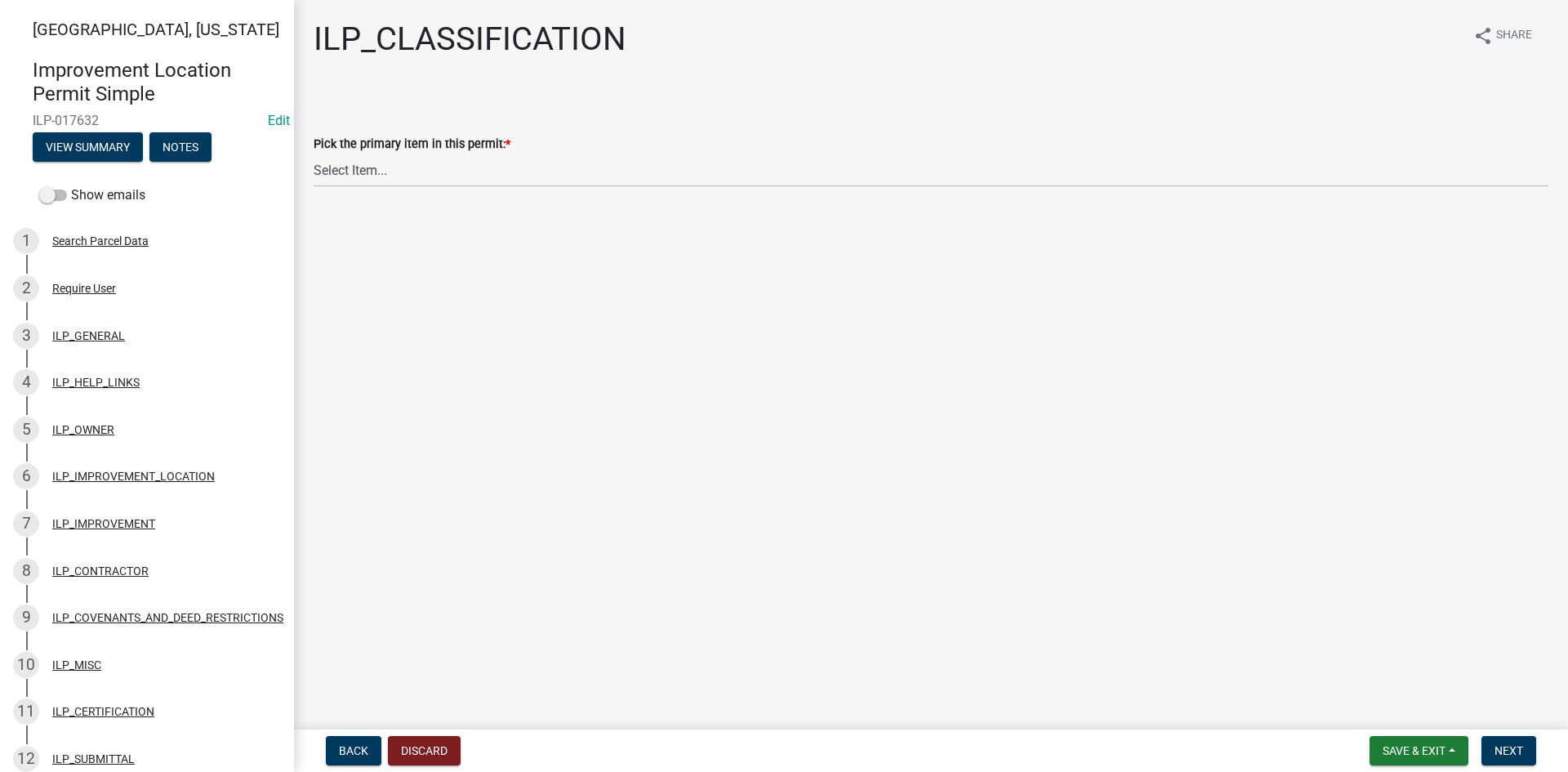
click at [757, 188] on wm-data-entity-input "Pick the primary item in this permit: * Select Item... Accessory Structure (Add…" at bounding box center [931, 146] width 1234 height 110
click at [755, 172] on select "Select Item... Accessory Structure (Addition) Accessory Structure (NEW) Busines…" at bounding box center [931, 170] width 1234 height 34
click at [314, 154] on select "Select Item... Accessory Structure (Addition) Accessory Structure (NEW) Busines…" at bounding box center [931, 170] width 1234 height 34
select select "eeb7fced-09ba-4bc6-80ec-7a3c7601e0f8"
click at [1525, 743] on button "Next" at bounding box center [1508, 751] width 55 height 29
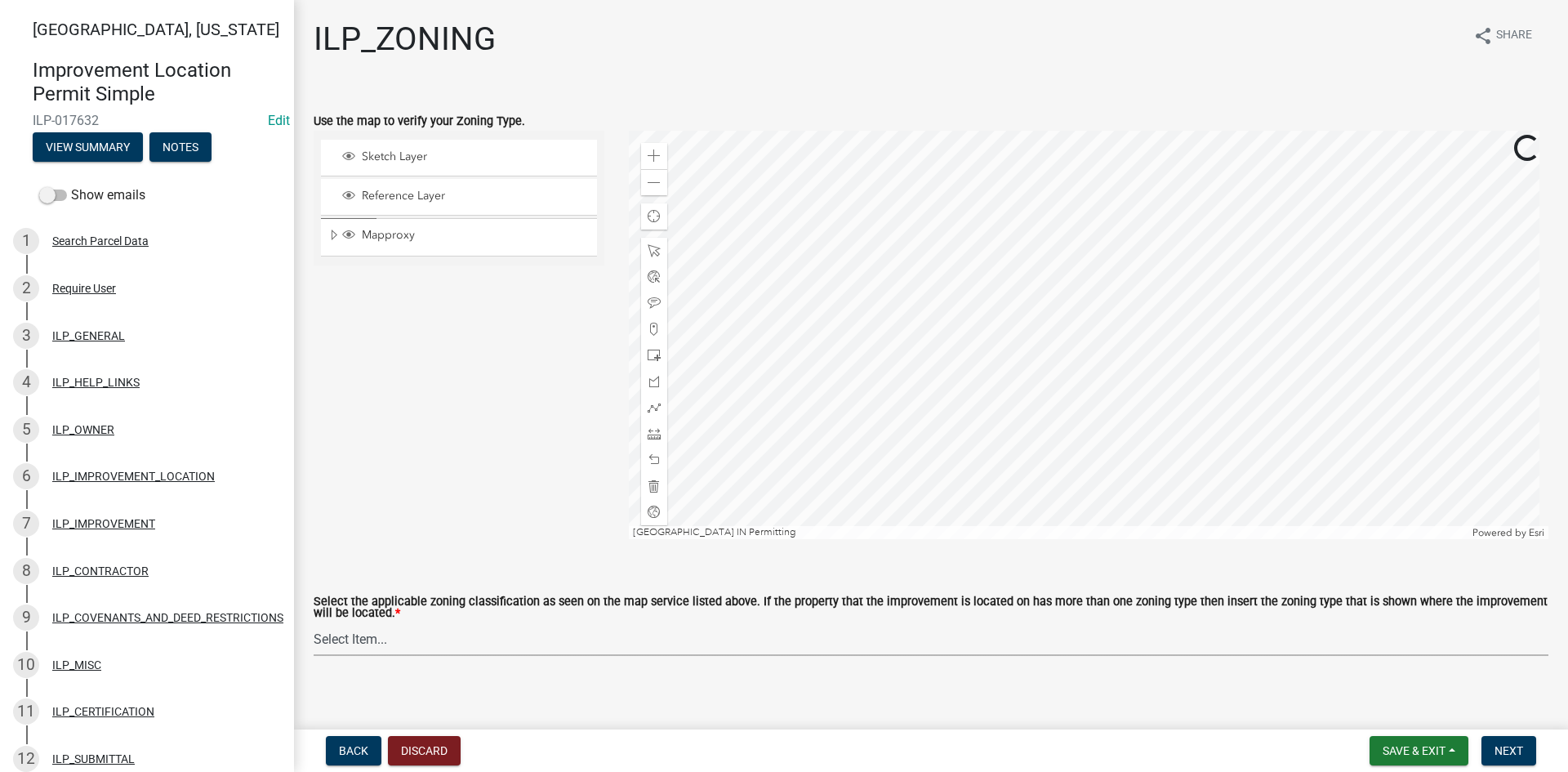
click at [909, 642] on select "Select Item... A-1 "Agricultural Intensive" A-R "Agricultural Residential" S-1 …" at bounding box center [931, 639] width 1234 height 34
click at [314, 623] on select "Select Item... A-1 "Agricultural Intensive" A-R "Agricultural Residential" S-1 …" at bounding box center [931, 639] width 1234 height 34
click at [502, 635] on select "Select Item... A-1 "Agricultural Intensive" A-R "Agricultural Residential" S-1 …" at bounding box center [931, 639] width 1234 height 34
click at [314, 623] on select "Select Item... A-1 "Agricultural Intensive" A-R "Agricultural Residential" S-1 …" at bounding box center [931, 639] width 1234 height 34
select select "0b5c18ea-7879-4237-8996-a8c75eed875b"
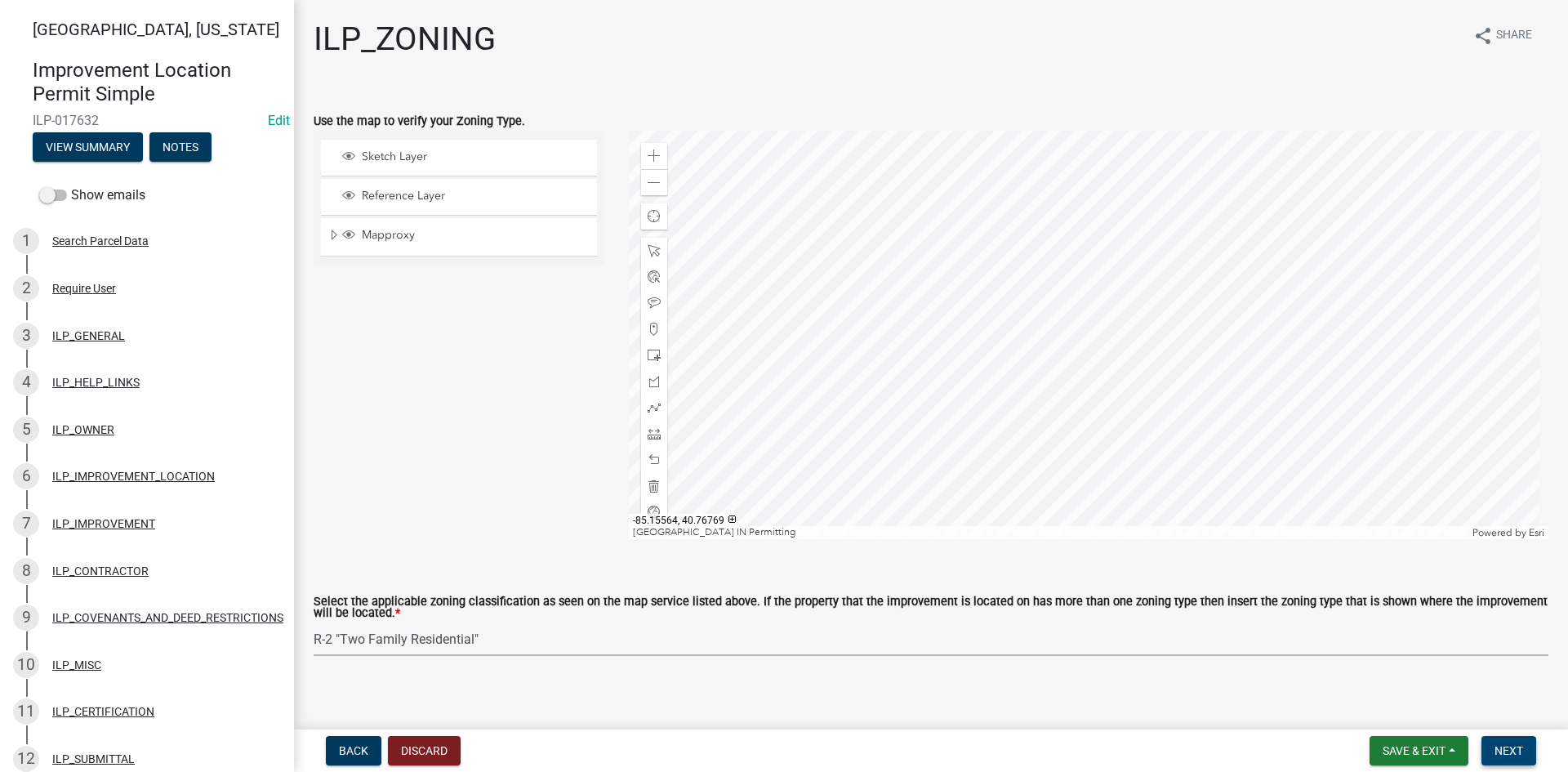
click at [1490, 743] on button "Next" at bounding box center [1508, 751] width 55 height 29
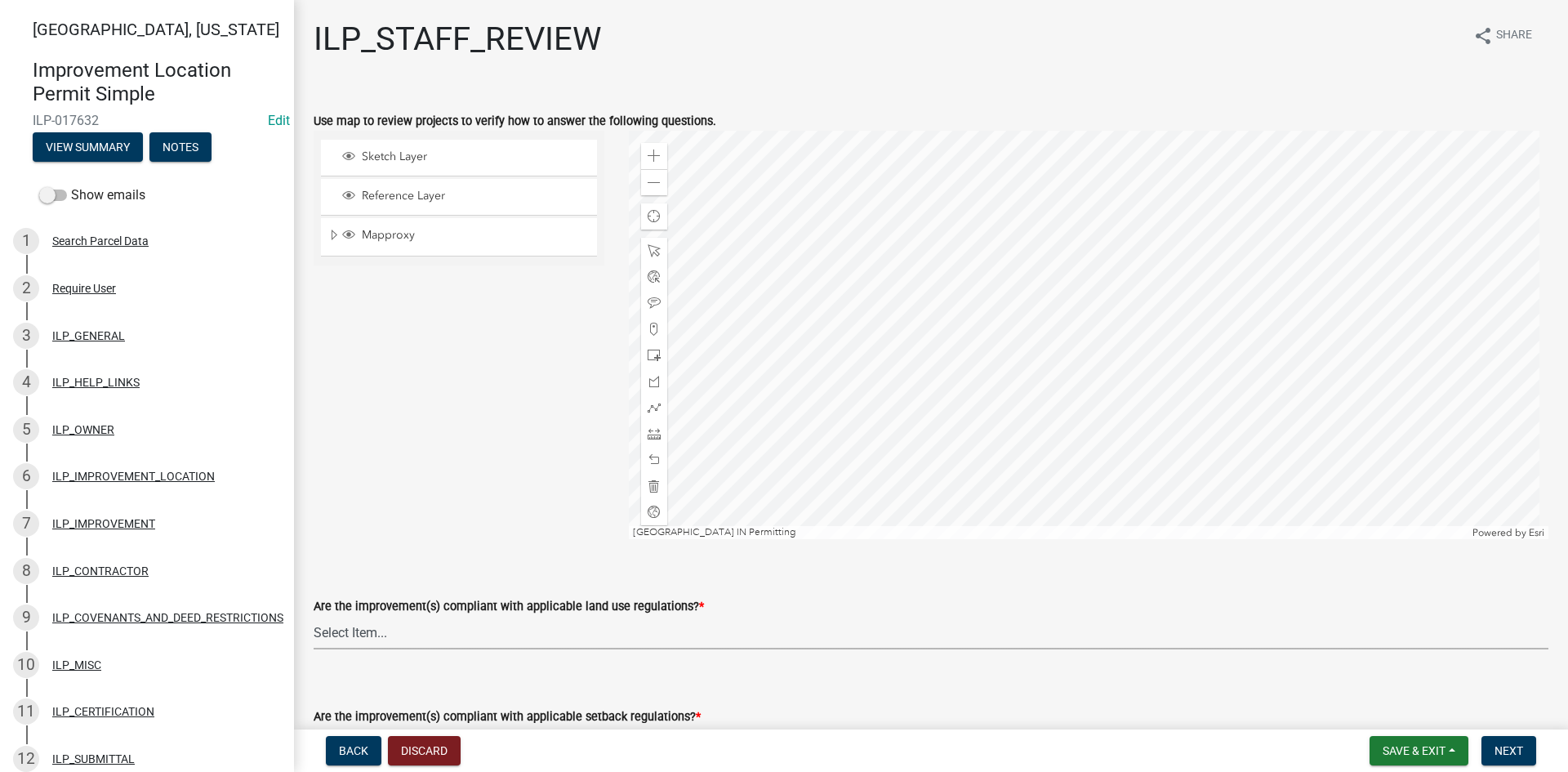
click at [535, 631] on select "Select Item... YES NO" at bounding box center [931, 632] width 1234 height 34
click at [314, 616] on select "Select Item... YES NO" at bounding box center [931, 632] width 1234 height 34
select select "83ffa5df-1258-41bd-a108-9f2370541ef9"
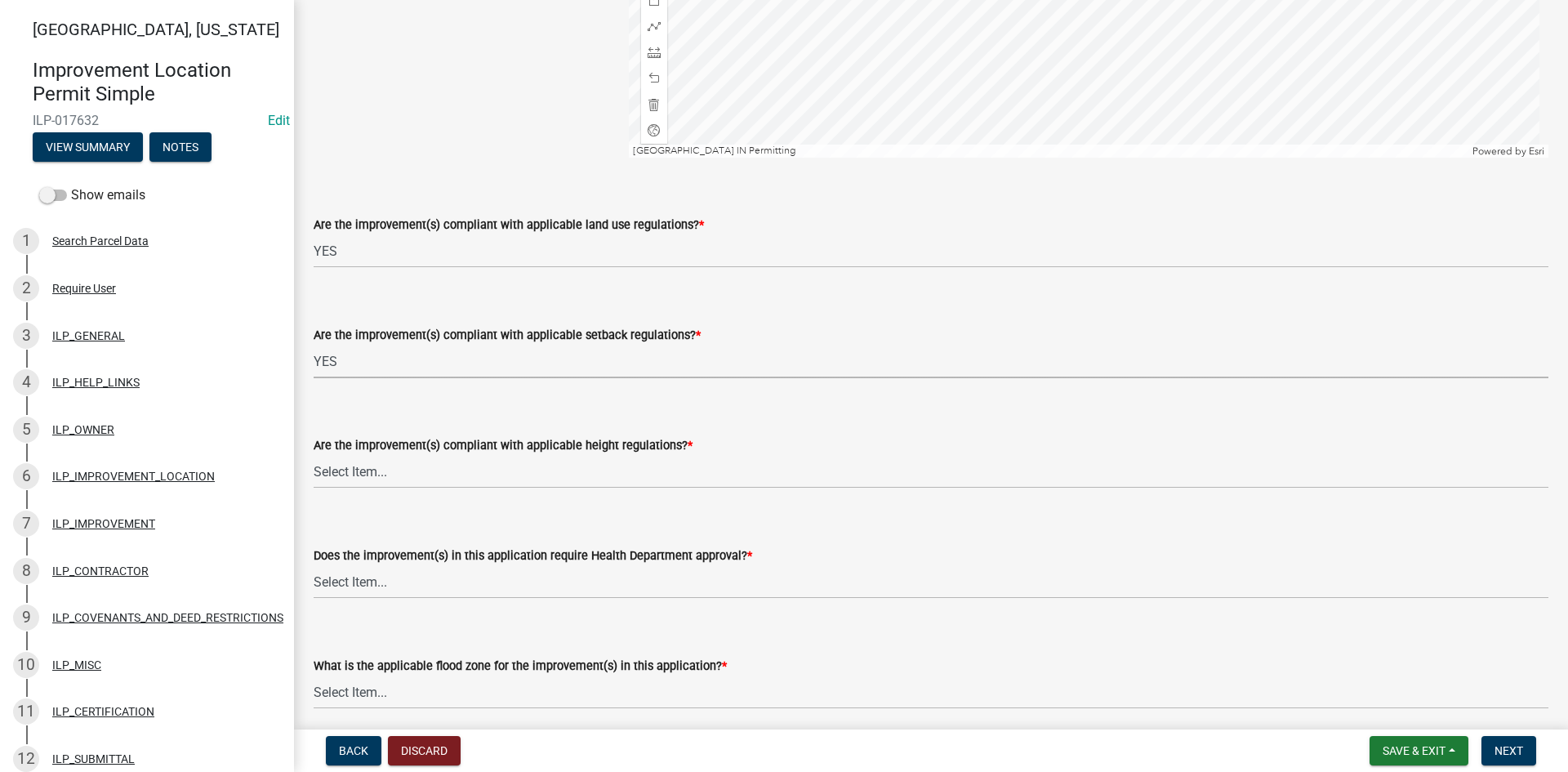
select select "e76e6c03-c199-4125-95d7-daca193c3739"
select select "b2795382-5a5c-496e-8f40-9eac2bba8e54"
select select "2cf99e9a-fd48-429a-ab01-6241dd9ef86f"
select select "546a9c8a-0bf2-4128-b2a0-21aece03a164"
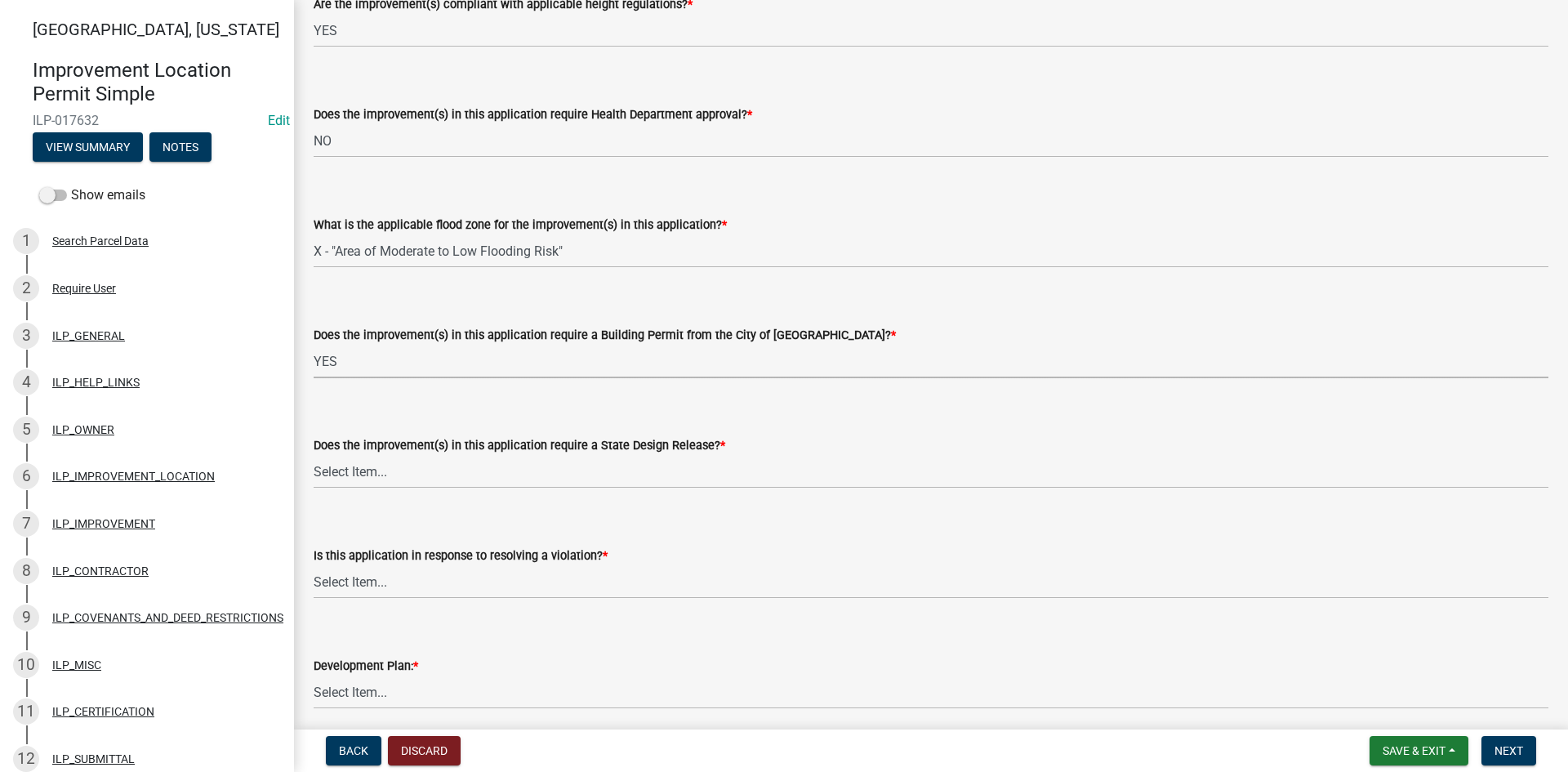
select select "12e37edc-2480-466d-9e86-8f142ffa6713"
select select "3e29b85e-0a39-40b5-813f-a0c180e4f93d"
select select "296d3b28-03f6-4b85-9592-a9e1e0e51d18"
select select "f492072b-a2fa-4f7c-8f99-9e809c6c526f"
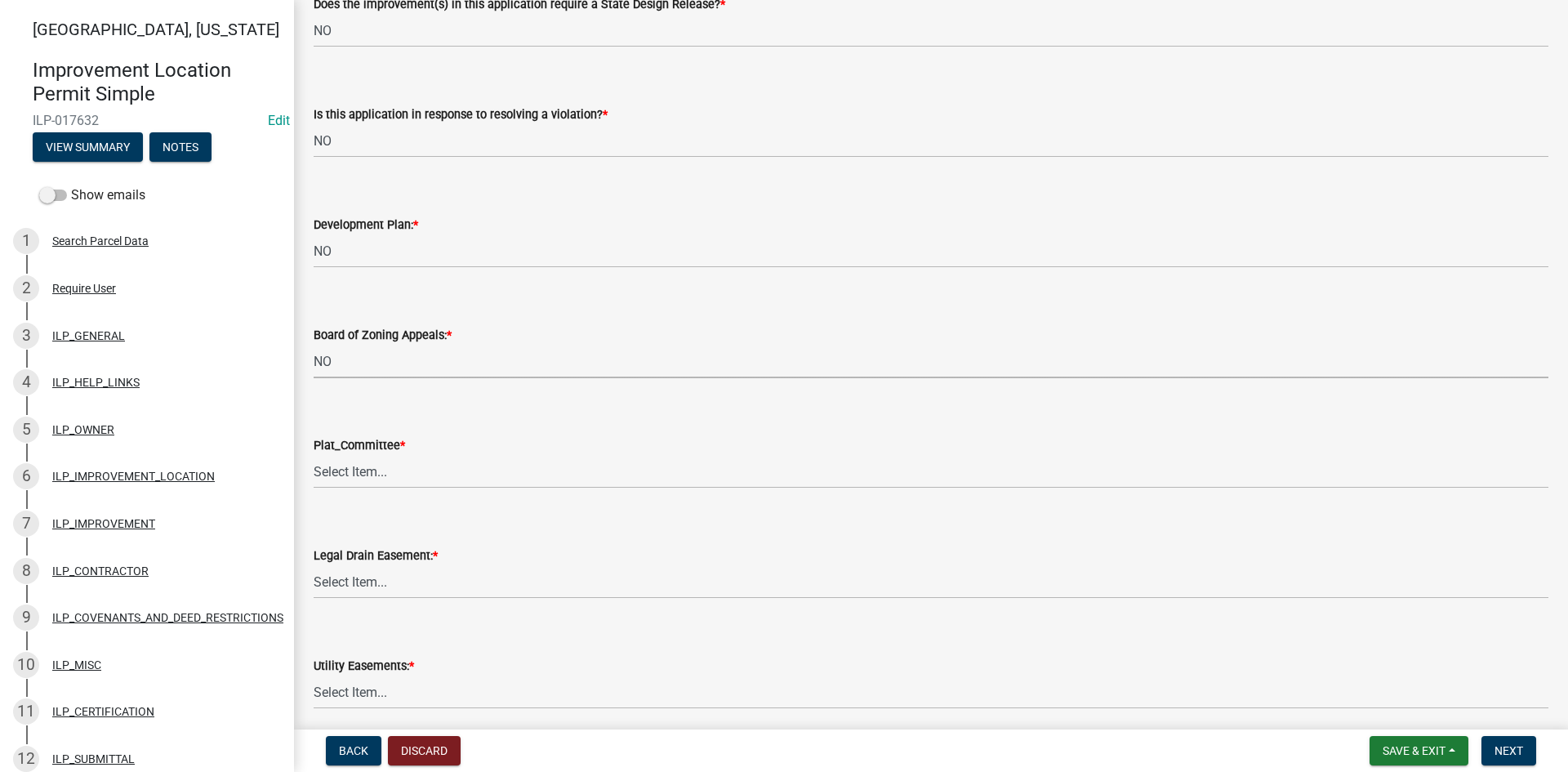
select select "91f2ca91-6260-441c-87d8-e38016df5c96"
select select "63238f16-a362-487f-83af-24d0c8cf3edd"
select select "4de29e95-b13a-4926-a5fe-83364331169b"
select select "8e424161-7bf1-4e33-adf9-a347c03eff2b"
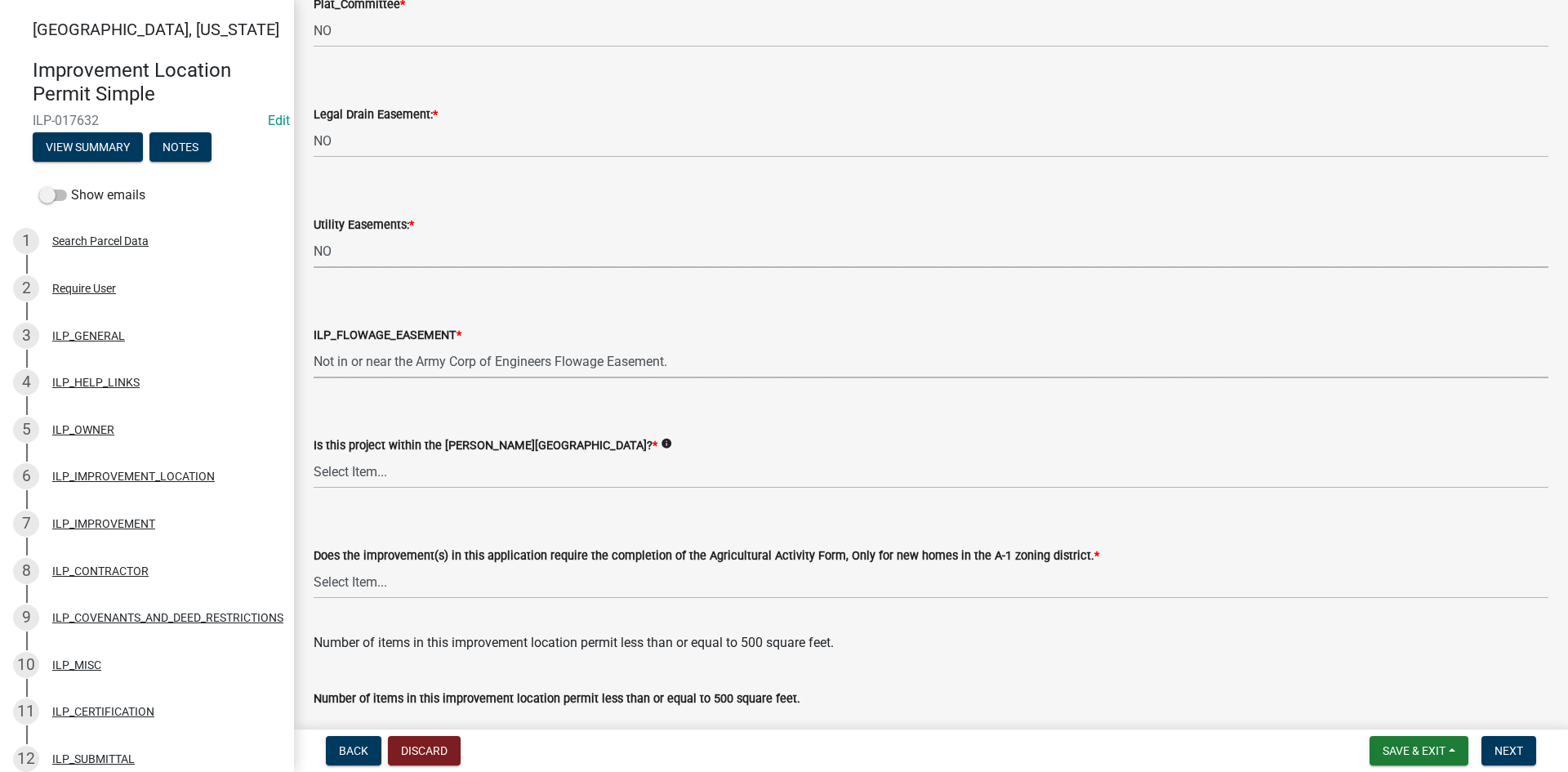
select select "bdd9c930-c7fe-4770-81ee-2c29cf953f8b"
select select "c22a6da1-a4b9-4a20-9552-3c4da3c32bc7"
select select "b8432f74-40d2-4ff6-ba31-770d91760c6e"
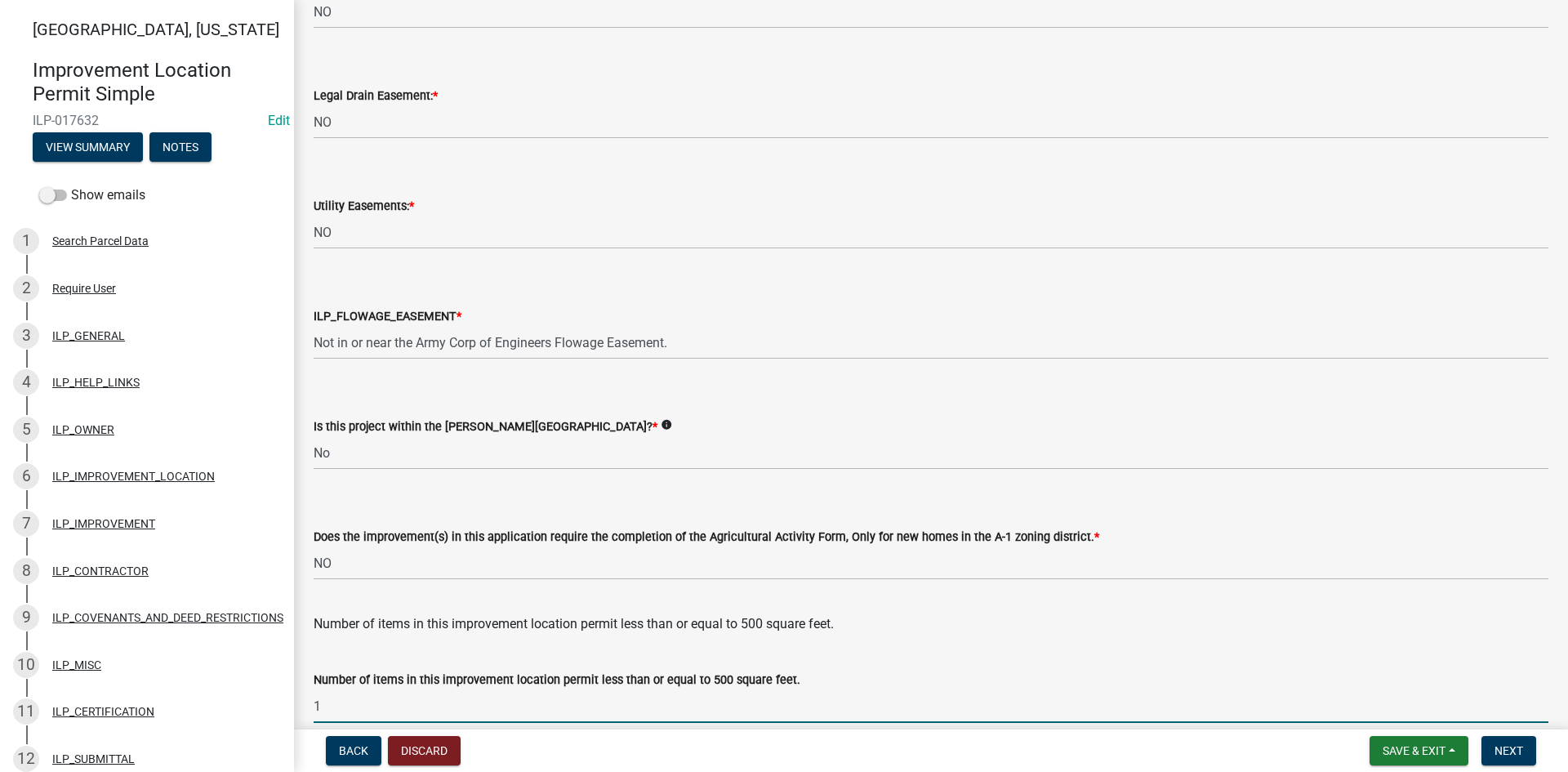
type input "1"
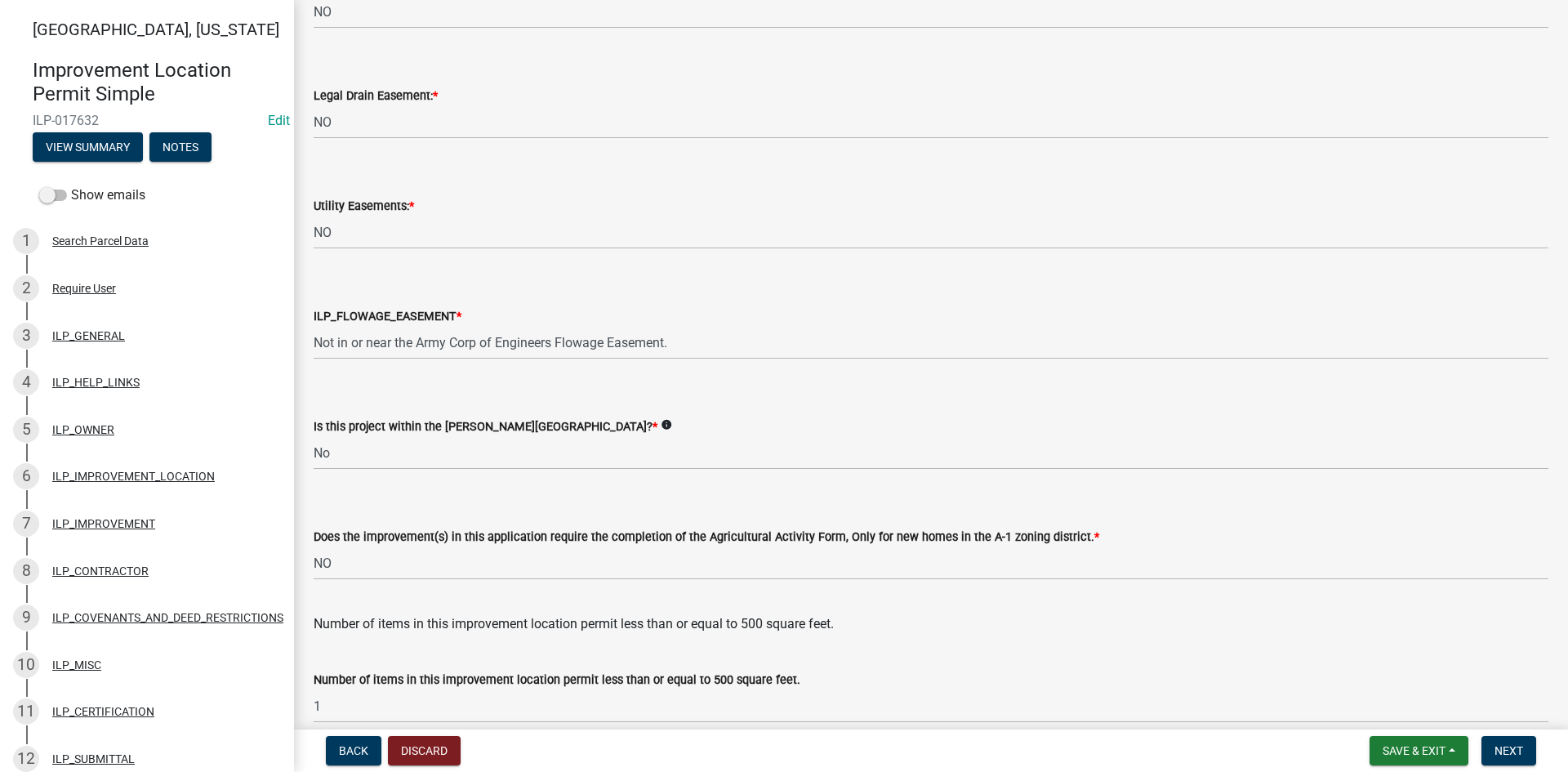
scroll to position [2107, 0]
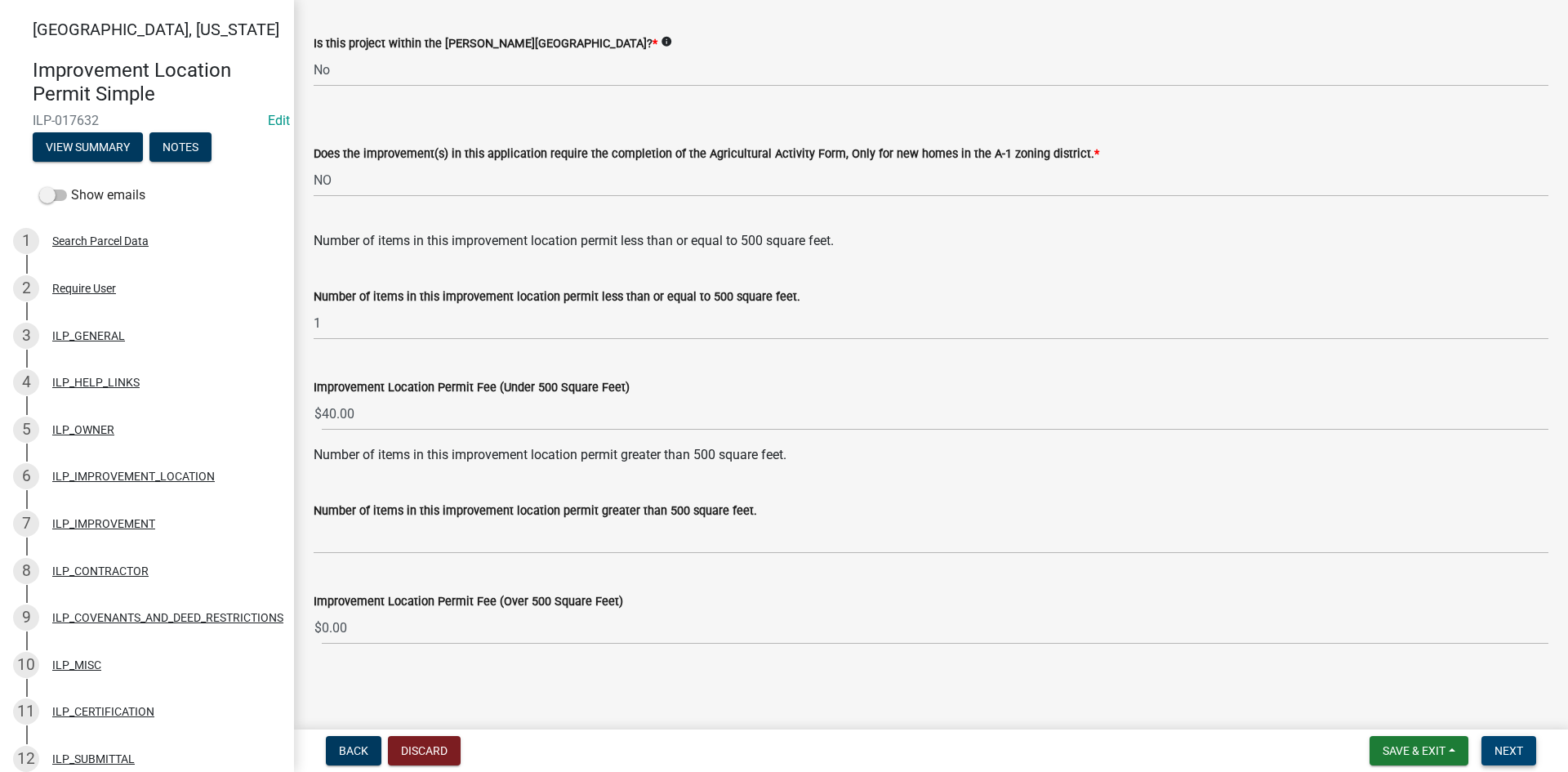
click at [1494, 743] on button "Next" at bounding box center [1508, 751] width 55 height 29
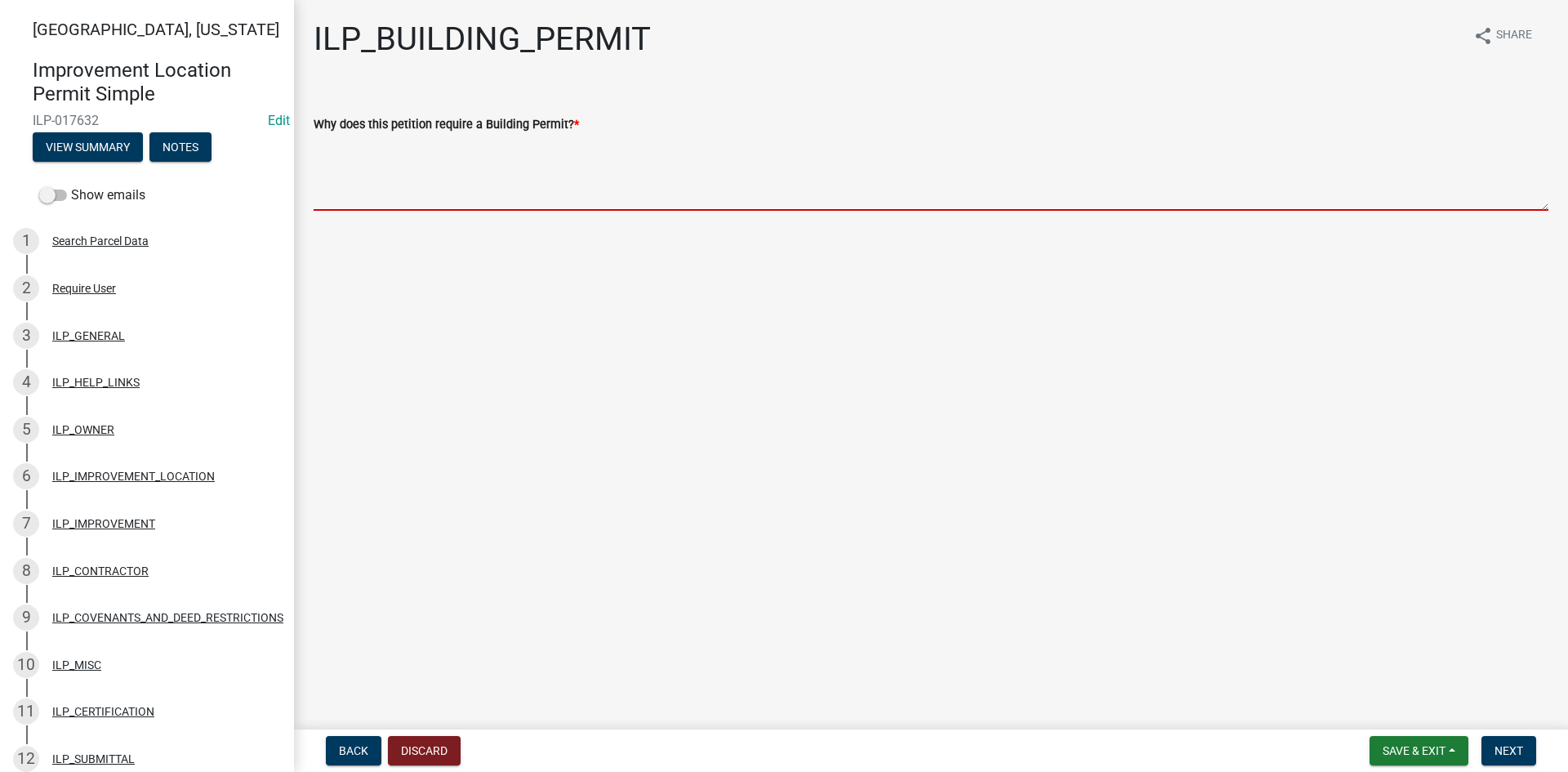
click at [476, 196] on textarea "Why does this petition require a Building Permit? *" at bounding box center [931, 173] width 1234 height 77
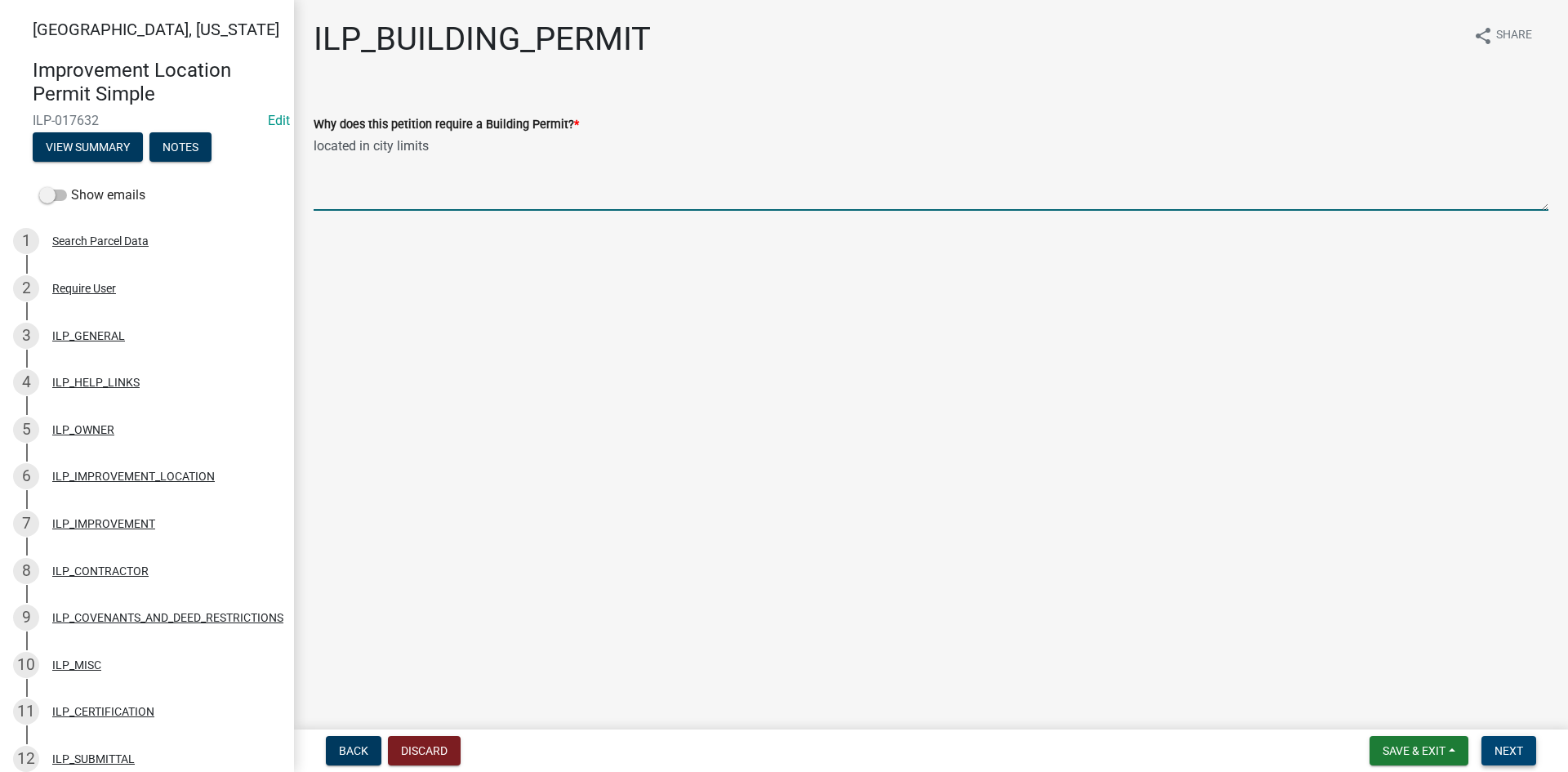
type textarea "located in city limits"
click at [1505, 743] on span "Next" at bounding box center [1508, 751] width 29 height 13
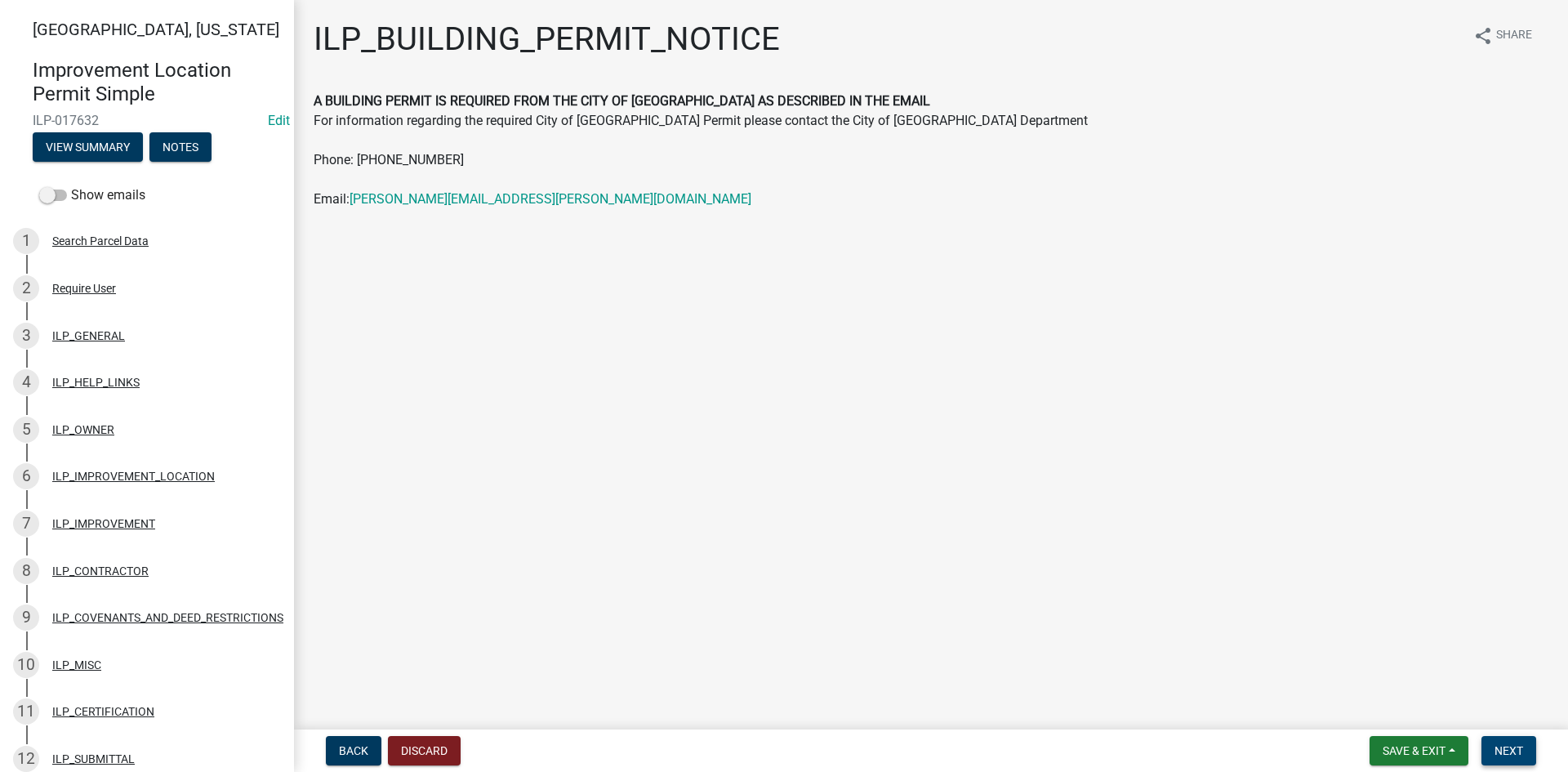
click at [1507, 743] on span "Next" at bounding box center [1508, 751] width 29 height 13
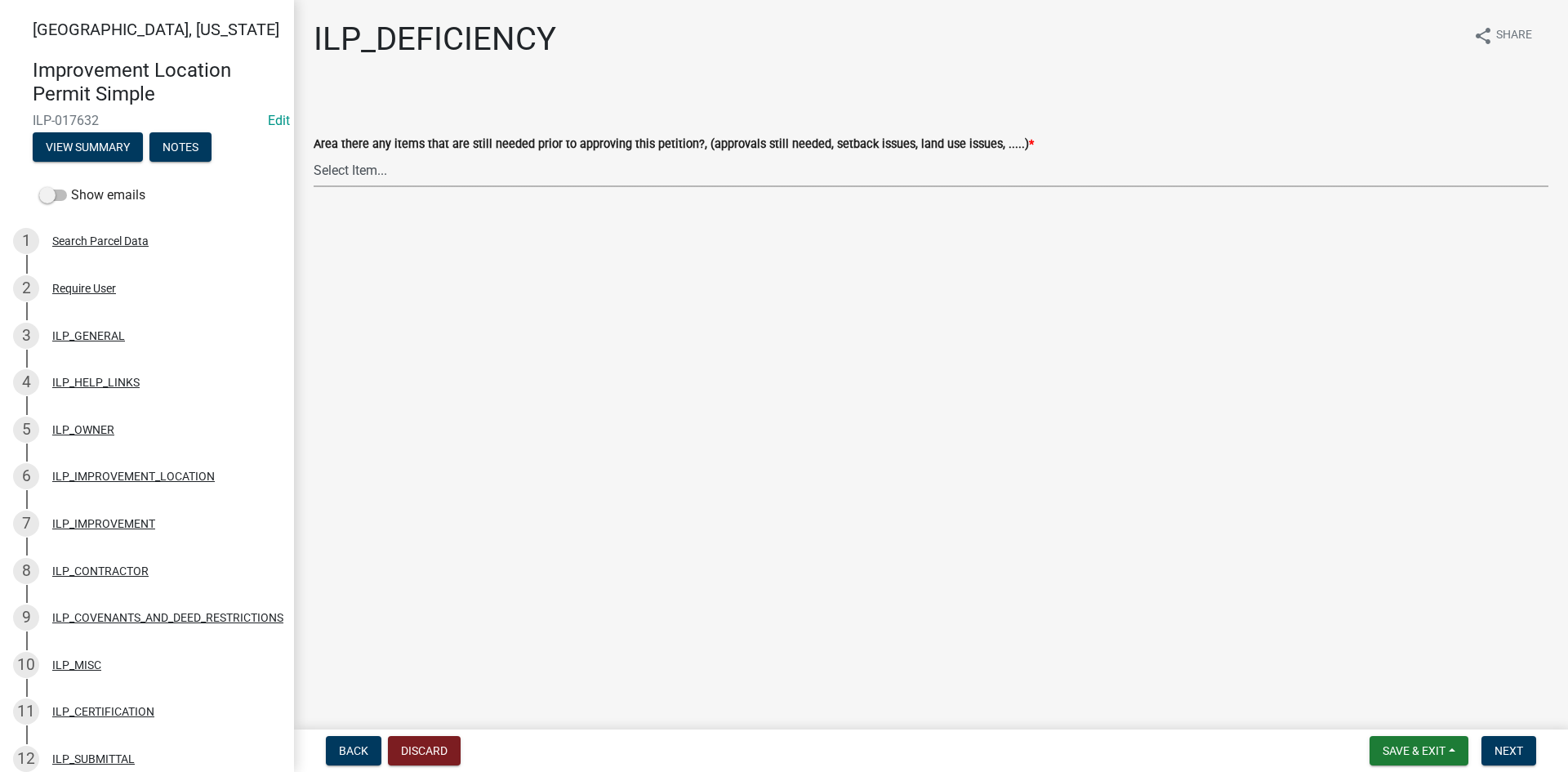
click at [537, 173] on select "Select Item... YES NO" at bounding box center [931, 170] width 1234 height 34
click at [314, 154] on select "Select Item... YES NO" at bounding box center [931, 170] width 1234 height 34
select select "88f51f67-ad00-412f-ad25-d9a24cd42bdb"
click at [1519, 743] on button "Next" at bounding box center [1508, 751] width 55 height 29
click at [504, 176] on select "Select Item... Denied Approved" at bounding box center [931, 170] width 1234 height 34
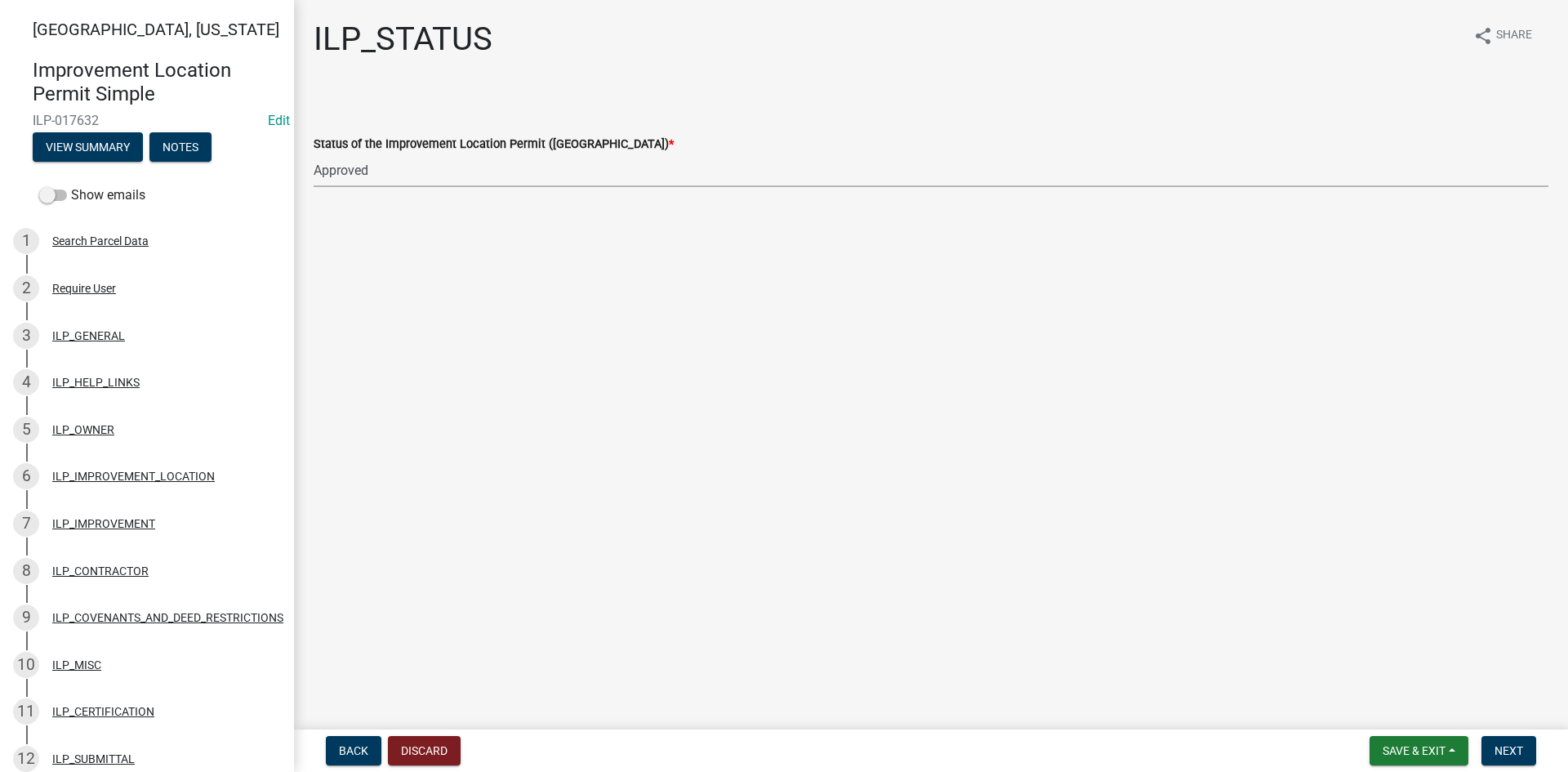
click at [314, 154] on select "Select Item... Denied Approved" at bounding box center [931, 170] width 1234 height 34
select select "676ca0ef-d742-4b5a-a79e-763cf2a28fc9"
click at [1504, 743] on span "Next" at bounding box center [1508, 751] width 29 height 13
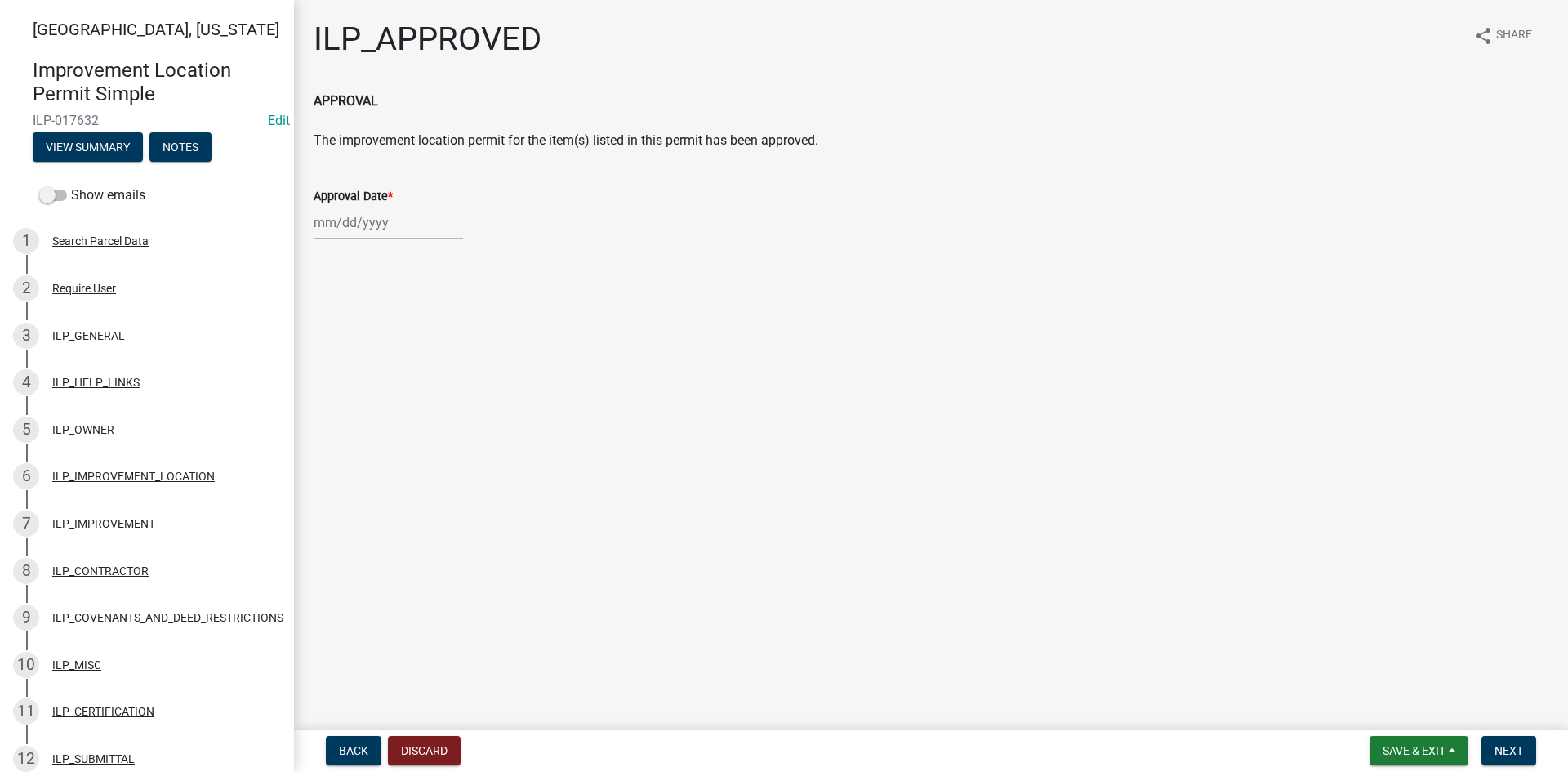
select select "8"
select select "2025"
click at [379, 222] on div "[PERSON_NAME] Feb Mar Apr [PERSON_NAME][DATE] Oct Nov [DATE] 1526 1527 1528 152…" at bounding box center [388, 222] width 150 height 34
click at [354, 355] on div "12" at bounding box center [356, 361] width 26 height 26
type input "[DATE]"
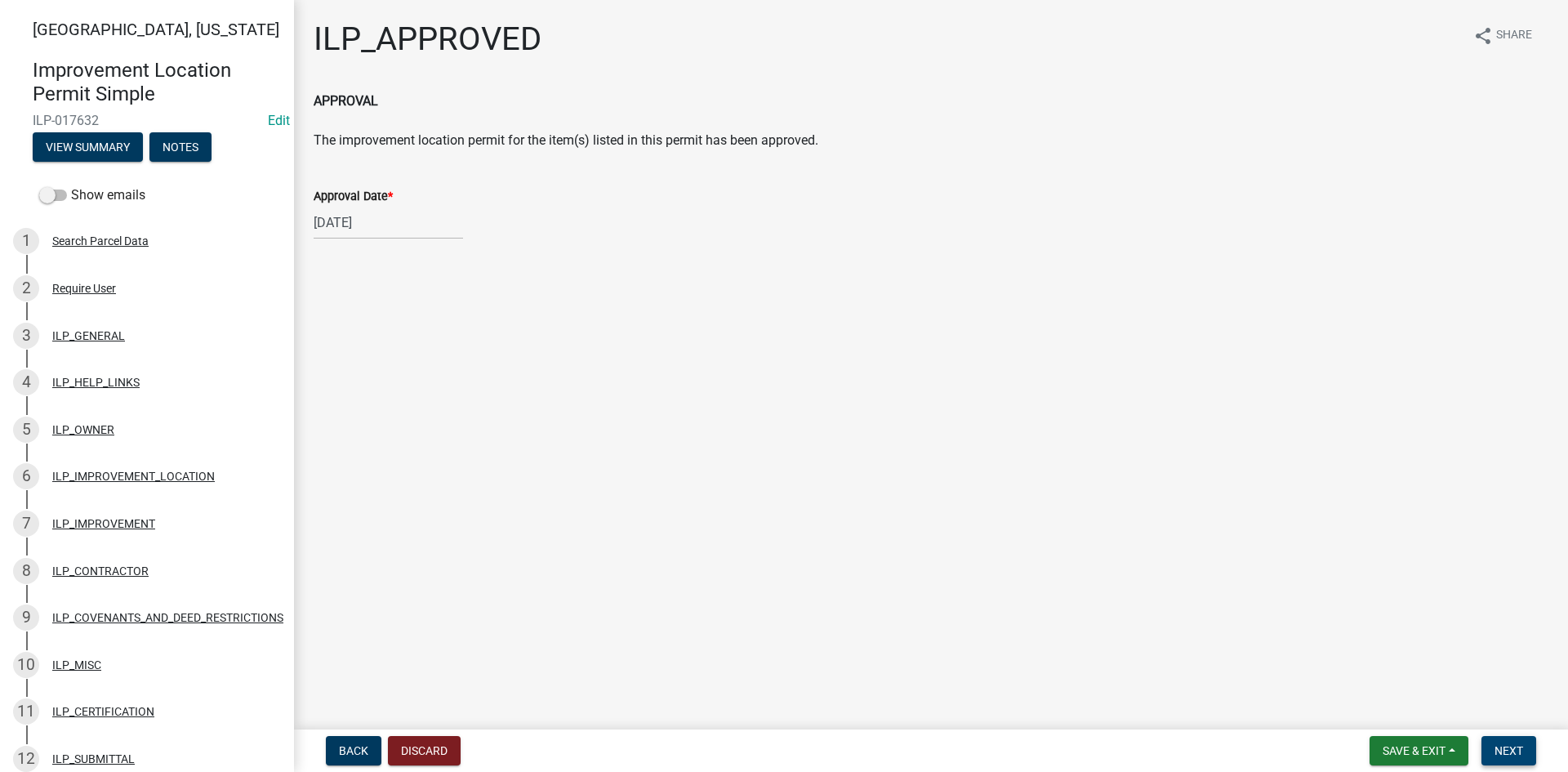
click at [1522, 743] on span "Next" at bounding box center [1508, 751] width 29 height 13
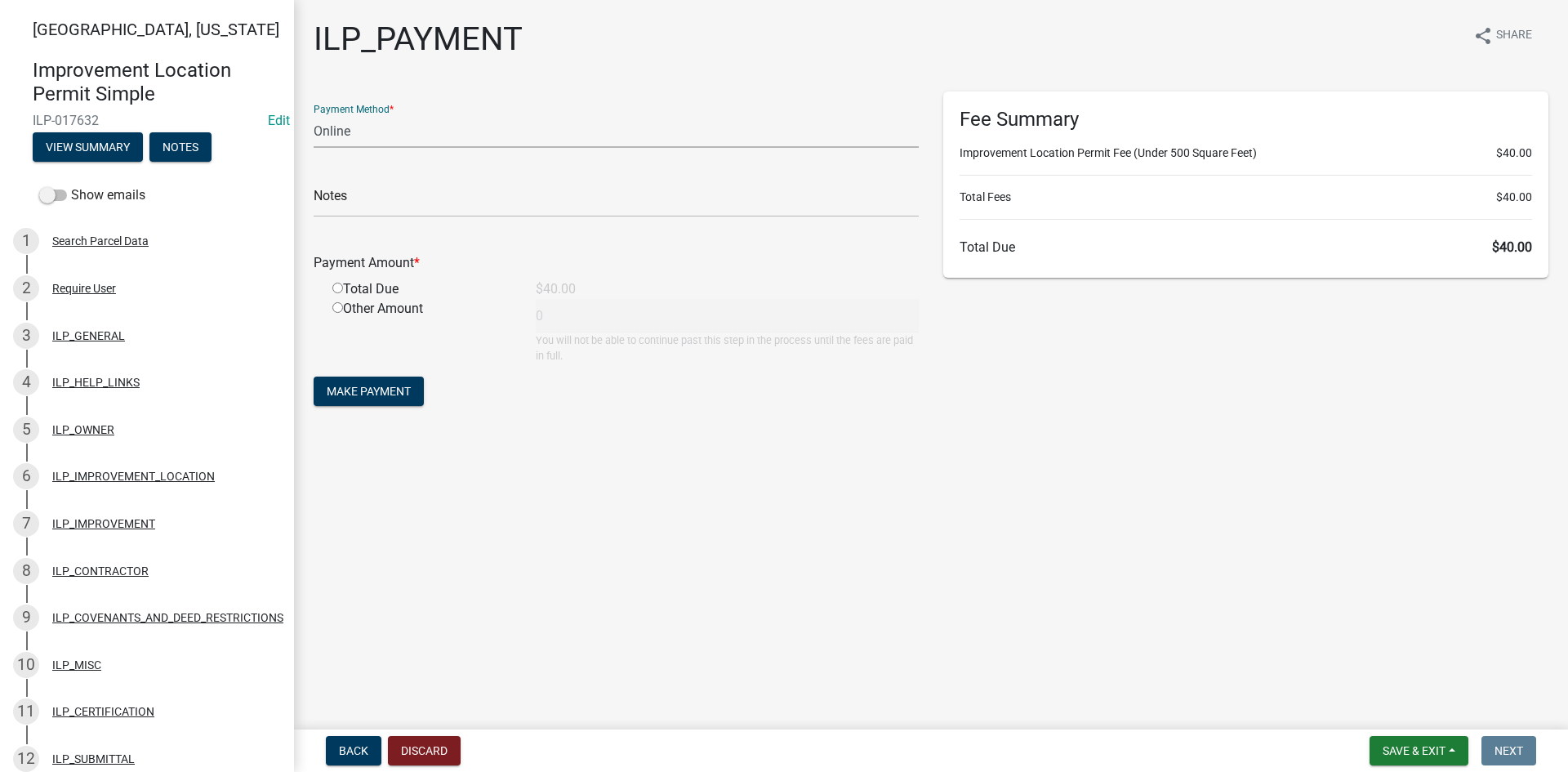
click at [395, 137] on select "Credit Card POS Check Cash Online" at bounding box center [616, 131] width 605 height 34
select select "2: 1"
click at [314, 114] on select "Credit Card POS Check Cash Online" at bounding box center [616, 131] width 605 height 34
click at [377, 205] on input "text" at bounding box center [616, 200] width 605 height 34
click at [339, 286] on input "radio" at bounding box center [337, 288] width 11 height 11
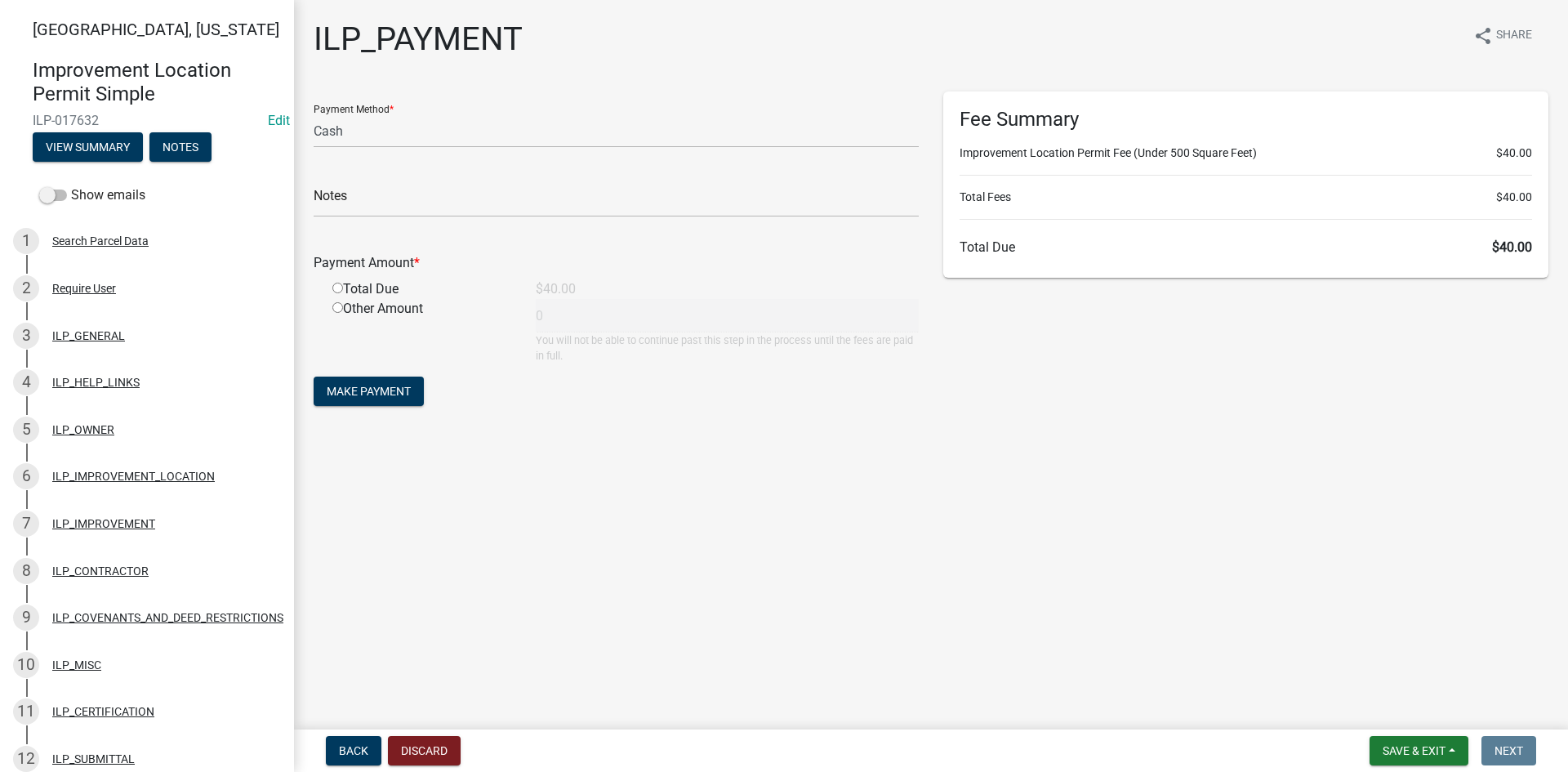
radio input "true"
type input "40"
click at [381, 390] on span "Make Payment" at bounding box center [369, 391] width 84 height 13
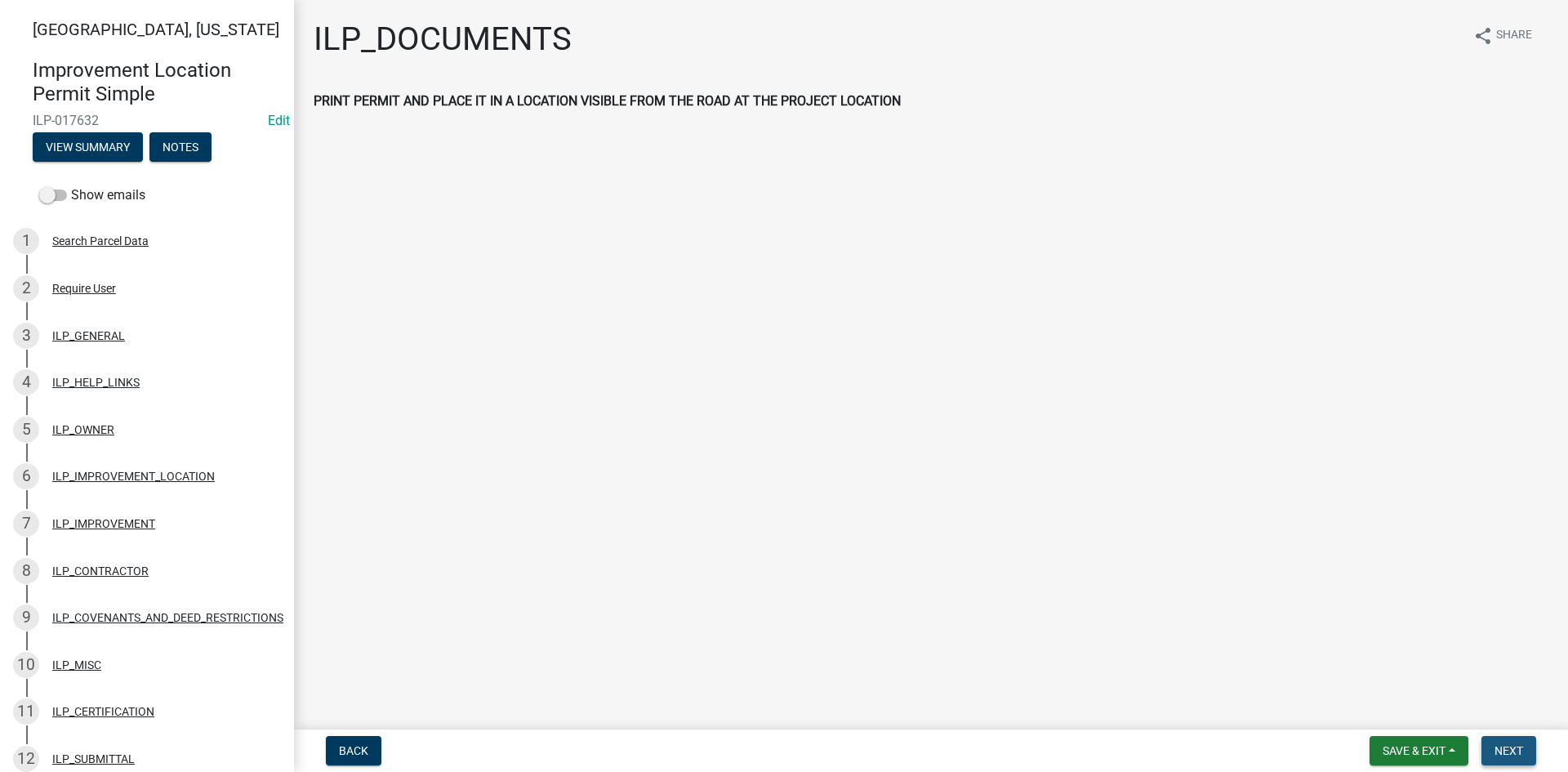
click at [1530, 743] on button "Next" at bounding box center [1508, 751] width 55 height 29
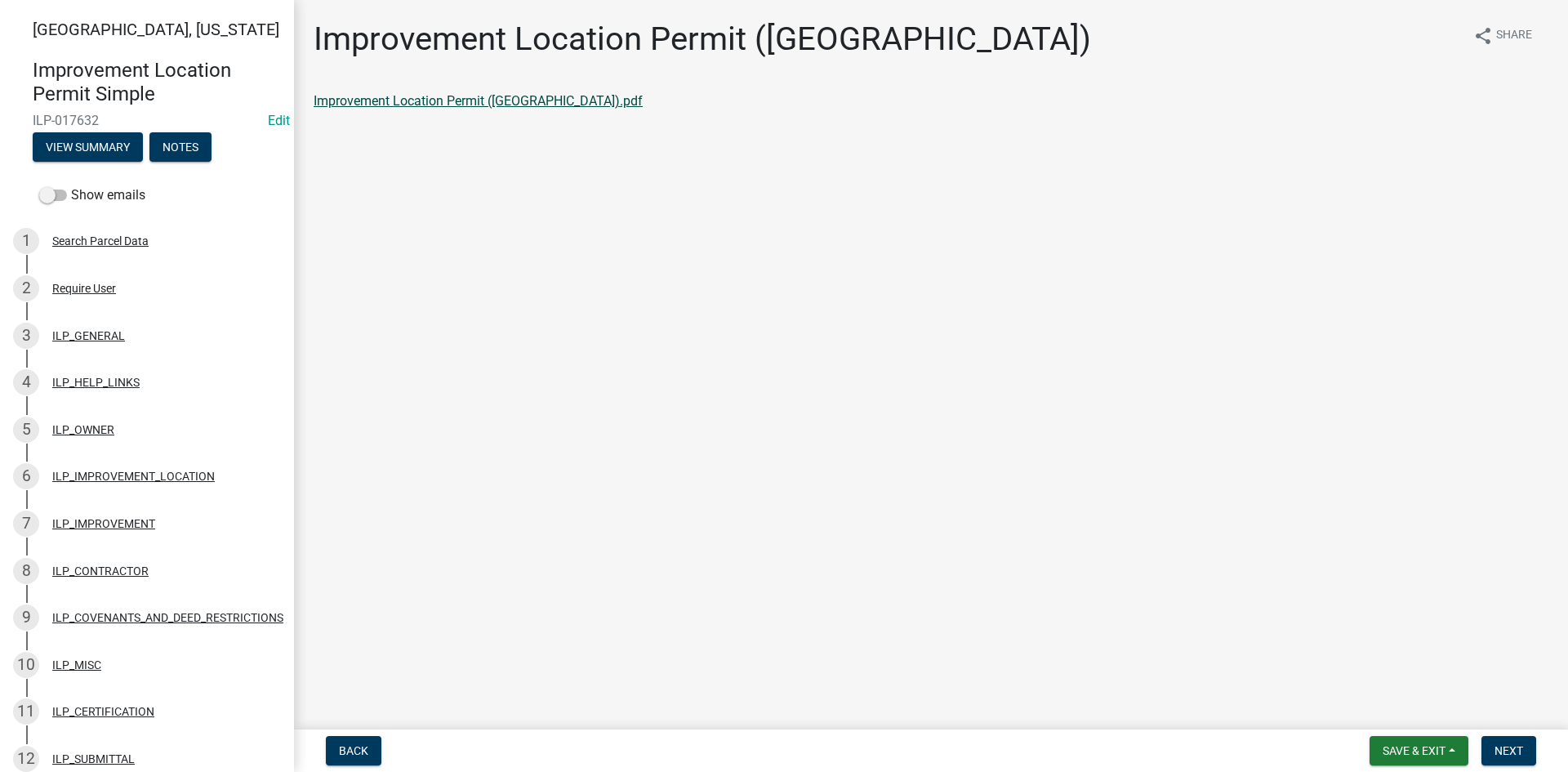
click at [436, 98] on link "Improvement Location Permit ([GEOGRAPHIC_DATA]).pdf" at bounding box center [478, 101] width 329 height 16
click at [1520, 743] on span "Next" at bounding box center [1508, 751] width 29 height 13
click at [473, 103] on link "Improvement Location Permit (ILP)(Form).pdf" at bounding box center [446, 101] width 264 height 16
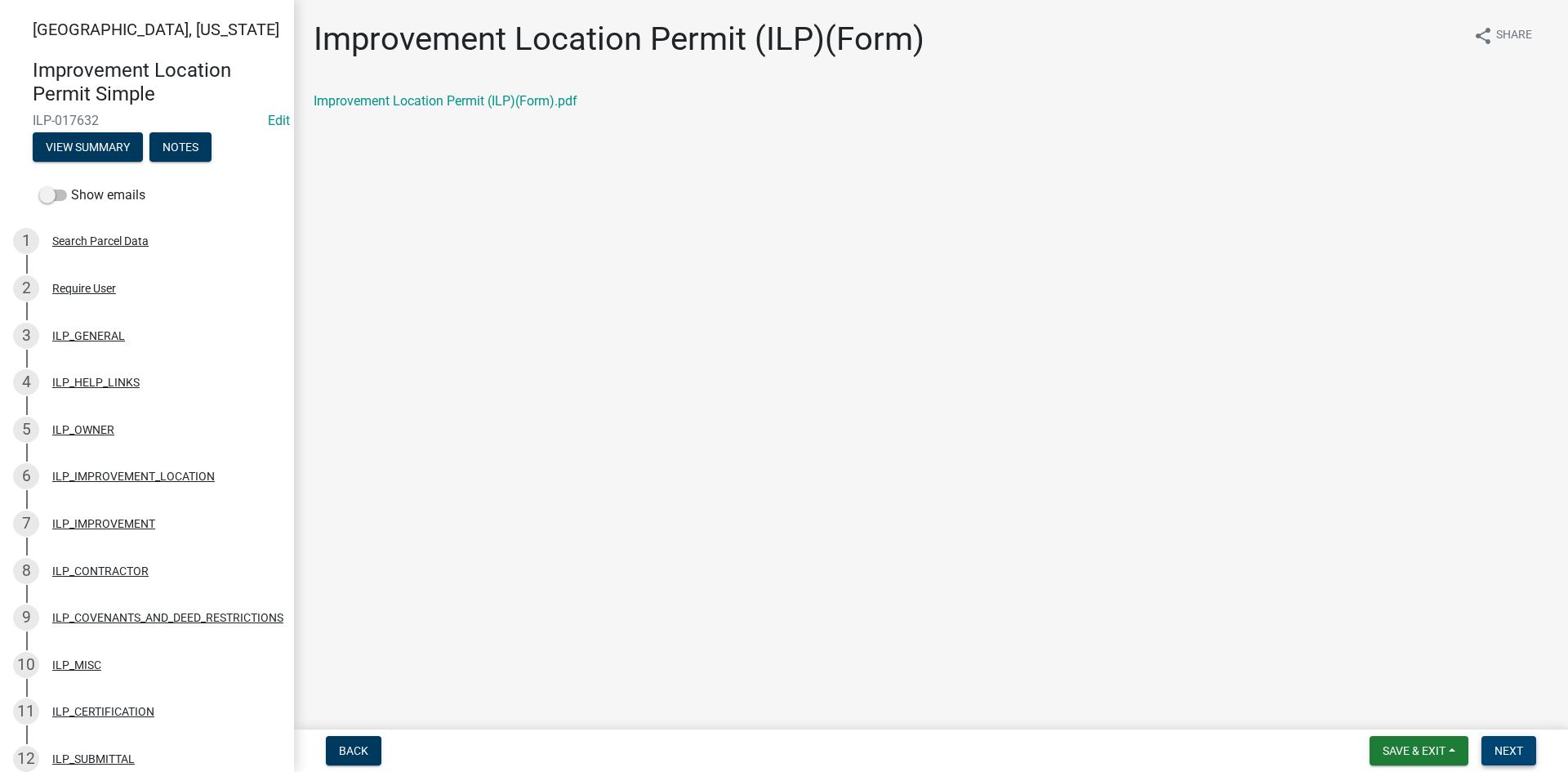
click at [1507, 743] on span "Next" at bounding box center [1508, 751] width 29 height 13
